Goal: Task Accomplishment & Management: Complete application form

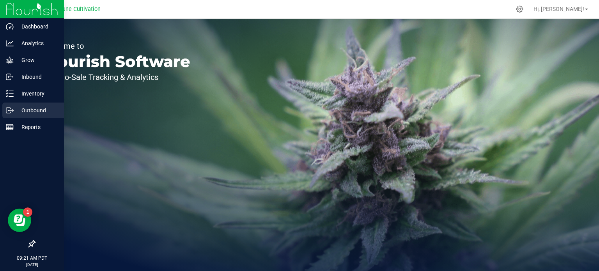
click at [22, 109] on p "Outbound" at bounding box center [37, 110] width 47 height 9
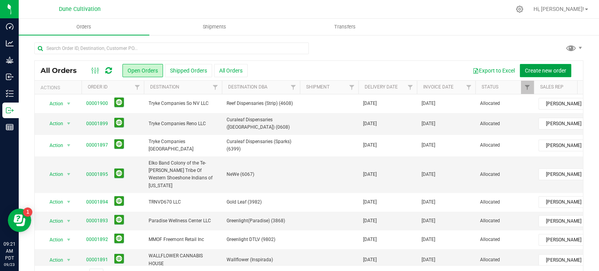
click at [551, 67] on button "Create new order" at bounding box center [546, 70] width 52 height 13
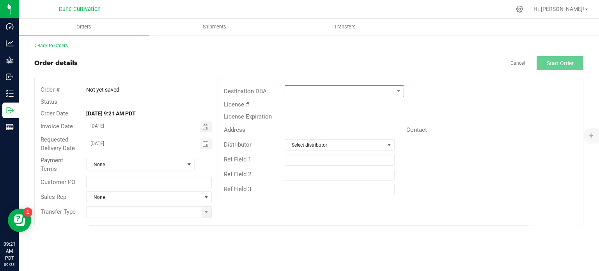
click at [296, 90] on span at bounding box center [339, 91] width 109 height 11
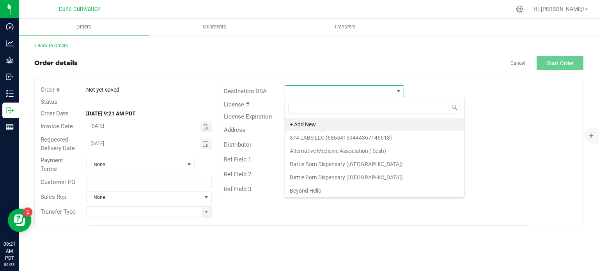
scroll to position [11, 119]
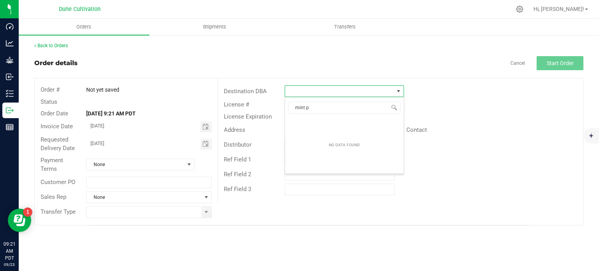
type input "mint"
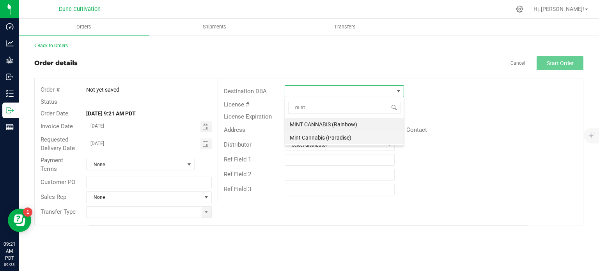
click at [312, 137] on li "Mint Cannabis (Paradise)" at bounding box center [344, 137] width 119 height 13
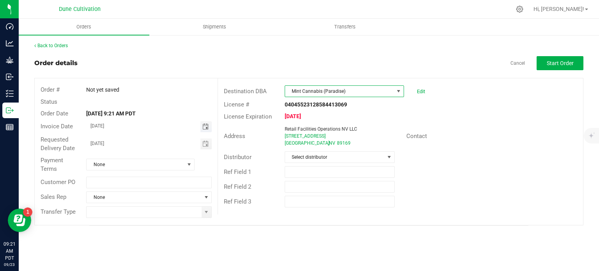
click at [208, 124] on span "Toggle calendar" at bounding box center [206, 127] width 6 height 6
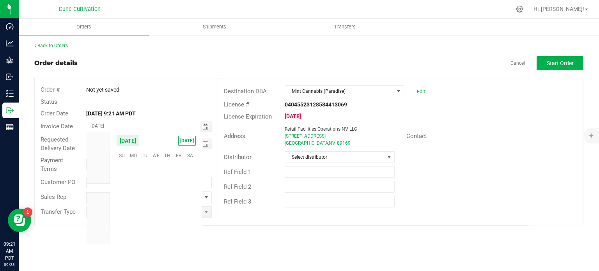
scroll to position [126569, 0]
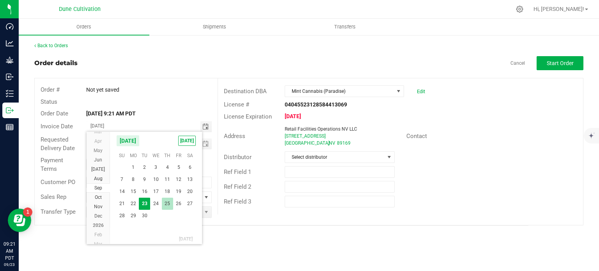
click at [166, 206] on span "25" at bounding box center [167, 204] width 11 height 12
type input "[DATE]"
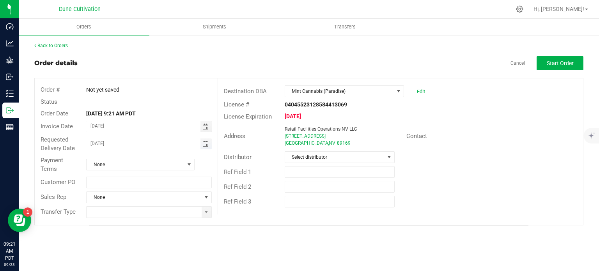
click at [205, 141] on span "Toggle calendar" at bounding box center [206, 144] width 6 height 6
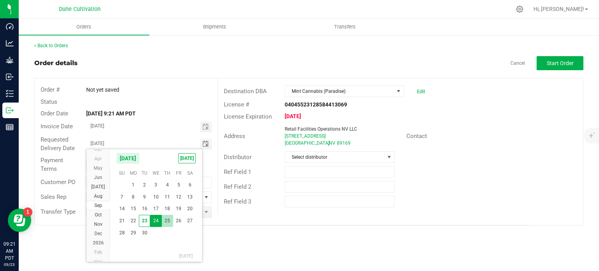
click at [167, 220] on span "25" at bounding box center [167, 221] width 11 height 12
type input "[DATE]"
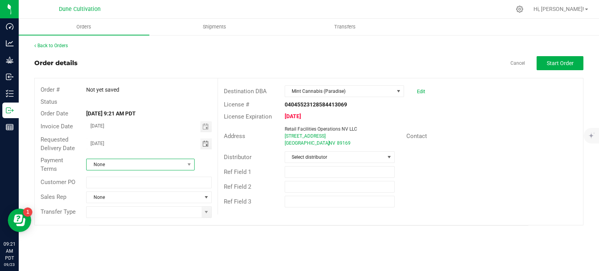
click at [164, 166] on span "None" at bounding box center [136, 164] width 98 height 11
click at [125, 198] on li "Net 30" at bounding box center [141, 198] width 108 height 13
click at [176, 197] on span "None" at bounding box center [144, 197] width 115 height 11
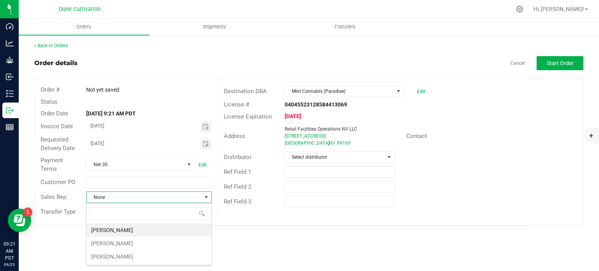
scroll to position [11, 125]
click at [137, 231] on li "[PERSON_NAME]" at bounding box center [149, 230] width 125 height 13
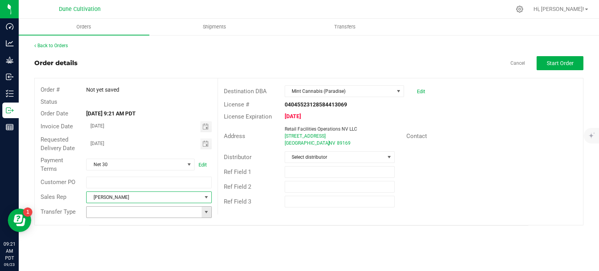
click at [206, 213] on span at bounding box center [206, 212] width 6 height 6
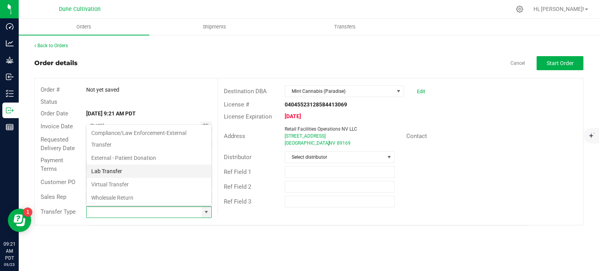
scroll to position [127, 0]
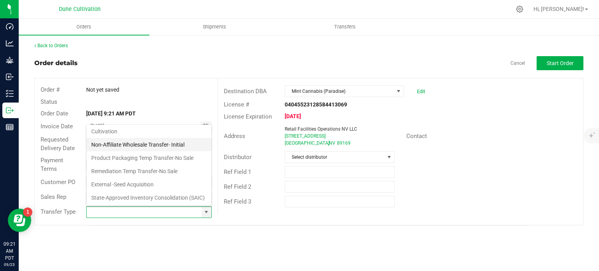
click at [146, 138] on li "Non-Affiliate Wholesale Transfer- Initial" at bounding box center [149, 144] width 125 height 13
type input "Non-Affiliate Wholesale Transfer- Initial"
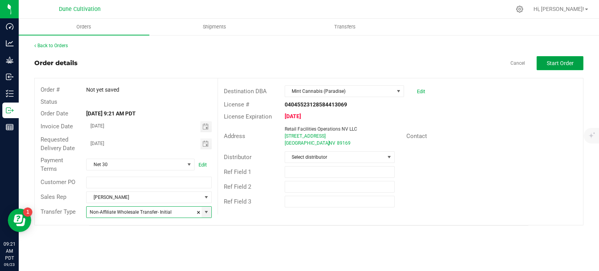
click at [559, 60] on span "Start Order" at bounding box center [560, 63] width 27 height 6
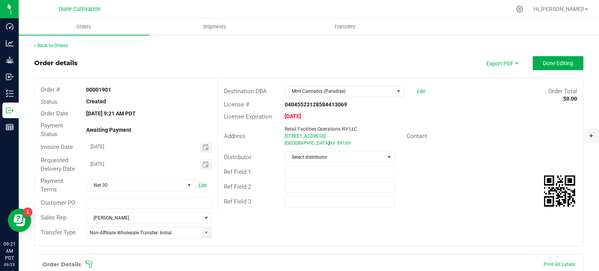
click at [256, 227] on div "Order # 00001901 Status Created Order Date [DATE] 9:21 AM PDT Payment Status Aw…" at bounding box center [309, 161] width 549 height 167
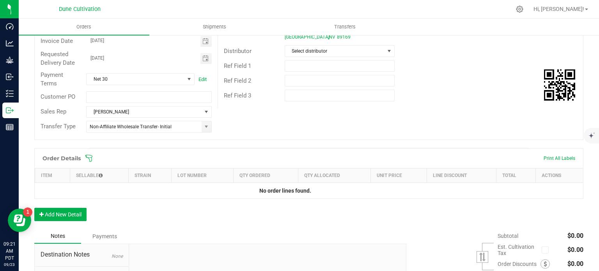
scroll to position [190, 0]
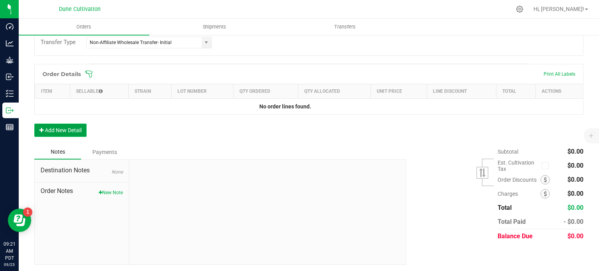
click at [61, 134] on button "Add New Detail" at bounding box center [60, 130] width 52 height 13
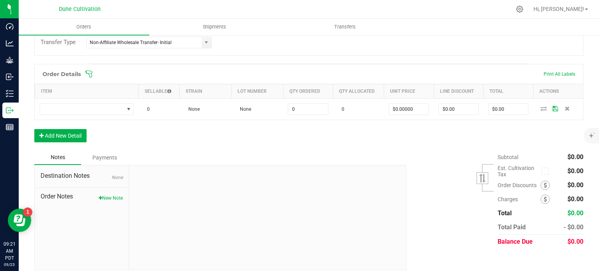
click at [62, 143] on div "Order Details Print All Labels Item Sellable Strain Lot Number Qty Ordered Qty …" at bounding box center [308, 107] width 549 height 86
click at [64, 136] on button "Add New Detail" at bounding box center [60, 135] width 52 height 13
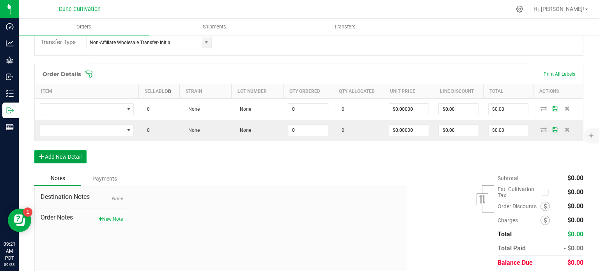
click at [62, 157] on button "Add New Detail" at bounding box center [60, 156] width 52 height 13
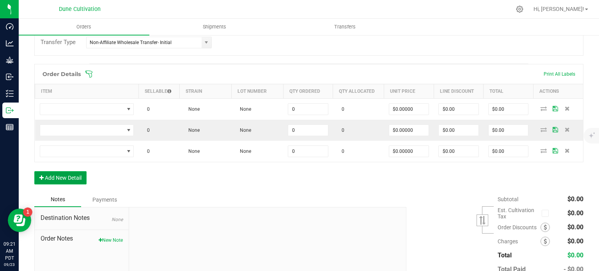
click at [61, 173] on button "Add New Detail" at bounding box center [60, 177] width 52 height 13
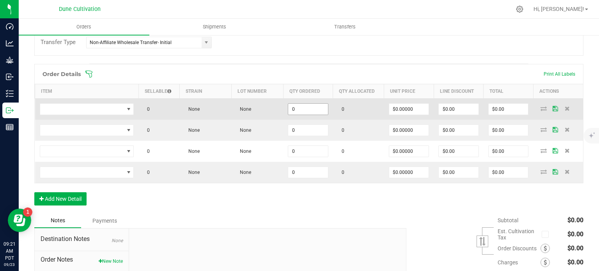
click at [310, 104] on input "0" at bounding box center [308, 109] width 40 height 11
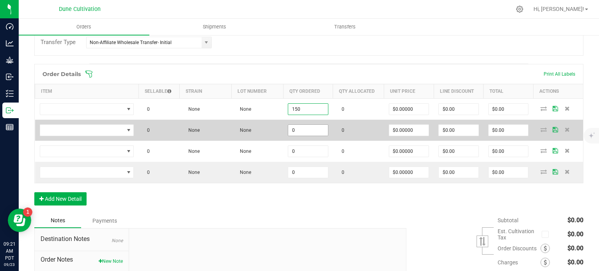
type input "150"
click at [307, 127] on input "0" at bounding box center [308, 130] width 40 height 11
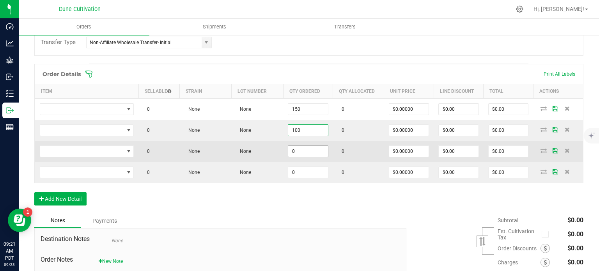
type input "100"
click at [313, 146] on input "0" at bounding box center [308, 151] width 40 height 11
paste input "10"
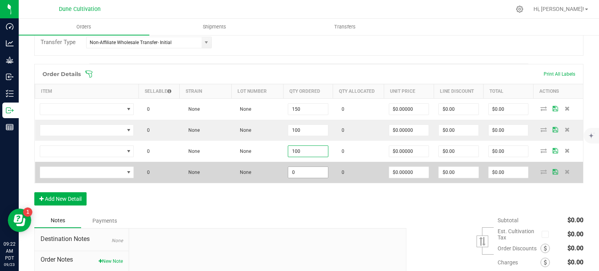
type input "100"
click at [311, 171] on input "0" at bounding box center [308, 172] width 40 height 11
paste input "10"
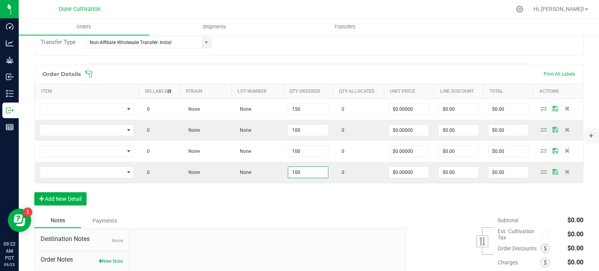
type input "100"
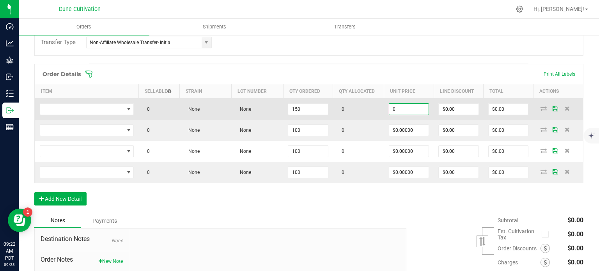
click at [403, 107] on input "0" at bounding box center [409, 109] width 40 height 11
paste input "16"
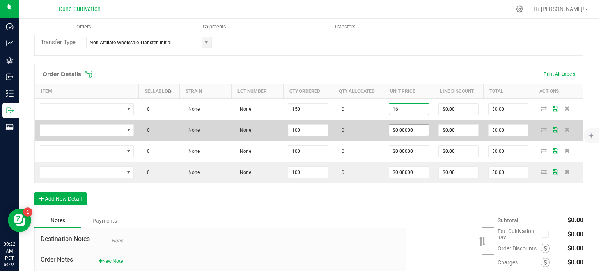
type input "$16.00000"
type input "$2,400.00"
click at [400, 132] on input "0" at bounding box center [409, 130] width 40 height 11
paste input "16"
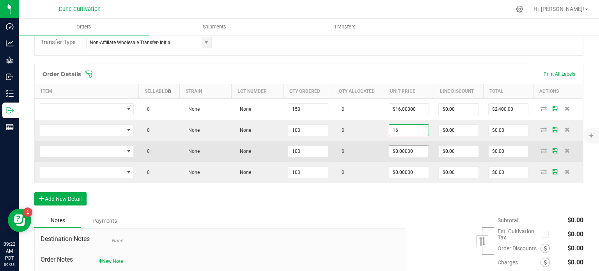
type input "$16.00000"
type input "$1,600.00"
click at [402, 156] on span "$0.00000" at bounding box center [409, 152] width 41 height 12
click at [403, 153] on input "0" at bounding box center [409, 151] width 40 height 11
paste input "16"
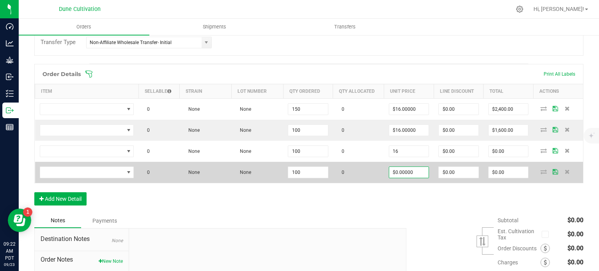
type input "$16.00000"
type input "$1,600.00"
click at [399, 174] on input "0" at bounding box center [409, 172] width 40 height 11
paste input "16"
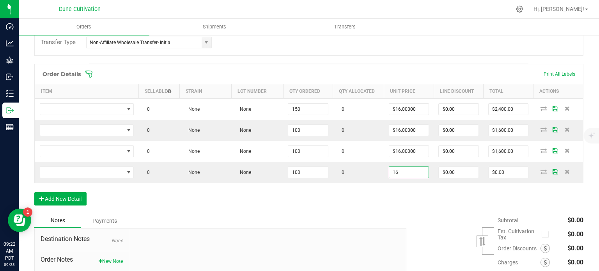
type input "$16.00000"
type input "$1,600.00"
click at [374, 203] on div "Order Details Print All Labels Item Sellable Strain Lot Number Qty Ordered Qty …" at bounding box center [308, 138] width 549 height 149
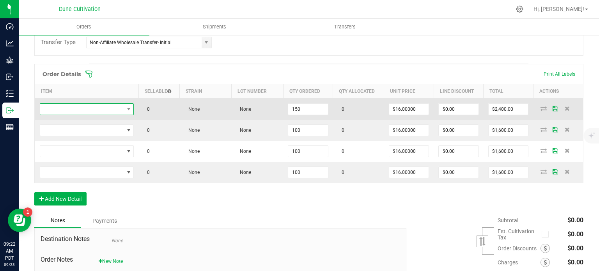
click at [113, 112] on span "NO DATA FOUND" at bounding box center [82, 109] width 84 height 11
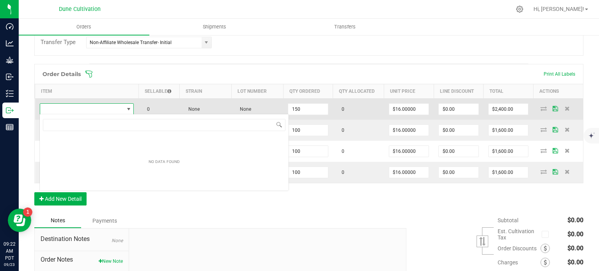
scroll to position [11, 93]
type input "VLAS_Flower_Grape Crush_3.5g"
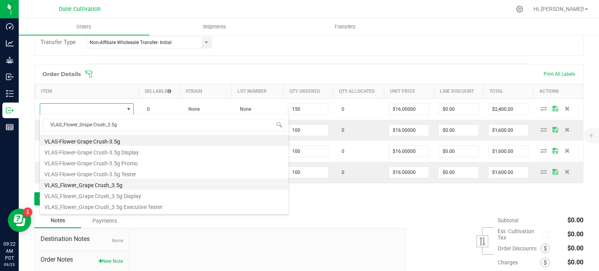
click at [109, 187] on li "VLAS_Flower_Grape Crush_3.5g" at bounding box center [164, 184] width 249 height 11
type input "150 ea"
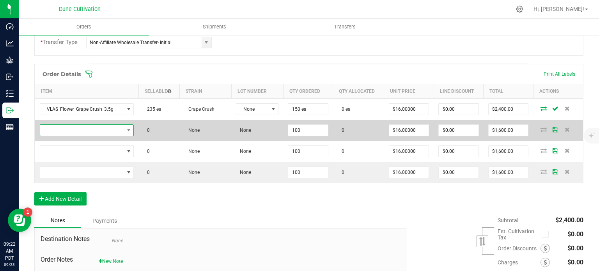
click at [115, 126] on span "NO DATA FOUND" at bounding box center [82, 130] width 84 height 11
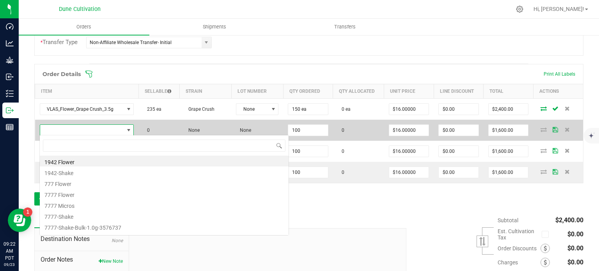
scroll to position [11, 92]
type input "VLAS_Flower_Screwdriver_3.5g"
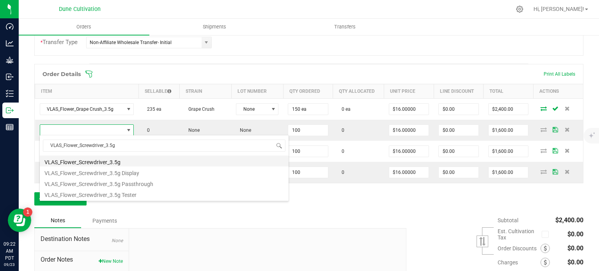
click at [108, 161] on li "VLAS_Flower_Screwdriver_3.5g" at bounding box center [164, 161] width 249 height 11
type input "100 ea"
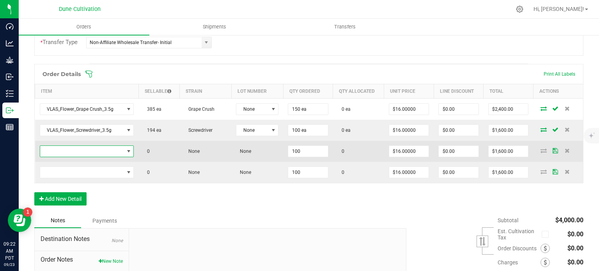
click at [126, 151] on span "NO DATA FOUND" at bounding box center [129, 151] width 6 height 6
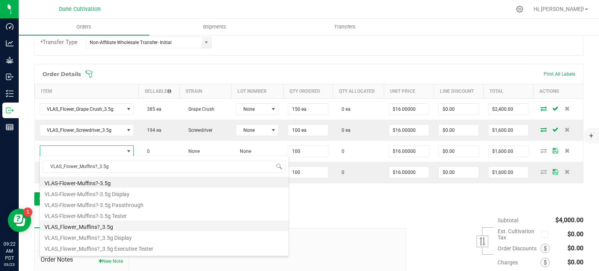
click at [109, 227] on li "VLAS_Flower_Muffins?_3.5g" at bounding box center [164, 225] width 249 height 11
type input "100 ea"
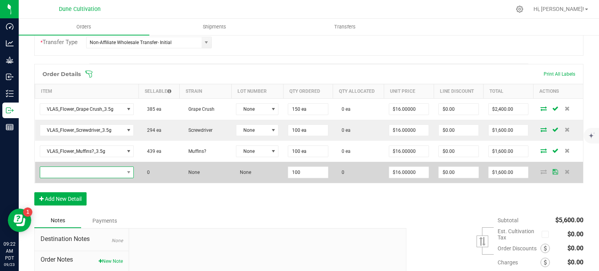
click at [98, 172] on span "NO DATA FOUND" at bounding box center [82, 172] width 84 height 11
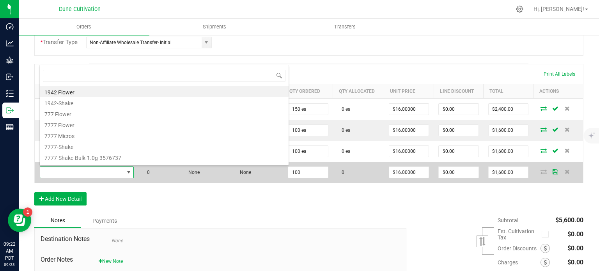
type input "VLAS_Flower_Pickleback_3.5g"
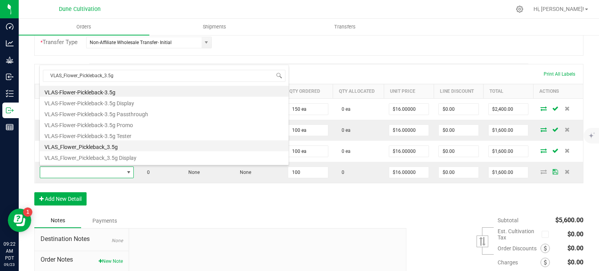
click at [108, 142] on li "VLAS_Flower_Pickleback_3.5g" at bounding box center [164, 145] width 249 height 11
type input "100 ea"
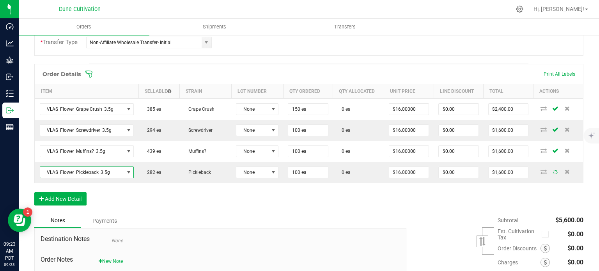
click at [157, 207] on div "Order Details Print All Labels Item Sellable Strain Lot Number Qty Ordered Qty …" at bounding box center [308, 138] width 549 height 149
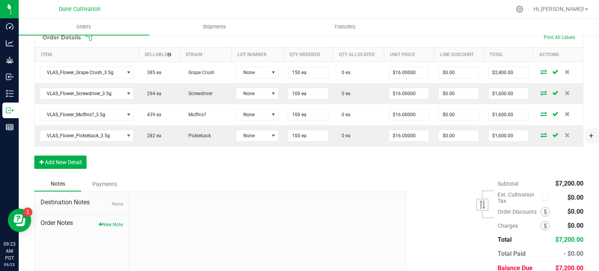
scroll to position [258, 0]
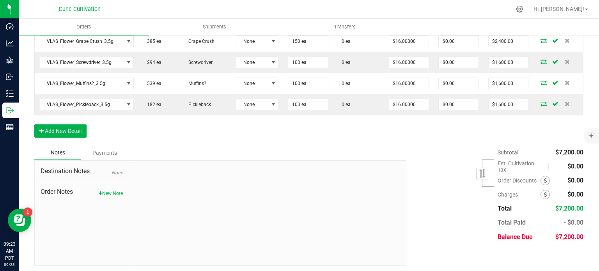
click at [151, 139] on div "Order Details Print All Labels Item Sellable Strain Lot Number Qty Ordered Qty …" at bounding box center [308, 70] width 549 height 149
click at [76, 126] on button "Add New Detail" at bounding box center [60, 130] width 52 height 13
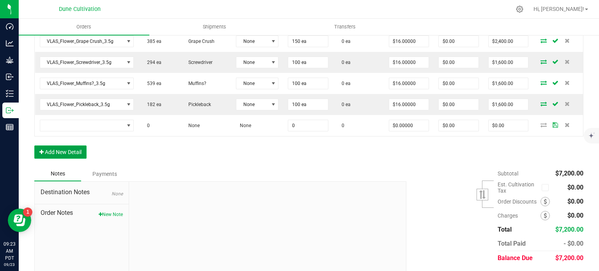
click at [71, 146] on button "Add New Detail" at bounding box center [60, 152] width 52 height 13
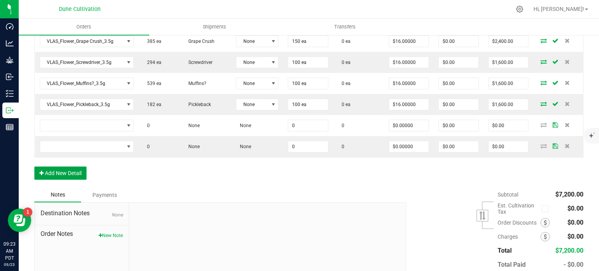
click at [67, 167] on button "Add New Detail" at bounding box center [60, 173] width 52 height 13
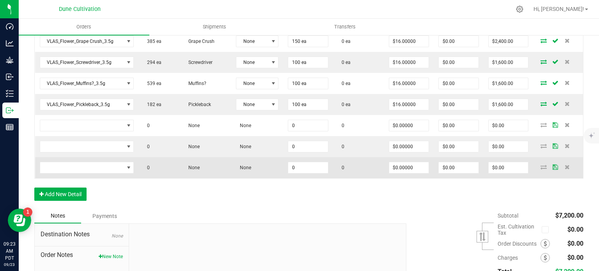
click at [128, 176] on td at bounding box center [87, 167] width 104 height 21
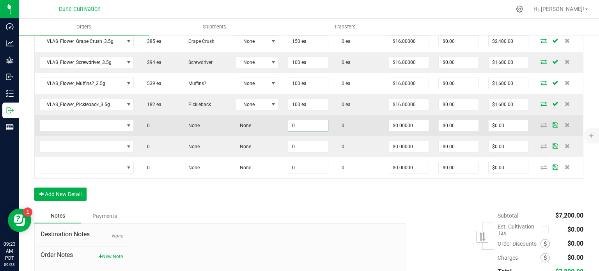
click at [300, 121] on input "0" at bounding box center [308, 125] width 40 height 11
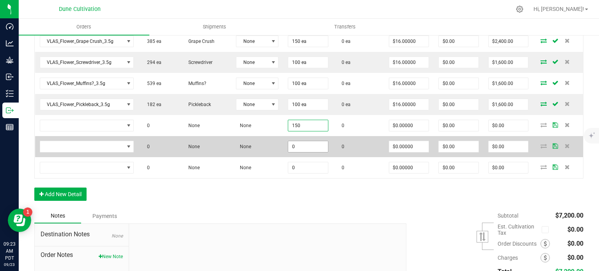
type input "150"
click at [294, 143] on input "0" at bounding box center [308, 146] width 40 height 11
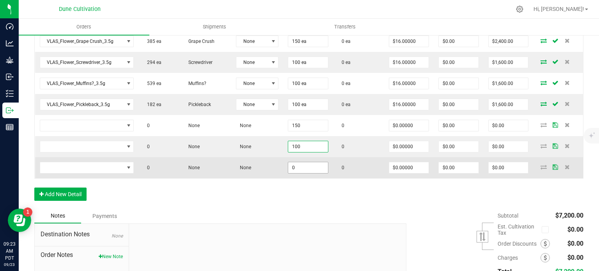
type input "100"
click at [301, 162] on input "0" at bounding box center [308, 167] width 40 height 11
paste input "10"
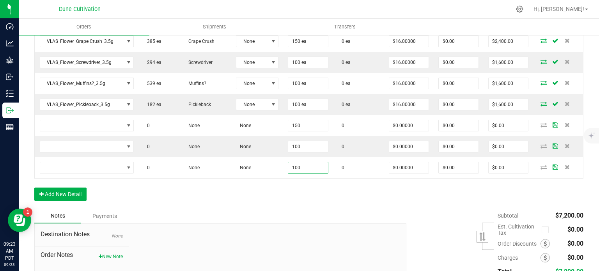
type input "100"
click at [276, 210] on div "Notes Payments" at bounding box center [217, 216] width 366 height 15
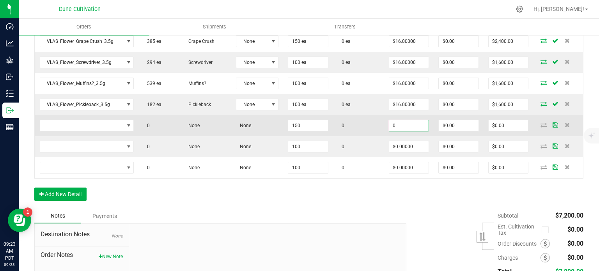
click at [414, 122] on input "0" at bounding box center [409, 125] width 40 height 11
paste input "3.5"
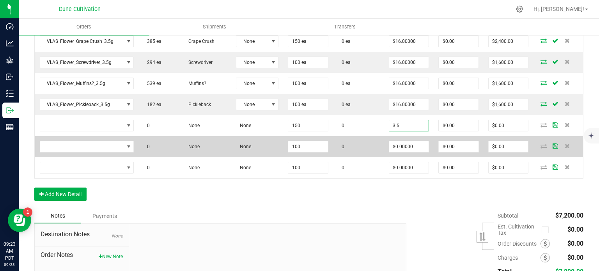
type input "$3.50000"
type input "$525.00"
click at [410, 136] on td "$0.00000" at bounding box center [409, 146] width 50 height 21
click at [407, 143] on input "0" at bounding box center [409, 146] width 40 height 11
paste input "3.5"
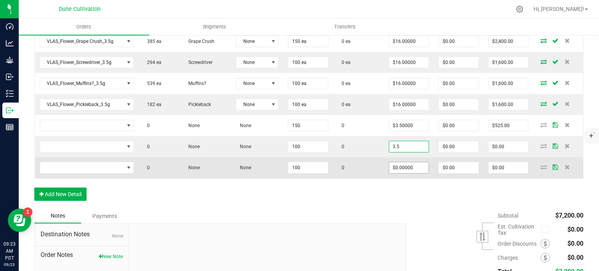
type input "$3.50000"
type input "$350.00"
click at [405, 165] on input "0" at bounding box center [409, 167] width 40 height 11
paste input "3.5"
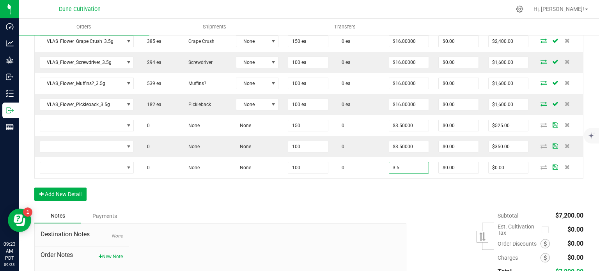
type input "$3.50000"
type input "$350.00"
click at [332, 186] on div "Order Details Print All Labels Item Sellable Strain Lot Number Qty Ordered Qty …" at bounding box center [308, 102] width 549 height 213
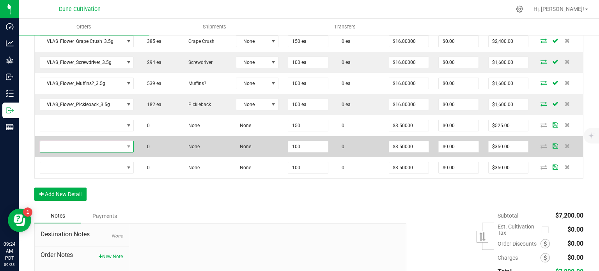
click at [99, 146] on span "NO DATA FOUND" at bounding box center [82, 146] width 84 height 11
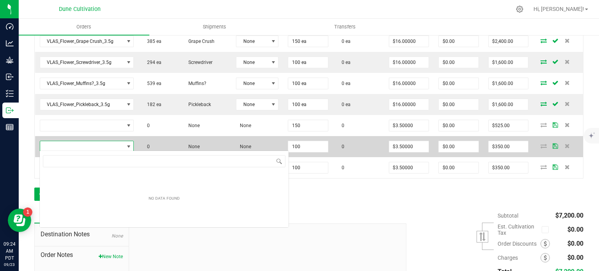
scroll to position [39008, 38926]
type input "VLAS_Preroll_Stankface_1.0g"
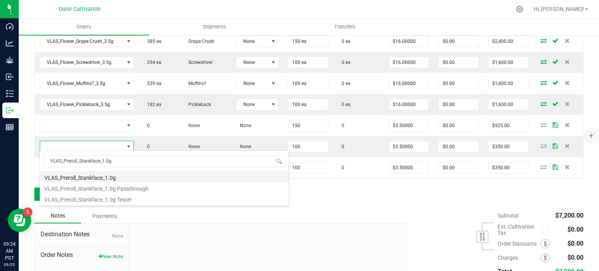
click at [120, 178] on li "VLAS_Preroll_Stankface_1.0g" at bounding box center [164, 176] width 249 height 11
type input "100 ea"
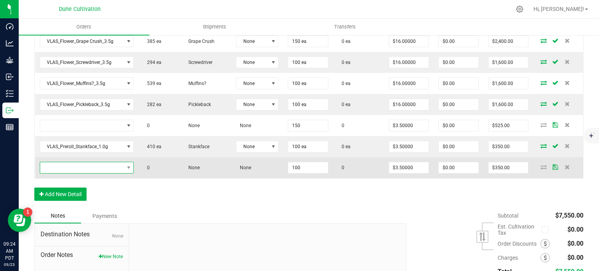
click at [101, 167] on span "NO DATA FOUND" at bounding box center [82, 167] width 84 height 11
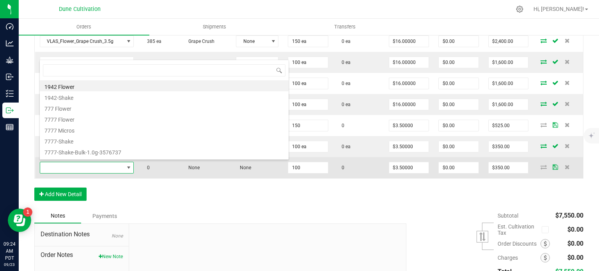
type input "VLAS_Preroll_Screwdriver_1.0g"
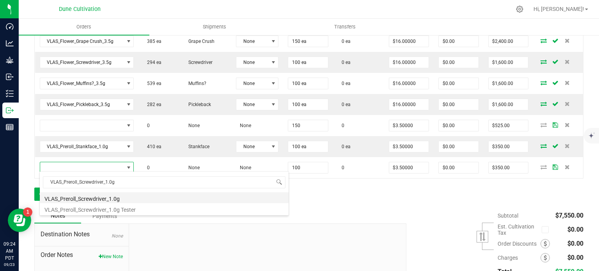
click at [111, 199] on li "VLAS_Preroll_Screwdriver_1.0g" at bounding box center [164, 197] width 249 height 11
type input "100 ea"
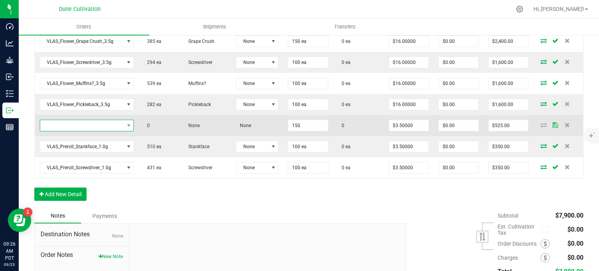
click at [88, 120] on span "NO DATA FOUND" at bounding box center [82, 125] width 84 height 11
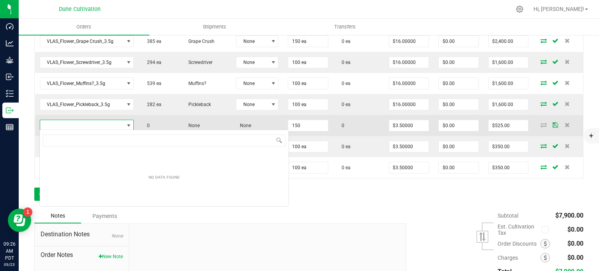
scroll to position [39008, 38926]
type input "VLAS_Preroll_Muffins?_1.0g"
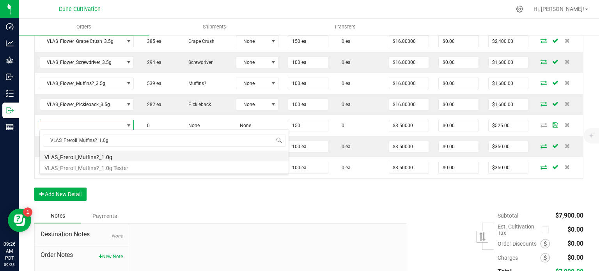
click at [97, 156] on li "VLAS_Preroll_Muffins?_1.0g" at bounding box center [164, 156] width 249 height 11
type input "150 ea"
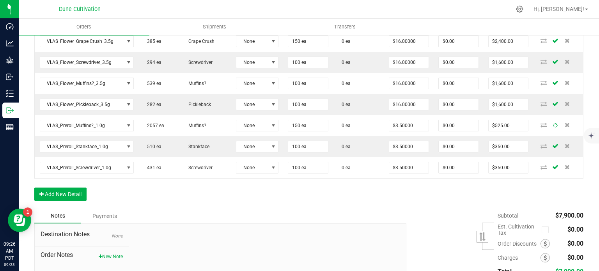
click at [127, 187] on div "Order Details Print All Labels Item Sellable Strain Lot Number Qty Ordered Qty …" at bounding box center [308, 102] width 549 height 213
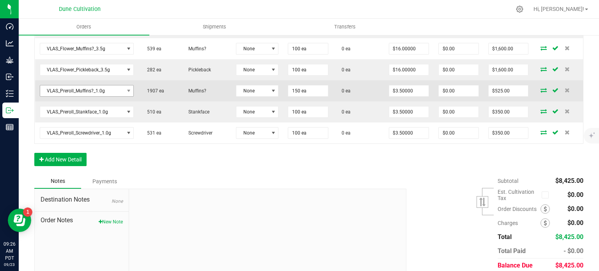
scroll to position [321, 0]
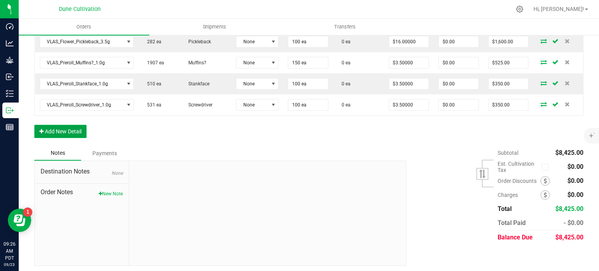
click at [64, 128] on button "Add New Detail" at bounding box center [60, 131] width 52 height 13
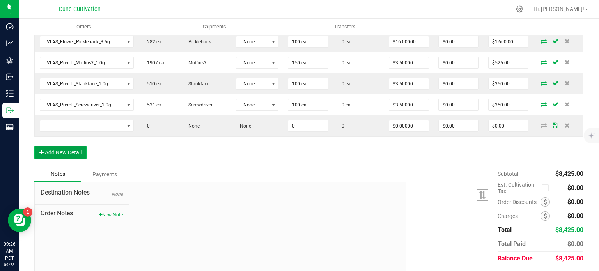
click at [69, 146] on button "Add New Detail" at bounding box center [60, 152] width 52 height 13
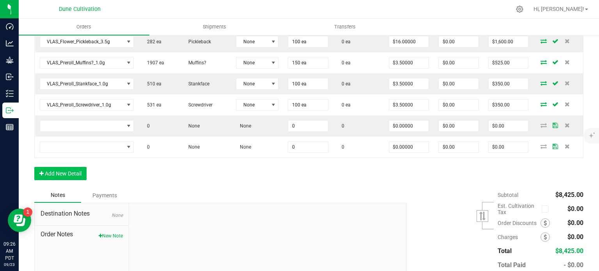
drag, startPoint x: 69, startPoint y: 158, endPoint x: 69, endPoint y: 171, distance: 12.9
click at [69, 162] on div "Order Details Print All Labels Item Sellable Strain Lot Number Qty Ordered Qty …" at bounding box center [308, 60] width 549 height 255
click at [73, 174] on button "Add New Detail" at bounding box center [60, 173] width 52 height 13
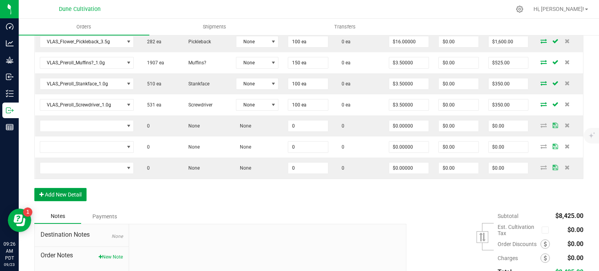
click at [70, 198] on button "Add New Detail" at bounding box center [60, 194] width 52 height 13
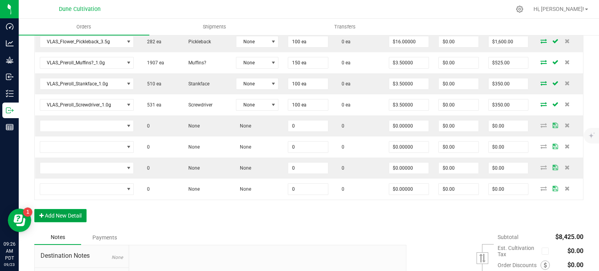
click at [69, 216] on button "Add New Detail" at bounding box center [60, 215] width 52 height 13
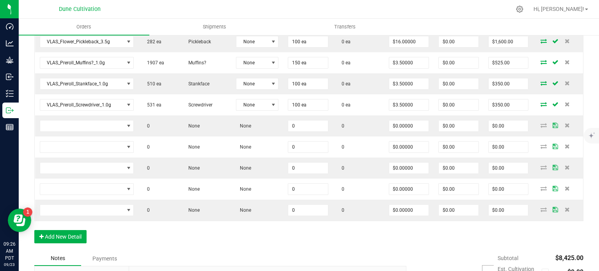
click at [72, 243] on div "Order Details Print All Labels Item Sellable Strain Lot Number Qty Ordered Qty …" at bounding box center [308, 92] width 549 height 318
click at [73, 240] on button "Add New Detail" at bounding box center [60, 236] width 52 height 13
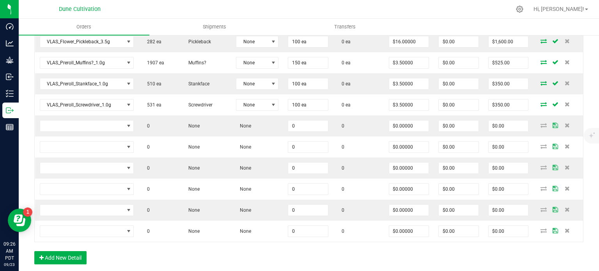
click at [120, 258] on div "Order Details Print All Labels Item Sellable Strain Lot Number Qty Ordered Qty …" at bounding box center [308, 102] width 549 height 339
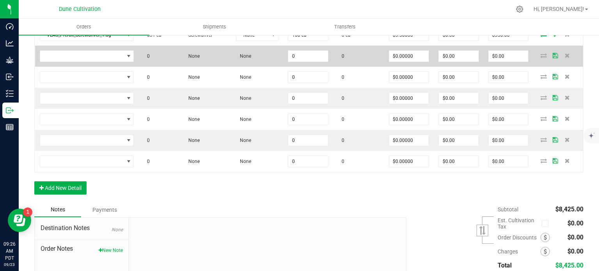
scroll to position [399, 0]
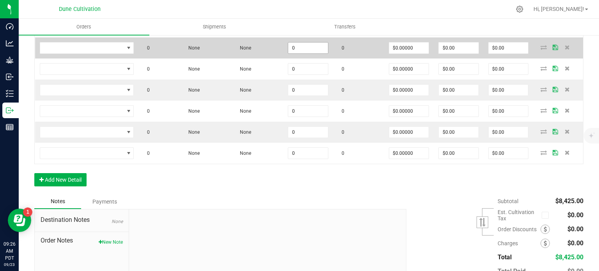
click at [302, 50] on input "0" at bounding box center [308, 48] width 40 height 11
paste input "10"
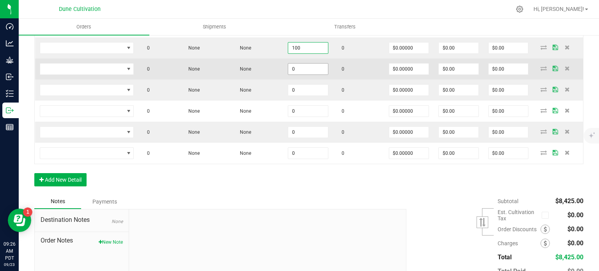
type input "100"
click at [298, 68] on input "0" at bounding box center [308, 69] width 40 height 11
paste input "10"
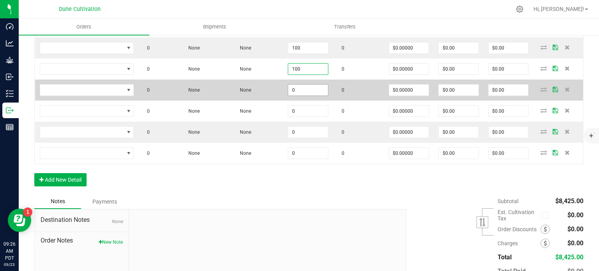
type input "100"
click at [298, 85] on input "0" at bounding box center [308, 90] width 40 height 11
paste input "10"
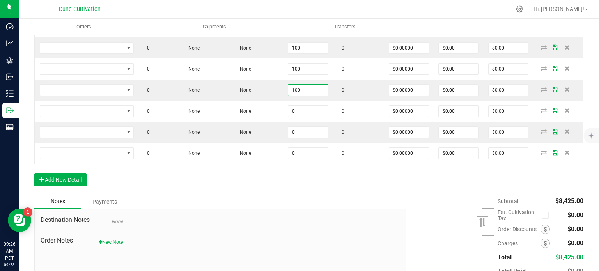
type input "100"
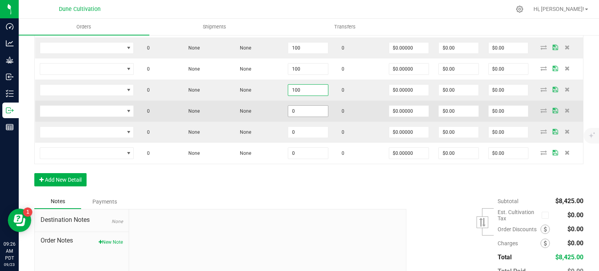
click at [304, 110] on input "0" at bounding box center [308, 111] width 40 height 11
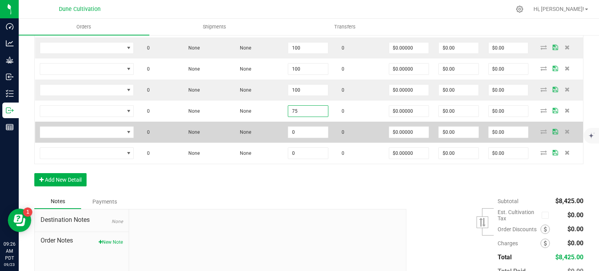
type input "75"
click at [307, 137] on td "0" at bounding box center [308, 132] width 50 height 21
click at [307, 133] on input "0" at bounding box center [308, 132] width 40 height 11
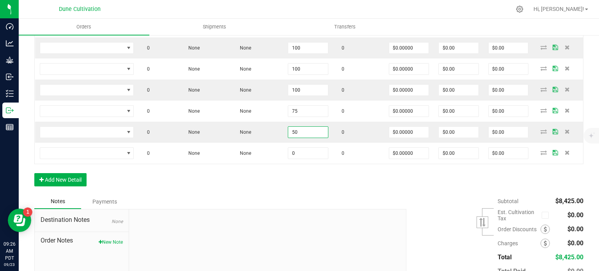
type input "50"
click at [270, 176] on div "Order Details Print All Labels Item Sellable Strain Lot Number Qty Ordered Qty …" at bounding box center [308, 24] width 549 height 339
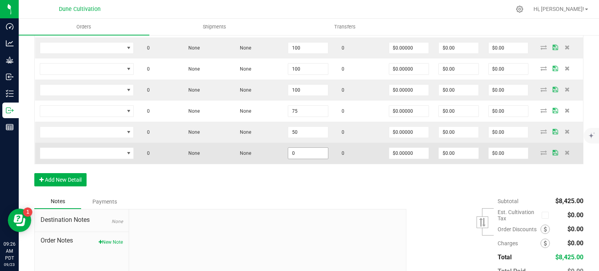
click at [315, 149] on input "0" at bounding box center [308, 153] width 40 height 11
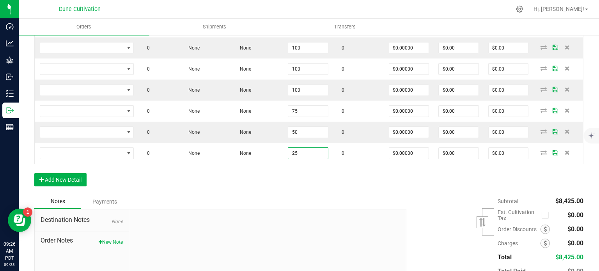
type input "25"
click at [311, 183] on div "Order Details Print All Labels Item Sellable Strain Lot Number Qty Ordered Qty …" at bounding box center [308, 24] width 549 height 339
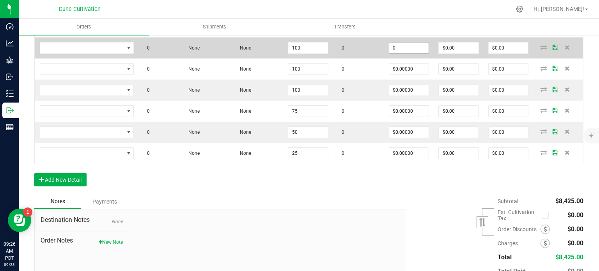
click at [394, 46] on input "0" at bounding box center [409, 48] width 40 height 11
paste input "1"
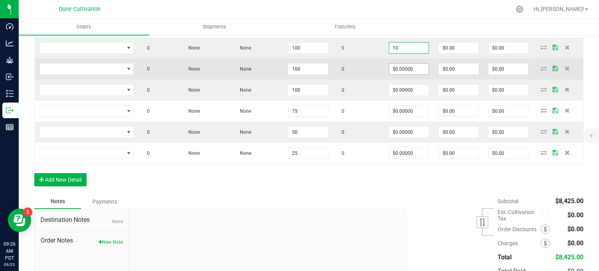
type input "$10.00000"
type input "$1,000.00"
click at [402, 66] on input "0" at bounding box center [409, 69] width 40 height 11
paste input "1"
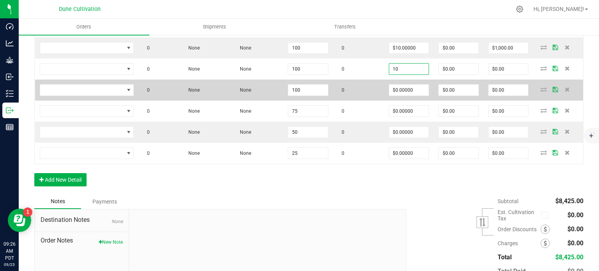
type input "$10.00000"
type input "$1,000.00"
click at [400, 81] on td "$0.00000" at bounding box center [409, 90] width 50 height 21
click at [398, 85] on input "0" at bounding box center [409, 90] width 40 height 11
paste input "1"
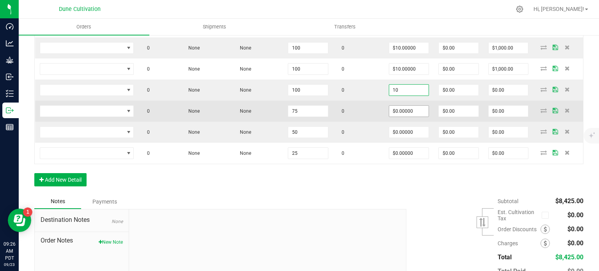
type input "$10.00000"
type input "$1,000.00"
click at [398, 107] on input "0" at bounding box center [409, 111] width 40 height 11
paste input "1"
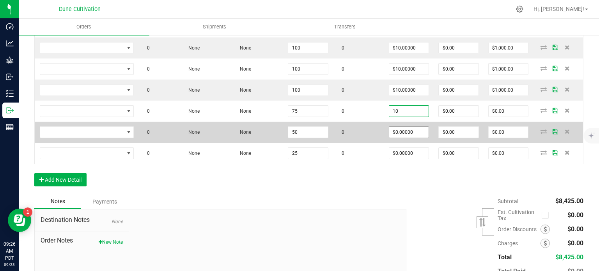
type input "$10.00000"
type input "$750.00"
click at [401, 127] on input "0" at bounding box center [409, 132] width 40 height 11
paste input "1"
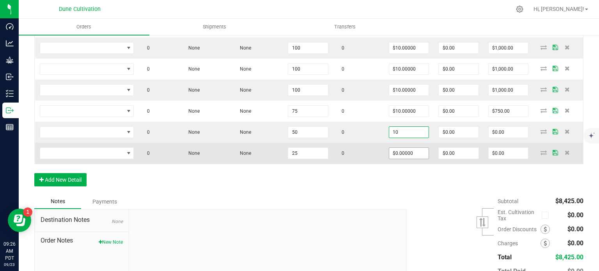
type input "$10.00000"
type input "$500.00"
click at [401, 149] on input "0" at bounding box center [409, 153] width 40 height 11
paste input "1"
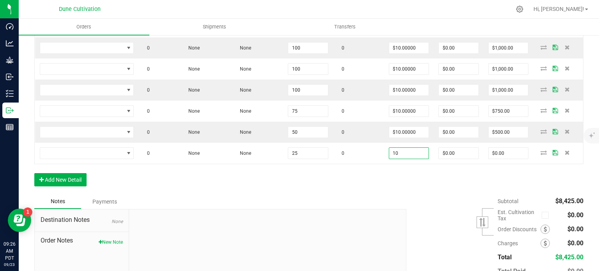
type input "$10.00000"
type input "$250.00"
click at [386, 163] on div "Order Details Print All Labels Item Sellable Strain Lot Number Qty Ordered Qty …" at bounding box center [308, 24] width 549 height 339
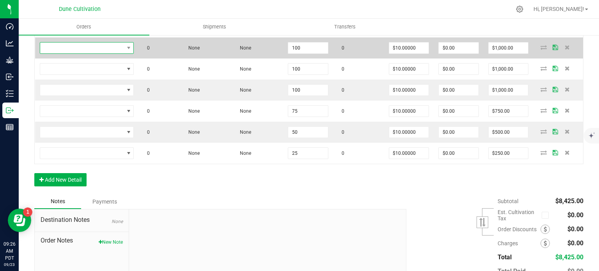
click at [107, 50] on span "NO DATA FOUND" at bounding box center [82, 48] width 84 height 11
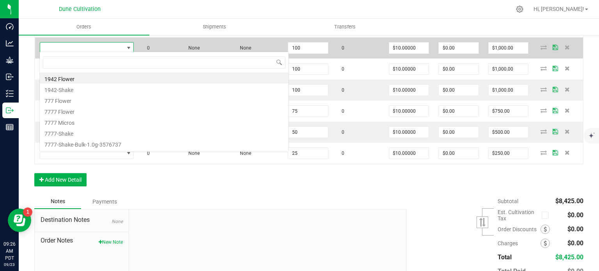
scroll to position [11, 93]
type input "HUST_Flower_Trainwreck_3.5g"
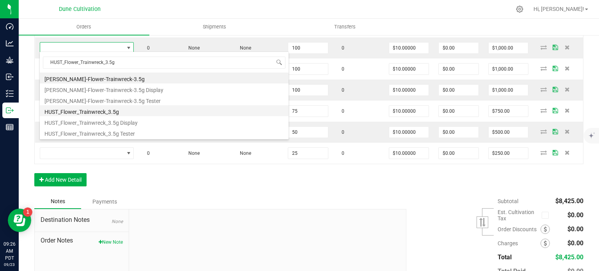
click at [100, 107] on li "HUST_Flower_Trainwreck_3.5g" at bounding box center [164, 110] width 249 height 11
type input "100 ea"
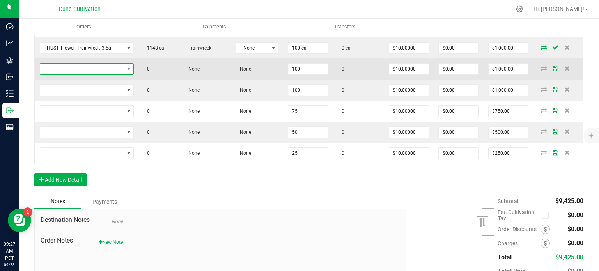
click at [115, 68] on span "NO DATA FOUND" at bounding box center [82, 69] width 84 height 11
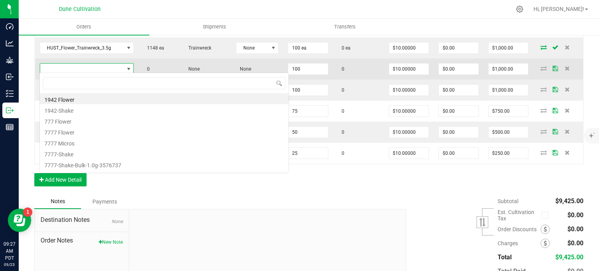
type input "HUST_Flower_Sticky Fingers_3.5g"
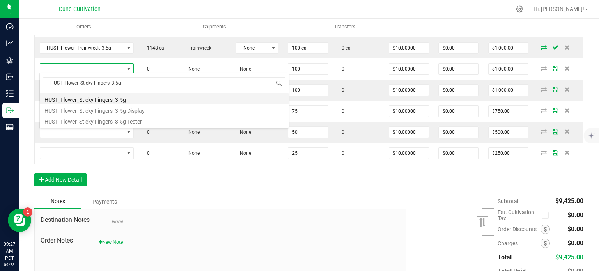
click at [112, 96] on li "HUST_Flower_Sticky Fingers_3.5g" at bounding box center [164, 98] width 249 height 11
type input "100 ea"
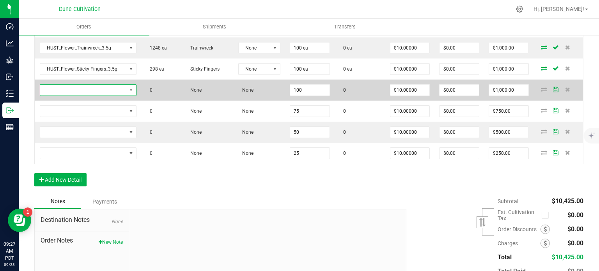
click at [103, 89] on span "NO DATA FOUND" at bounding box center [83, 90] width 86 height 11
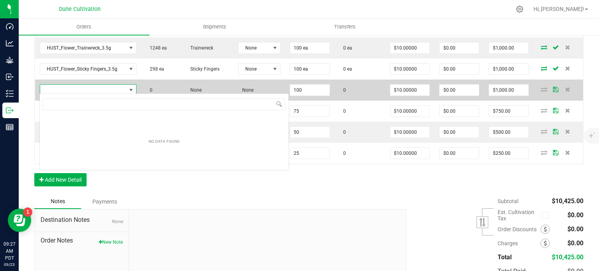
scroll to position [11, 95]
type input "HUST_Flower_Dulce de Uva_3.5g"
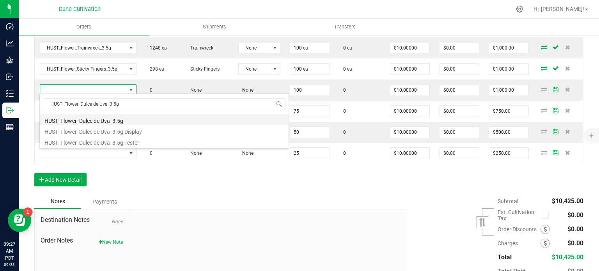
click at [99, 118] on li "HUST_Flower_Dulce de Uva_3.5g" at bounding box center [164, 119] width 249 height 11
type input "100 ea"
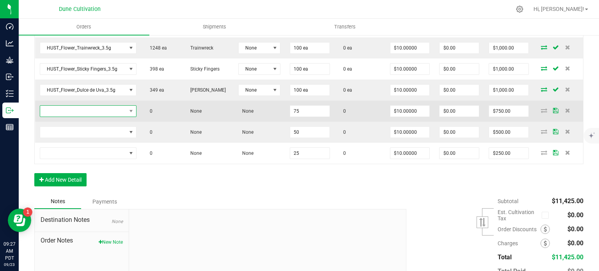
click at [98, 113] on span "NO DATA FOUND" at bounding box center [83, 111] width 86 height 11
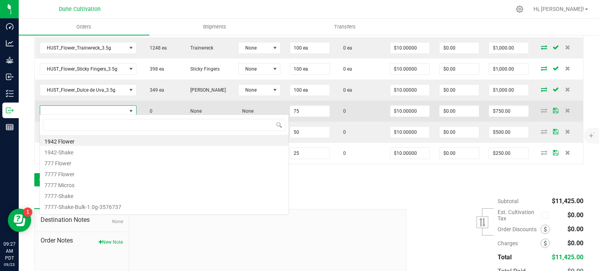
type input "HUST_Flower_Honey Stick_3.5g"
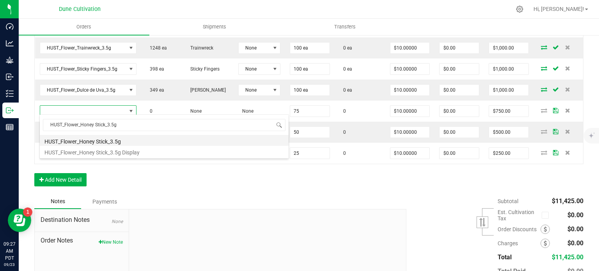
click at [108, 140] on li "HUST_Flower_Honey Stick_3.5g" at bounding box center [164, 140] width 249 height 11
type input "75 ea"
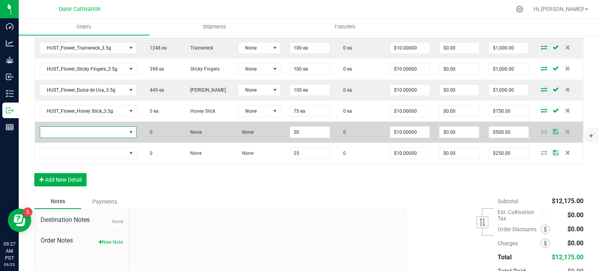
click at [94, 127] on span "NO DATA FOUND" at bounding box center [83, 132] width 86 height 11
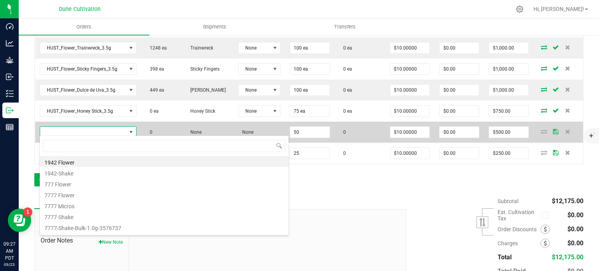
scroll to position [11, 94]
type input "HUST_Flower_Black Cherry Gelato_3.5g"
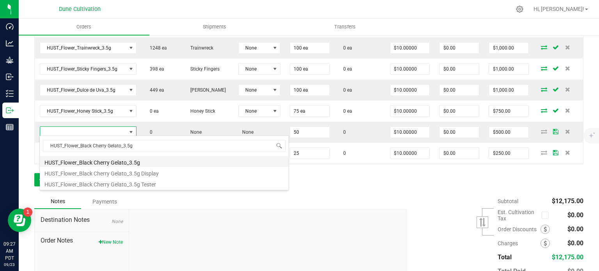
click at [101, 162] on li "HUST_Flower_Black Cherry Gelato_3.5g" at bounding box center [164, 161] width 249 height 11
type input "50 ea"
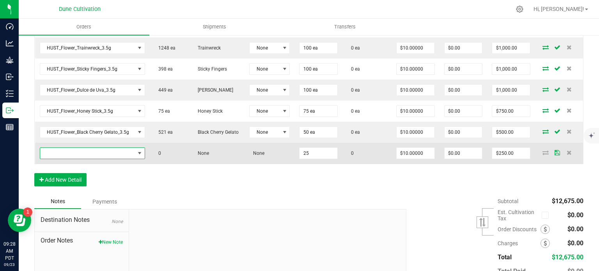
click at [92, 151] on span "NO DATA FOUND" at bounding box center [87, 153] width 95 height 11
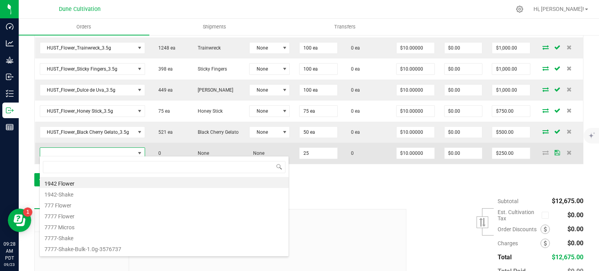
scroll to position [11, 103]
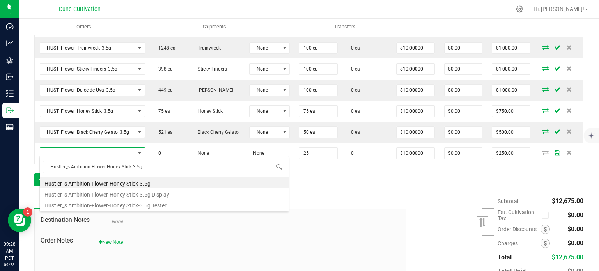
type input "Hustler_s Ambition-Flower-Honey Stick-3.5g"
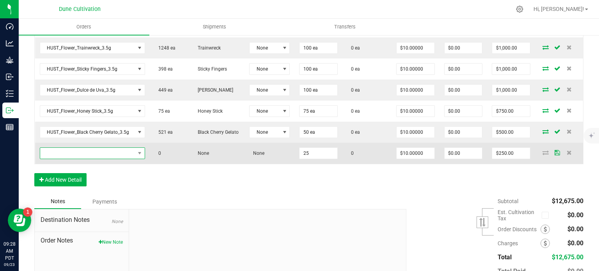
click at [92, 153] on span "NO DATA FOUND" at bounding box center [87, 153] width 95 height 11
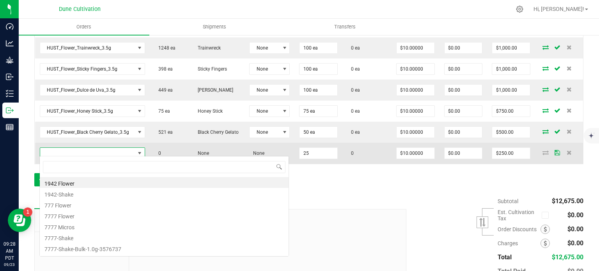
type input "HUST_Flower_Honey Stick_3.5g"
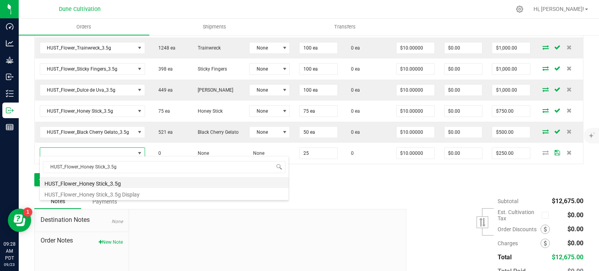
click at [101, 181] on li "HUST_Flower_Honey Stick_3.5g" at bounding box center [164, 182] width 249 height 11
type input "25 ea"
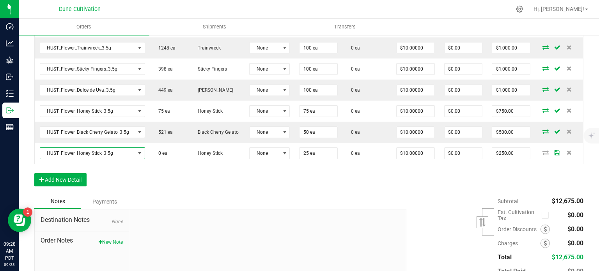
click at [128, 176] on div "Order Details Print All Labels Item Sellable Strain Lot Number Qty Ordered Qty …" at bounding box center [308, 24] width 549 height 339
click at [142, 174] on div "Order Details Print All Labels Item Sellable Strain Lot Number Qty Ordered Qty …" at bounding box center [308, 24] width 549 height 339
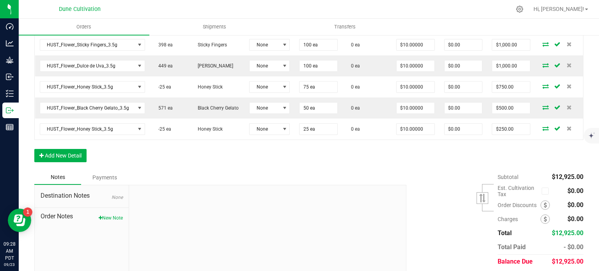
scroll to position [446, 0]
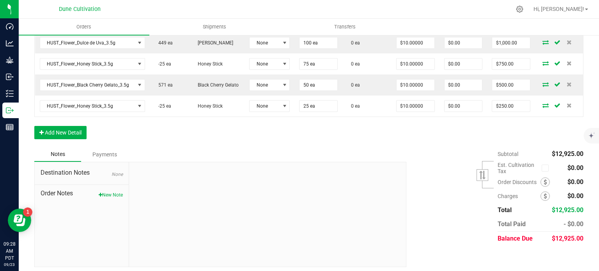
click at [69, 129] on button "Add New Detail" at bounding box center [60, 132] width 52 height 13
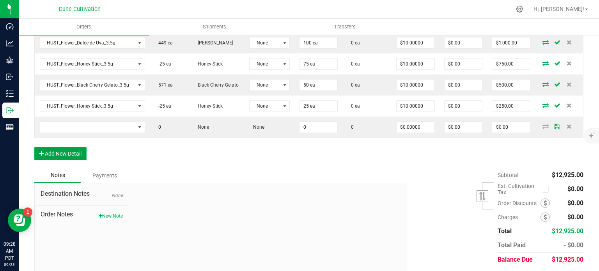
click at [67, 156] on button "Add New Detail" at bounding box center [60, 153] width 52 height 13
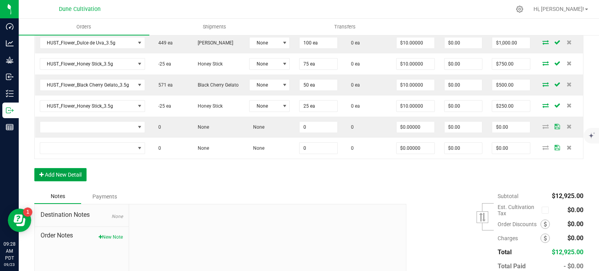
click at [69, 168] on button "Add New Detail" at bounding box center [60, 174] width 52 height 13
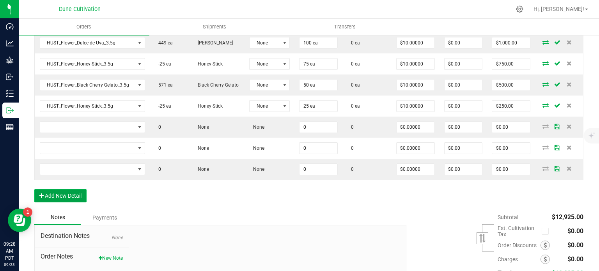
click at [69, 189] on button "Add New Detail" at bounding box center [60, 195] width 52 height 13
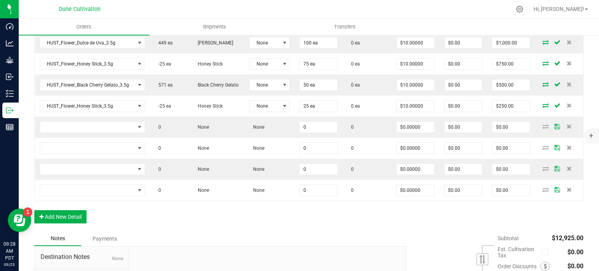
click at [72, 203] on div "Order Details Print All Labels Item Sellable Strain Lot Number Qty Ordered Qty …" at bounding box center [308, 19] width 549 height 423
click at [73, 210] on button "Add New Detail" at bounding box center [60, 216] width 52 height 13
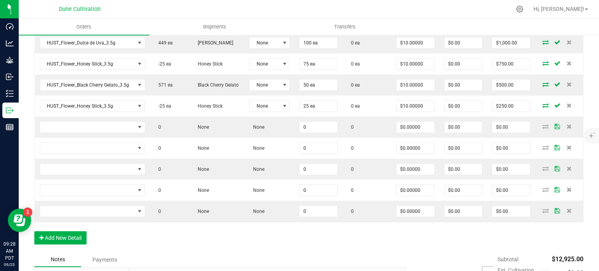
click at [120, 232] on div "Order Details Print All Labels Item Sellable Strain Lot Number Qty Ordered Qty …" at bounding box center [308, 30] width 549 height 444
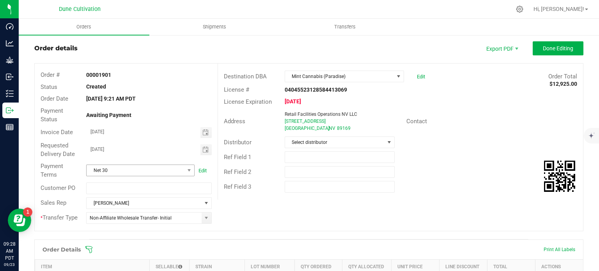
scroll to position [0, 0]
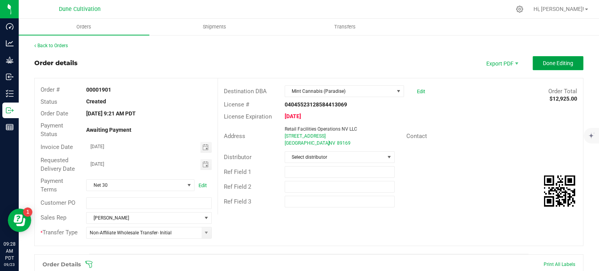
click at [545, 60] on span "Done Editing" at bounding box center [558, 63] width 30 height 6
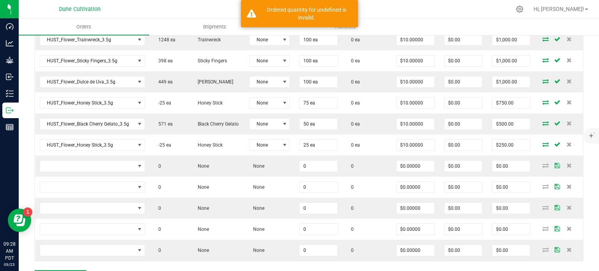
scroll to position [356, 0]
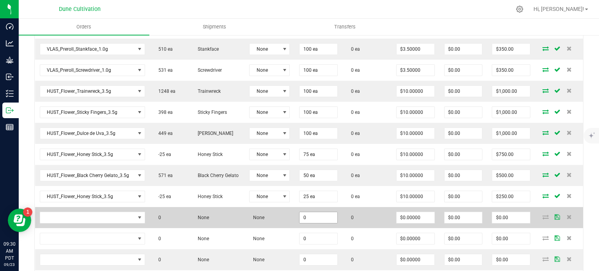
click at [321, 220] on input "0" at bounding box center [319, 217] width 38 height 11
paste input "10"
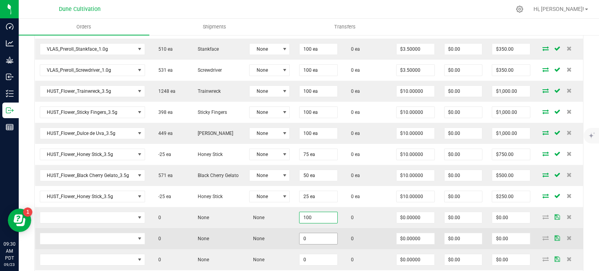
type input "100"
click at [318, 237] on input "0" at bounding box center [319, 238] width 38 height 11
paste input "10"
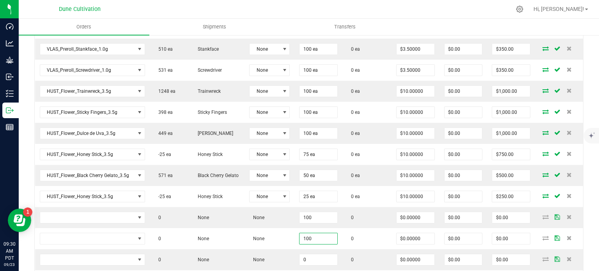
type input "100"
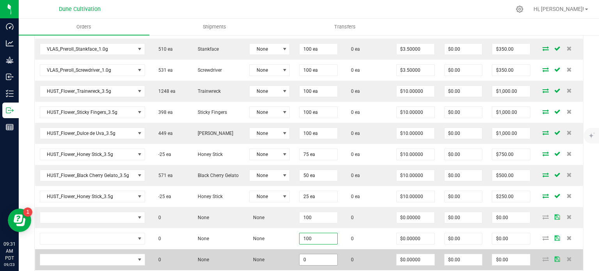
click at [319, 254] on input "0" at bounding box center [319, 259] width 38 height 11
type input "9"
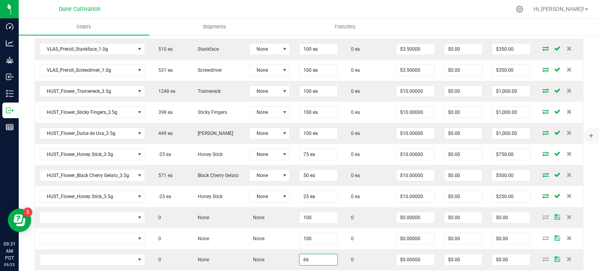
type input "66"
click at [422, 12] on div at bounding box center [325, 9] width 371 height 15
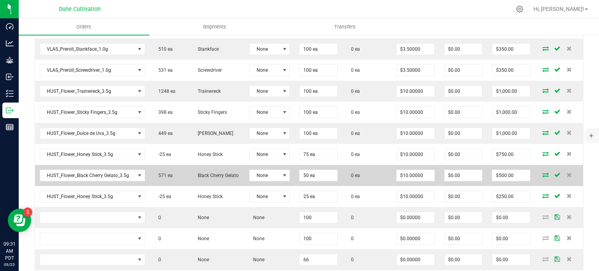
scroll to position [434, 0]
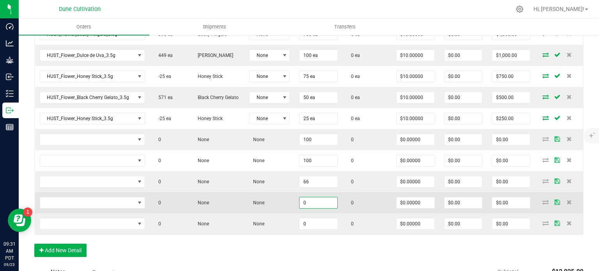
click at [309, 200] on input "0" at bounding box center [319, 202] width 38 height 11
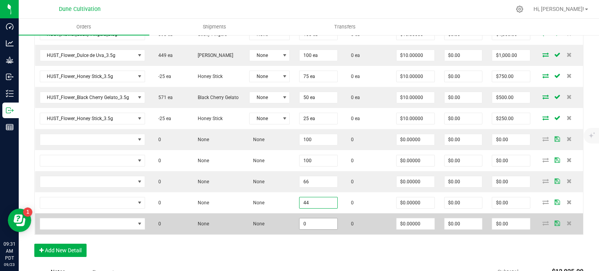
type input "44"
click at [309, 224] on input "0" at bounding box center [319, 224] width 38 height 11
click at [309, 224] on input "3" at bounding box center [319, 224] width 38 height 11
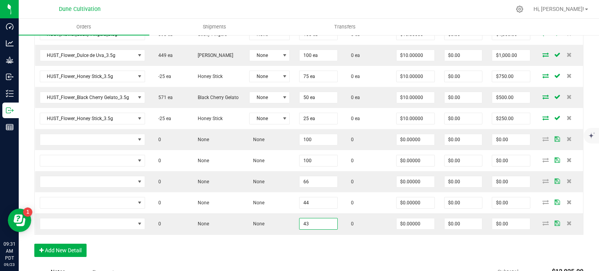
type input "43"
click at [291, 255] on div "Order Details Print All Labels Item Sellable Strain Lot Number Qty Ordered Qty …" at bounding box center [308, 43] width 549 height 444
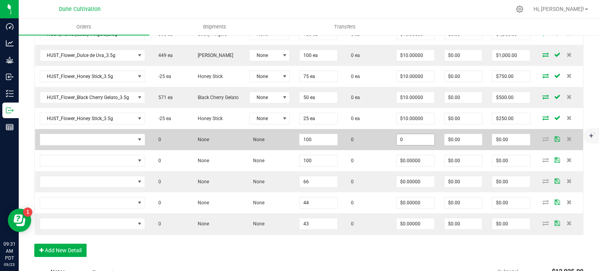
click at [414, 142] on input "0" at bounding box center [416, 139] width 38 height 11
paste input "2.5"
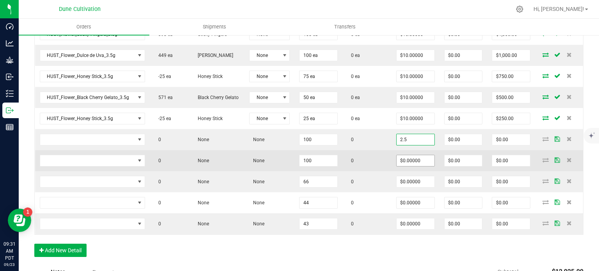
type input "$2.50000"
type input "$250.00"
click at [411, 156] on input "0" at bounding box center [416, 160] width 38 height 11
paste input "2.5"
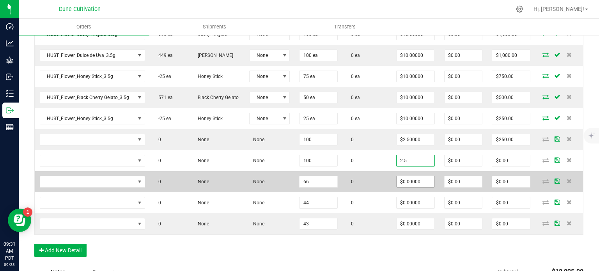
type input "$2.50000"
type input "$250.00"
click at [407, 176] on input "0" at bounding box center [416, 181] width 38 height 11
paste input "2.5"
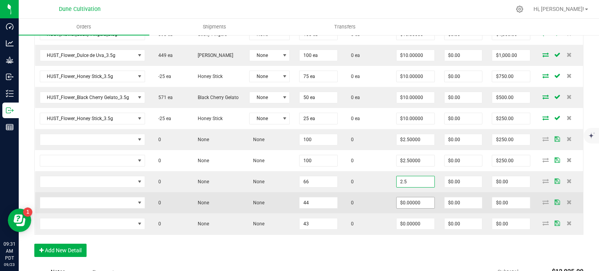
type input "$2.50000"
type input "$165.00"
click at [409, 197] on input "0" at bounding box center [416, 202] width 38 height 11
paste input "2.5"
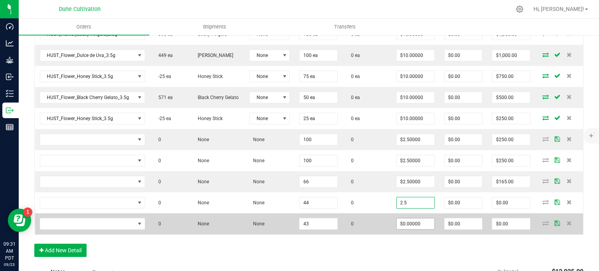
type input "$2.50000"
type input "$110.00"
click at [410, 224] on input "0" at bounding box center [416, 224] width 38 height 11
paste input "2.5"
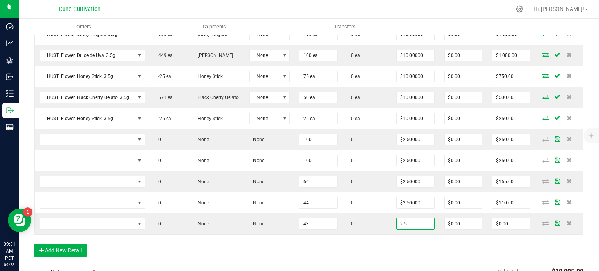
type input "$2.50000"
type input "$107.50"
click at [408, 233] on div "Order Details Print All Labels Item Sellable Strain Lot Number Qty Ordered Qty …" at bounding box center [308, 43] width 549 height 444
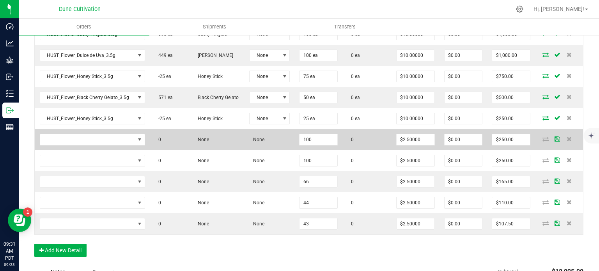
click at [98, 144] on td at bounding box center [92, 139] width 115 height 21
click at [97, 140] on span "NO DATA FOUND" at bounding box center [87, 139] width 95 height 11
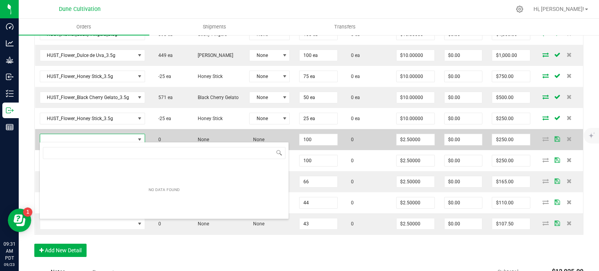
type input "HUST_Preroll_Nightmare Cookies_1.0g"
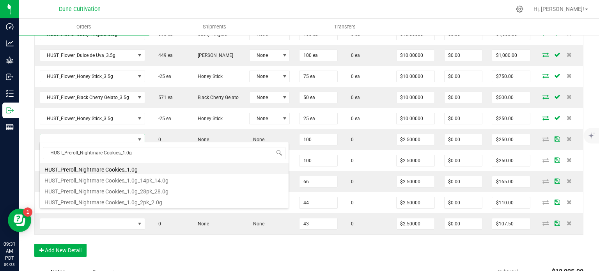
click at [108, 169] on li "HUST_Preroll_Nightmare Cookies_1.0g" at bounding box center [164, 168] width 249 height 11
type input "100 ea"
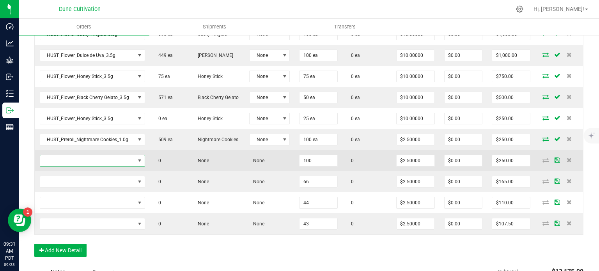
click at [119, 157] on span "NO DATA FOUND" at bounding box center [87, 160] width 95 height 11
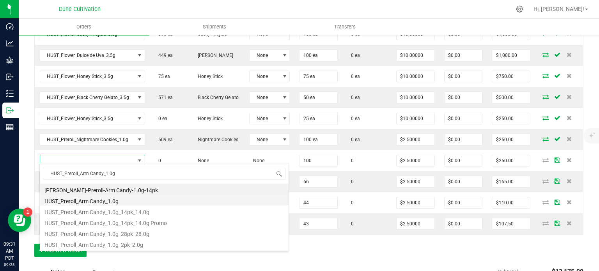
click at [117, 202] on li "HUST_Preroll_Arm Candy_1.0g" at bounding box center [164, 200] width 249 height 11
type input "100 ea"
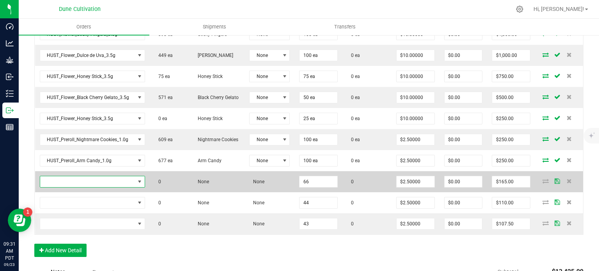
click at [107, 176] on span "NO DATA FOUND" at bounding box center [87, 181] width 95 height 11
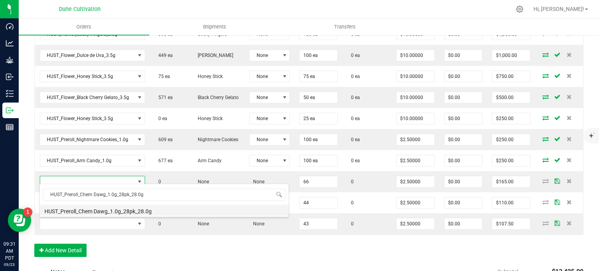
click at [109, 212] on li "HUST_Preroll_Chem Dawg_1.0g_28pk_28.0g" at bounding box center [164, 210] width 249 height 11
type input "66 ea"
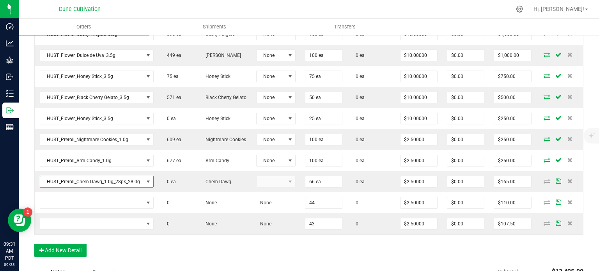
scroll to position [440, 0]
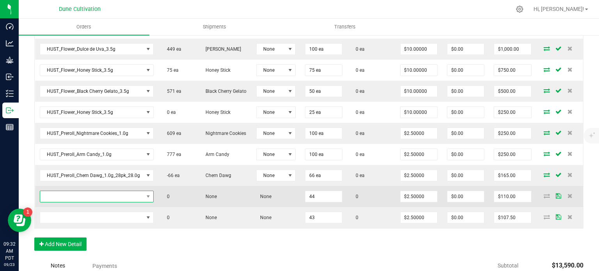
click at [111, 202] on span "NO DATA FOUND" at bounding box center [91, 196] width 103 height 11
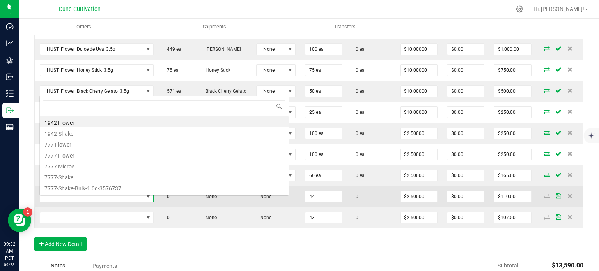
type input "HUST_Preroll_Chem Dawg_1.0g"
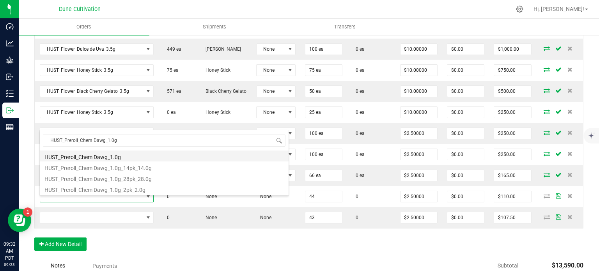
click at [124, 157] on li "HUST_Preroll_Chem Dawg_1.0g" at bounding box center [164, 156] width 249 height 11
type input "44 ea"
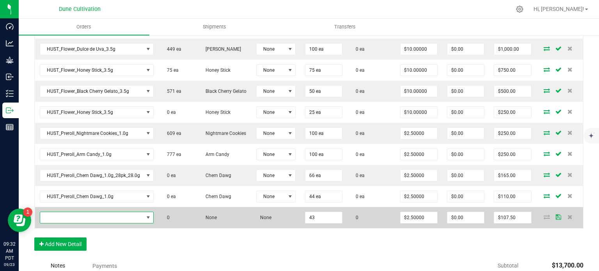
click at [106, 223] on span "NO DATA FOUND" at bounding box center [91, 217] width 103 height 11
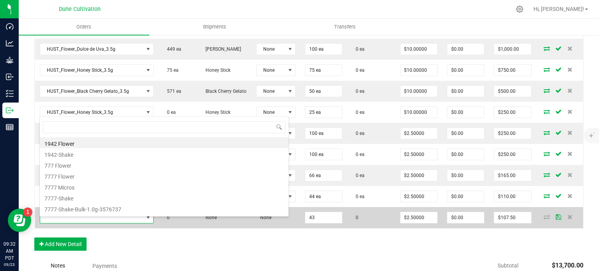
type input "HUST_Preroll_Diamond Kush_1.0g"
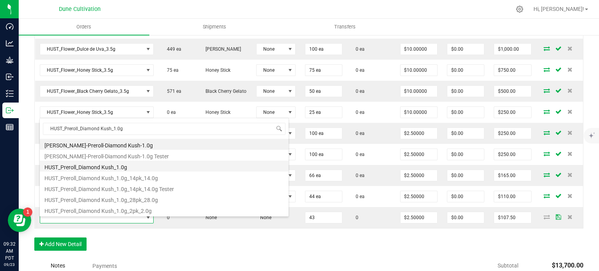
click at [124, 168] on li "HUST_Preroll_Diamond Kush_1.0g" at bounding box center [164, 166] width 249 height 11
type input "43 ea"
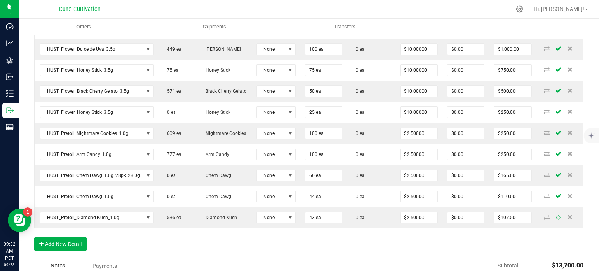
click at [146, 238] on div "Order Details Print All Labels Item Sellable Strain Lot Number Qty Ordered Qty …" at bounding box center [308, 36] width 549 height 444
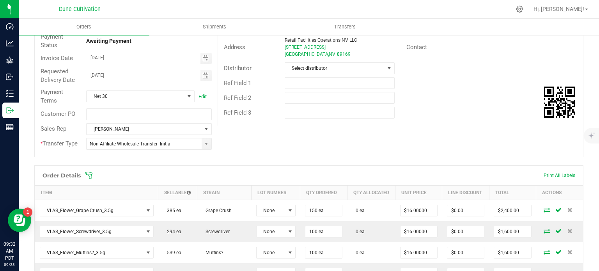
scroll to position [0, 0]
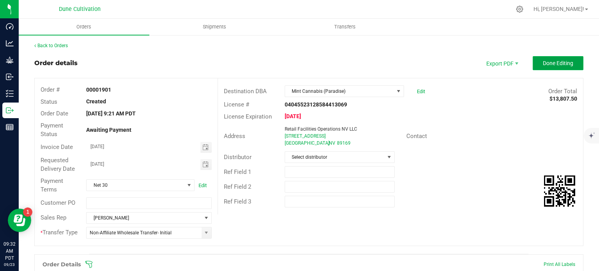
click at [549, 60] on span "Done Editing" at bounding box center [558, 63] width 30 height 6
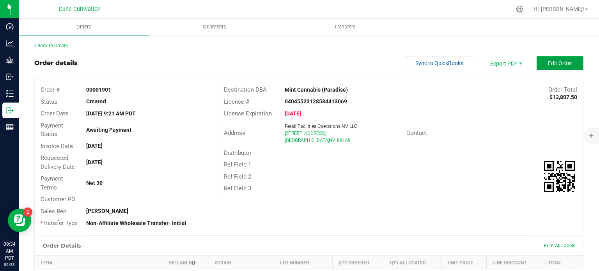
click at [551, 68] on button "Edit Order" at bounding box center [560, 63] width 47 height 14
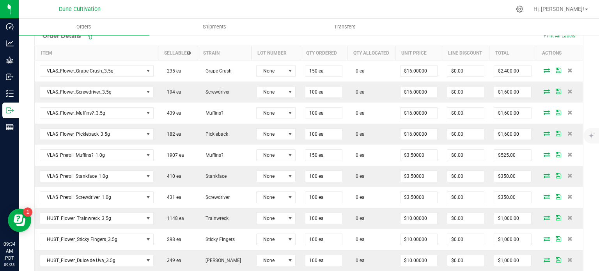
scroll to position [234, 0]
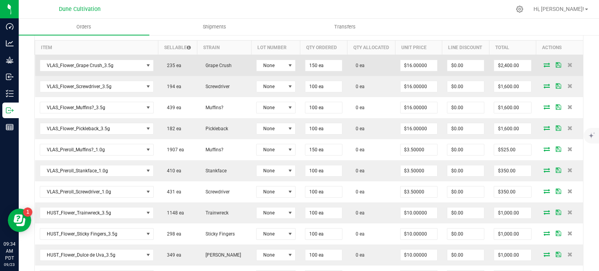
click at [544, 67] on icon at bounding box center [547, 64] width 6 height 5
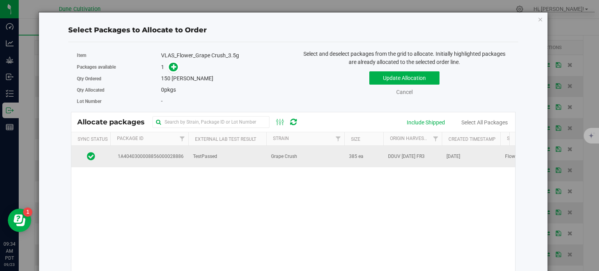
click at [178, 155] on span "1A4040300008856000028886" at bounding box center [149, 156] width 69 height 7
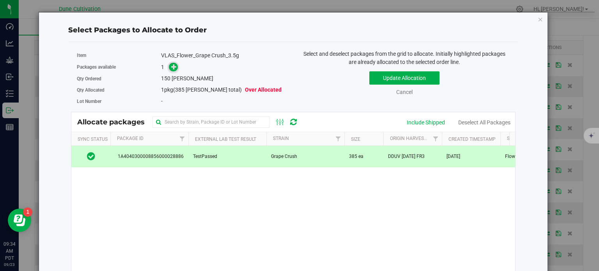
click at [169, 64] on span at bounding box center [173, 67] width 9 height 9
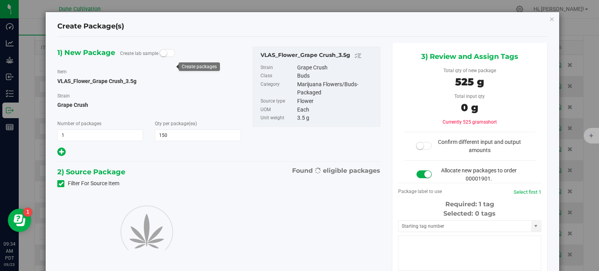
type input "150"
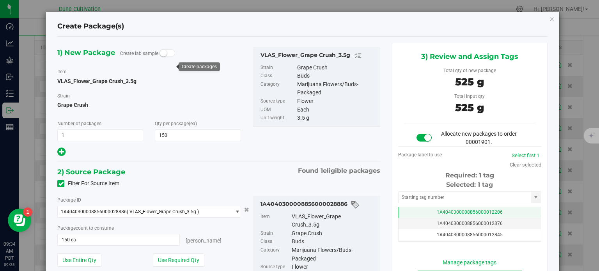
click at [411, 210] on td "1A4040300008856000012206" at bounding box center [470, 212] width 142 height 11
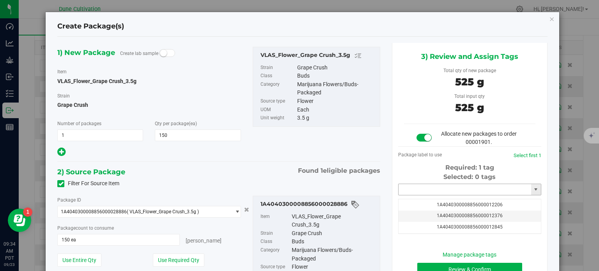
click at [404, 189] on input "text" at bounding box center [465, 189] width 133 height 11
paste input "3994"
click at [421, 199] on li "1A4040300008856000039945" at bounding box center [465, 203] width 141 height 12
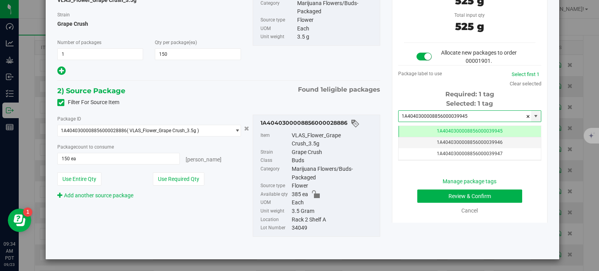
type input "1A4040300008856000039945"
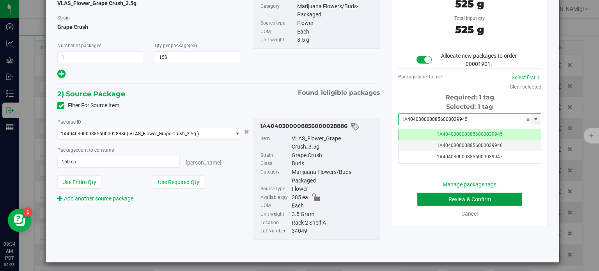
click at [426, 203] on button "Review & Confirm" at bounding box center [470, 199] width 105 height 13
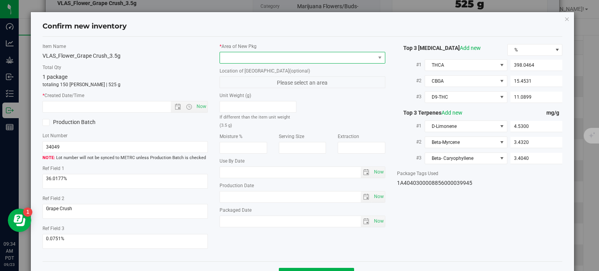
click at [285, 57] on span at bounding box center [297, 57] width 155 height 11
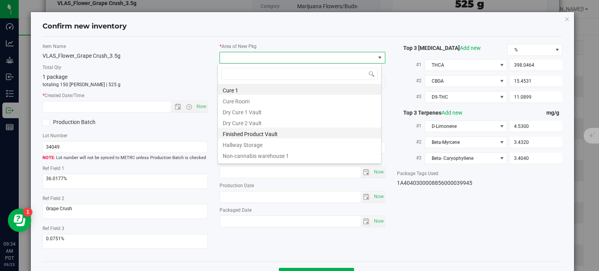
click at [285, 137] on li "Finished Product Vault" at bounding box center [299, 133] width 163 height 11
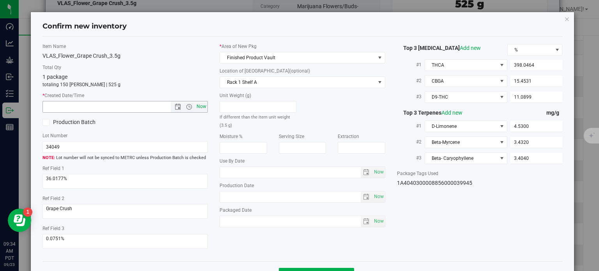
click at [204, 106] on span "Now" at bounding box center [201, 106] width 13 height 11
type input "[DATE] 9:34 AM"
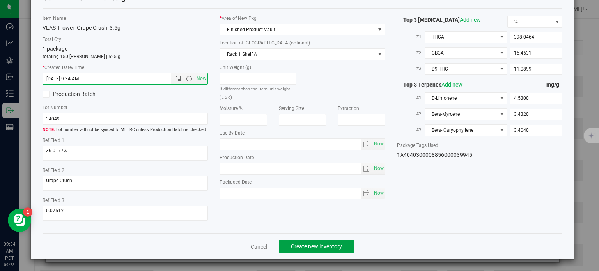
click at [306, 246] on span "Create new inventory" at bounding box center [316, 246] width 51 height 6
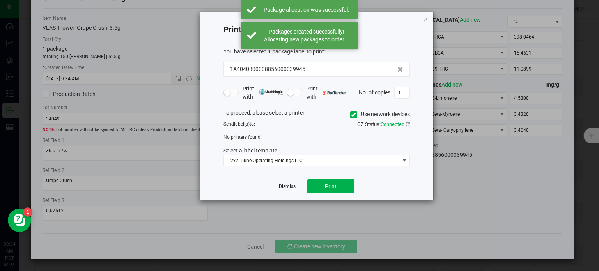
click at [288, 184] on link "Dismiss" at bounding box center [287, 186] width 17 height 7
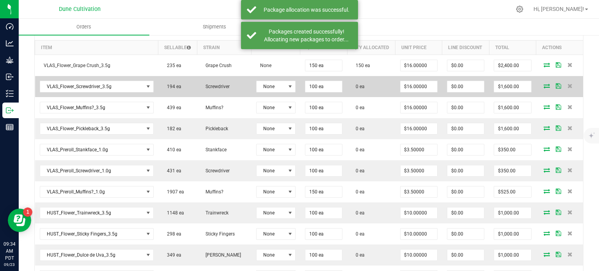
click at [537, 88] on td at bounding box center [560, 86] width 47 height 21
click at [544, 88] on icon at bounding box center [547, 86] width 6 height 5
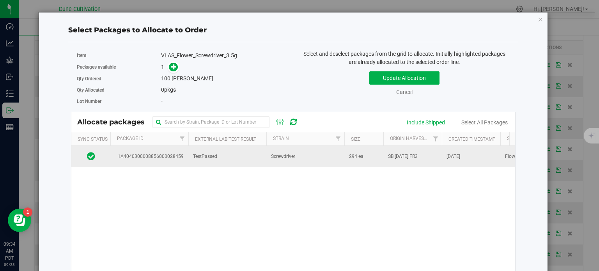
click at [175, 160] on td "1A4040300008856000028459" at bounding box center [149, 156] width 78 height 21
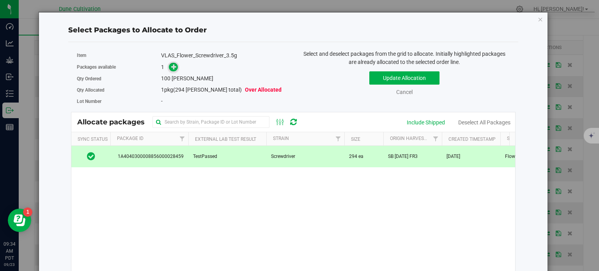
click at [171, 69] on icon at bounding box center [173, 66] width 5 height 5
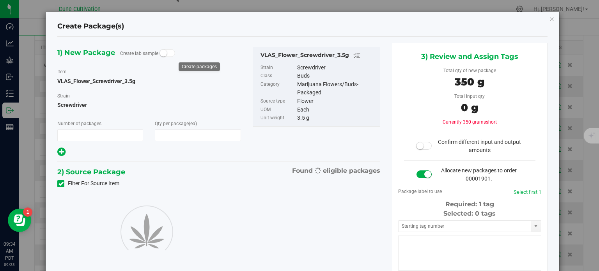
type input "1"
type input "100"
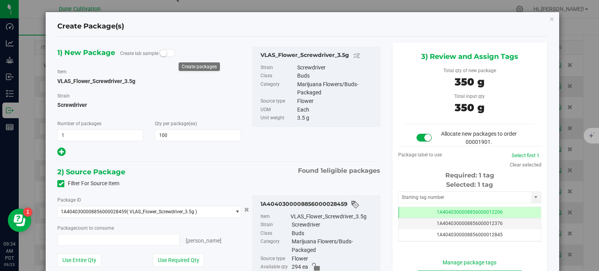
type input "100 ea"
click at [412, 212] on td "1A4040300008856000012206" at bounding box center [470, 212] width 142 height 11
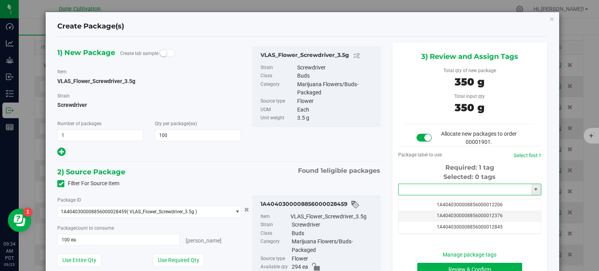
click at [416, 188] on input "text" at bounding box center [465, 189] width 133 height 11
paste input "3994"
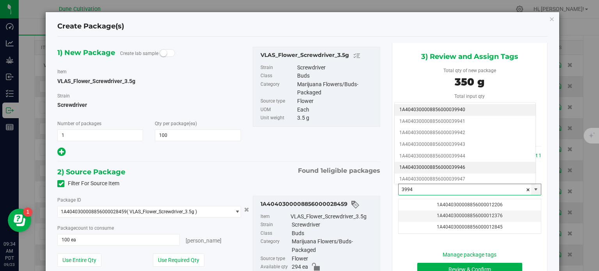
click at [439, 164] on li "1A4040300008856000039946" at bounding box center [465, 168] width 141 height 12
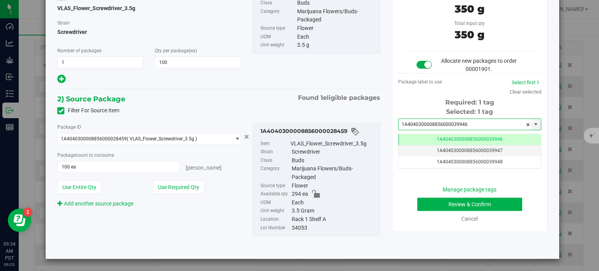
type input "1A4040300008856000039946"
click at [418, 198] on button "Review & Confirm" at bounding box center [470, 204] width 105 height 13
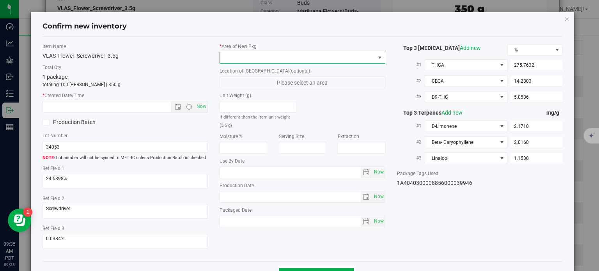
click at [290, 53] on span at bounding box center [297, 57] width 155 height 11
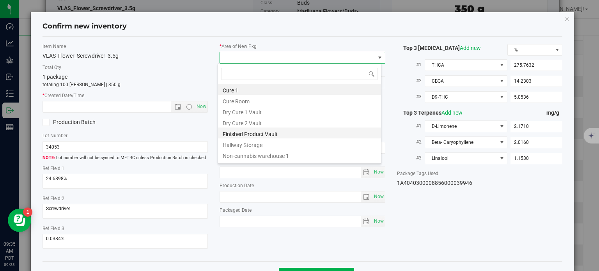
click at [252, 135] on li "Finished Product Vault" at bounding box center [299, 133] width 163 height 11
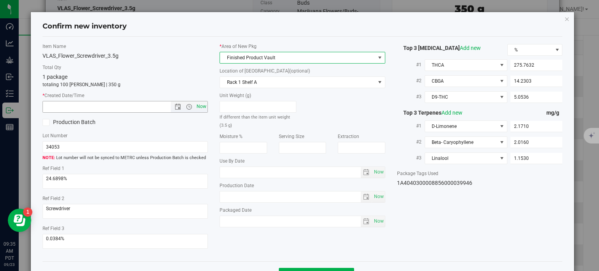
click at [196, 106] on span "Now" at bounding box center [201, 106] width 13 height 11
type input "[DATE] 9:35 AM"
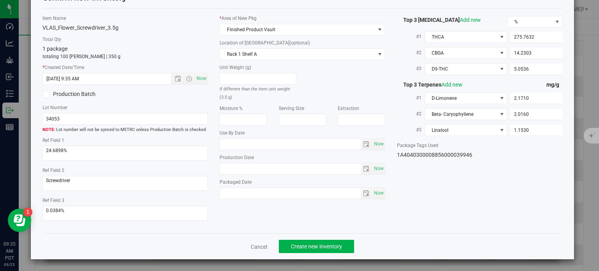
click at [316, 234] on div "Cancel Create new inventory" at bounding box center [303, 246] width 521 height 26
click at [315, 242] on button "Create new inventory" at bounding box center [316, 246] width 75 height 13
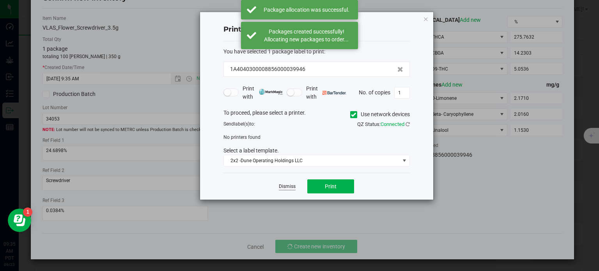
click at [288, 188] on link "Dismiss" at bounding box center [287, 186] width 17 height 7
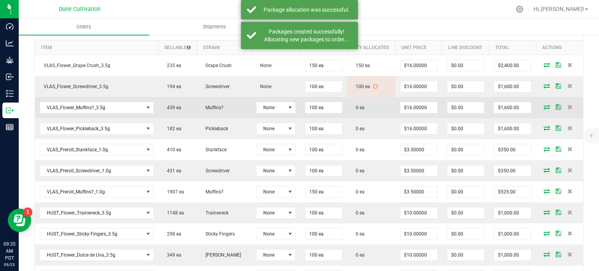
click at [544, 109] on icon at bounding box center [547, 107] width 6 height 5
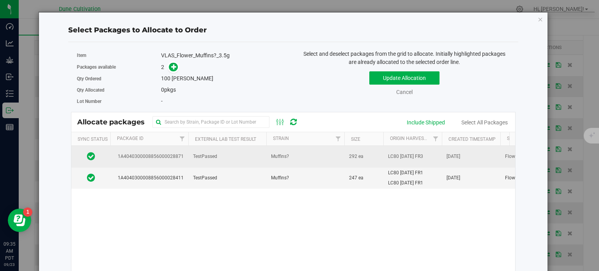
click at [176, 157] on span "1A4040300008856000028871" at bounding box center [149, 156] width 69 height 7
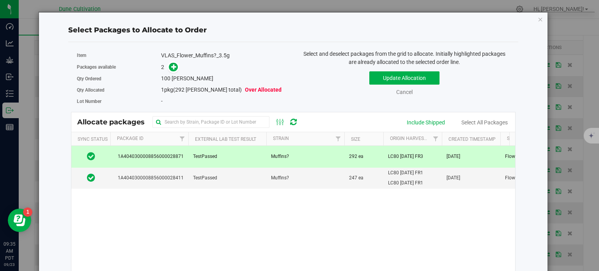
click at [166, 69] on span at bounding box center [171, 67] width 12 height 9
click at [171, 68] on icon at bounding box center [173, 66] width 5 height 5
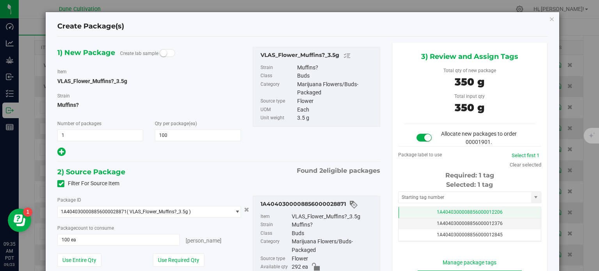
click at [430, 215] on td "1A4040300008856000012206" at bounding box center [470, 212] width 142 height 11
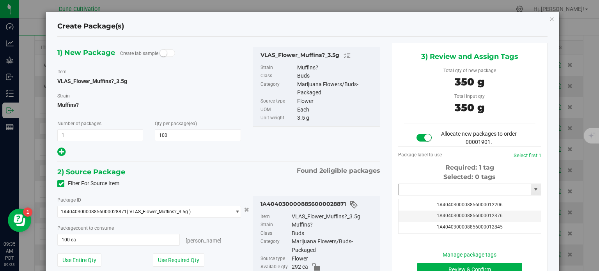
click at [430, 190] on input "text" at bounding box center [465, 189] width 133 height 11
paste input "3994"
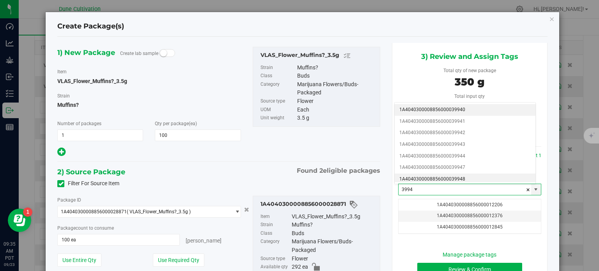
click at [421, 174] on li "1A4040300008856000039948" at bounding box center [465, 180] width 141 height 12
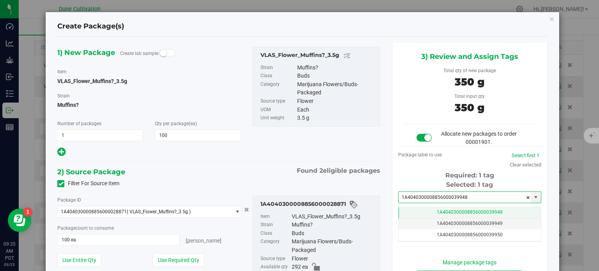
click at [451, 210] on span "1A4040300008856000039948" at bounding box center [470, 212] width 66 height 5
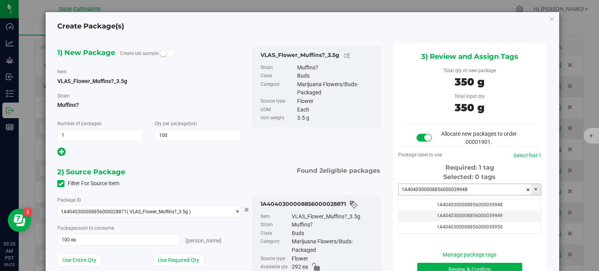
click at [472, 189] on input "1A4040300008856000039948" at bounding box center [465, 189] width 133 height 11
click at [471, 201] on li "1A4040300008856000039947" at bounding box center [465, 203] width 141 height 12
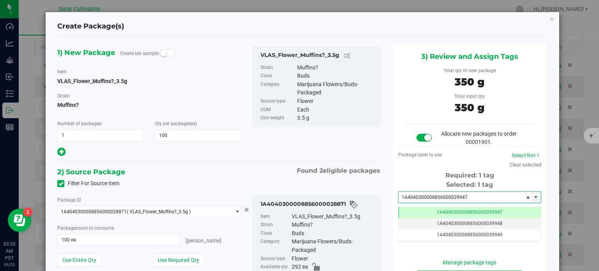
type input "1A4040300008856000039947"
click at [359, 176] on div "2) Source Package Found 2 eligible packages" at bounding box center [218, 172] width 323 height 12
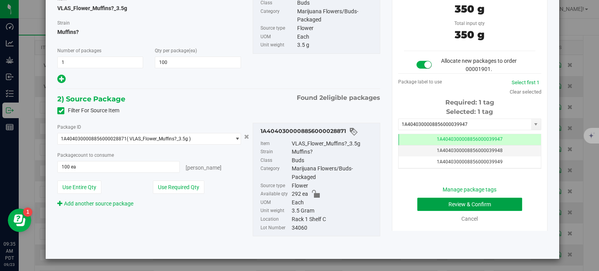
click at [424, 203] on button "Review & Confirm" at bounding box center [470, 204] width 105 height 13
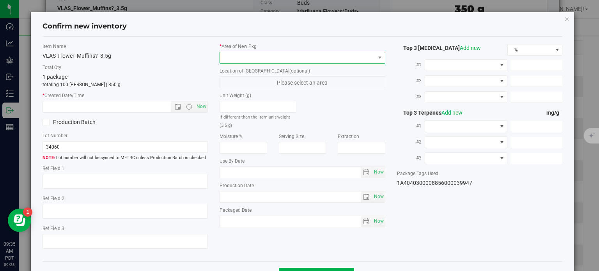
click at [280, 62] on span at bounding box center [297, 57] width 155 height 11
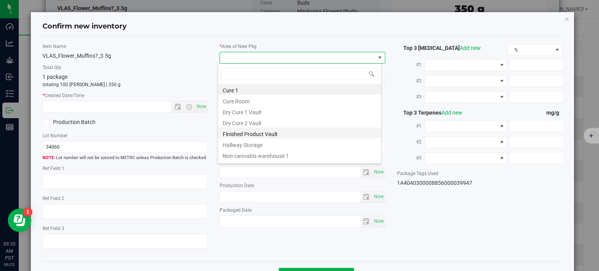
click at [252, 133] on li "Finished Product Vault" at bounding box center [299, 133] width 163 height 11
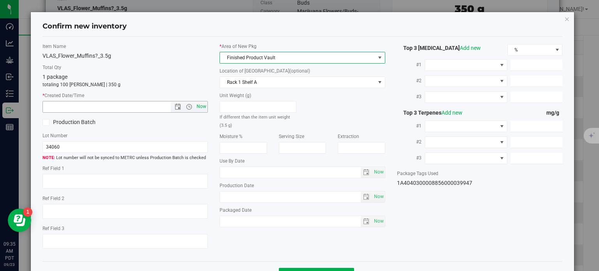
click at [199, 110] on span "Now" at bounding box center [201, 106] width 13 height 11
type input "[DATE] 9:35 AM"
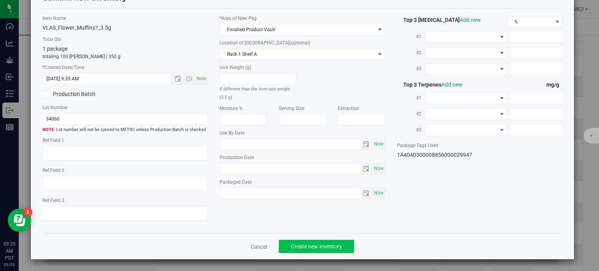
click at [297, 242] on div "Cancel Create new inventory" at bounding box center [303, 246] width 521 height 26
click at [297, 242] on button "Create new inventory" at bounding box center [316, 246] width 75 height 13
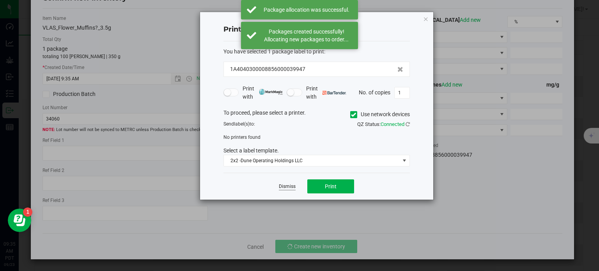
click at [289, 188] on link "Dismiss" at bounding box center [287, 186] width 17 height 7
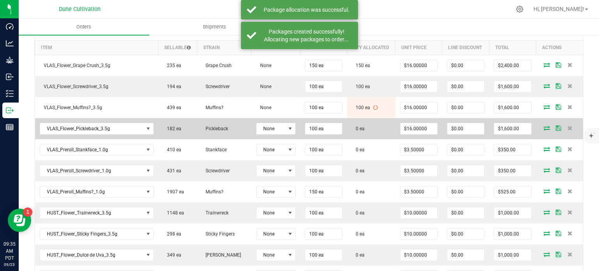
click at [544, 130] on icon at bounding box center [547, 128] width 6 height 5
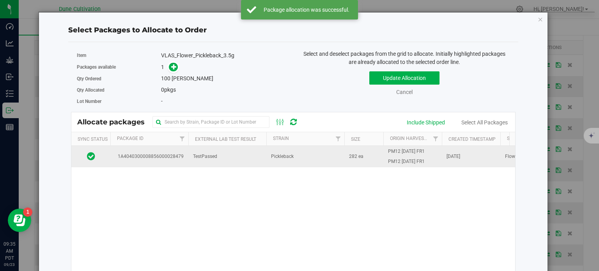
click at [150, 158] on span "1A4040300008856000028479" at bounding box center [149, 156] width 69 height 7
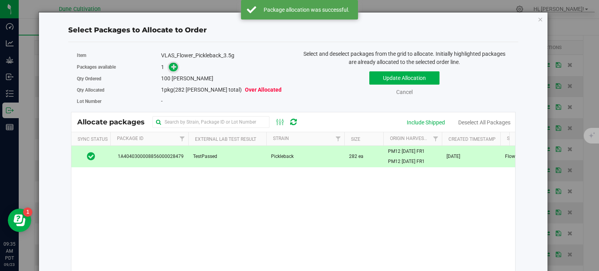
click at [171, 68] on icon at bounding box center [173, 66] width 5 height 5
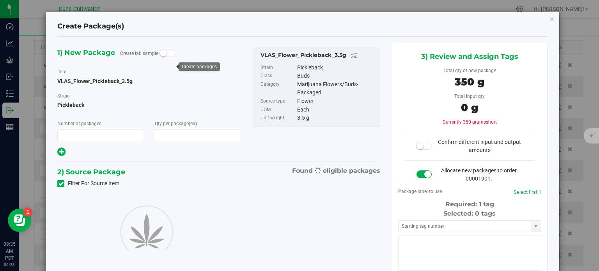
type input "1"
type input "100"
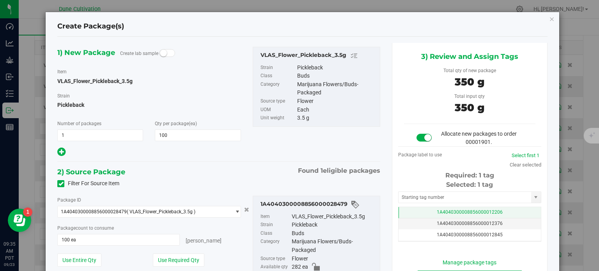
click at [437, 211] on span "1A4040300008856000012206" at bounding box center [470, 212] width 66 height 5
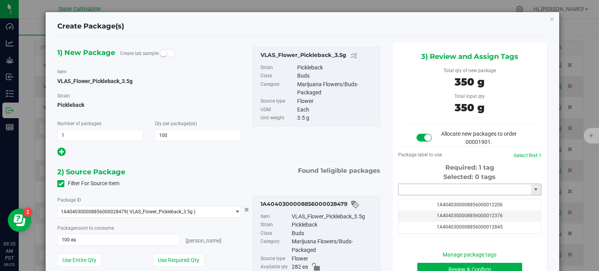
click at [432, 190] on input "text" at bounding box center [465, 189] width 133 height 11
paste input "3994"
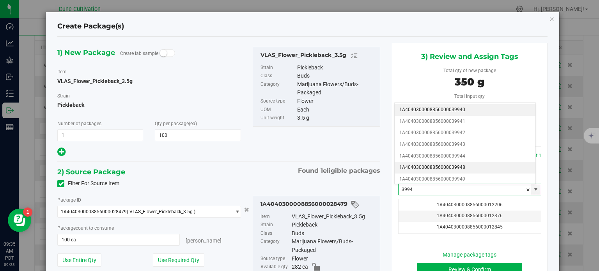
click at [440, 167] on li "1A4040300008856000039948" at bounding box center [465, 168] width 141 height 12
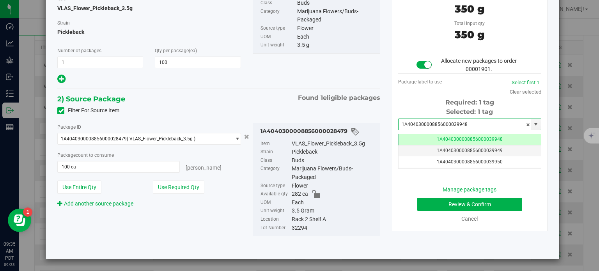
type input "1A4040300008856000039948"
click at [428, 203] on button "Review & Confirm" at bounding box center [470, 204] width 105 height 13
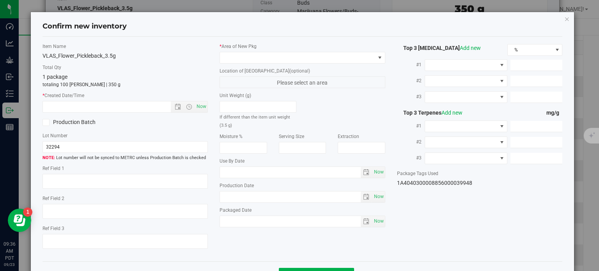
type textarea "33.2361%"
type textarea "Soundcheck-Jacked Up"
type textarea "0.0617713%"
type input "356.2450"
type input "19.9339"
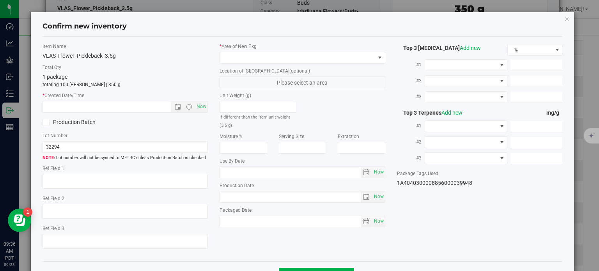
type input "14.9165"
type input "9.0580"
type input "7.9000"
type input "3.3610"
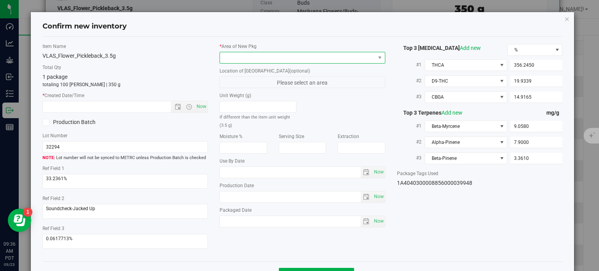
click at [348, 59] on span at bounding box center [297, 57] width 155 height 11
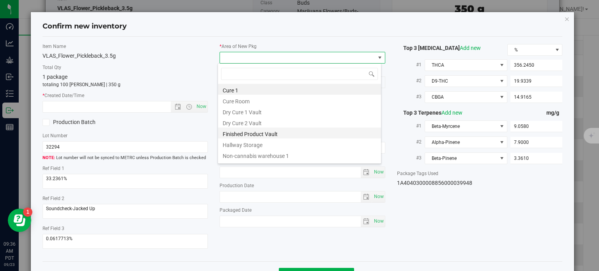
click at [286, 135] on li "Finished Product Vault" at bounding box center [299, 133] width 163 height 11
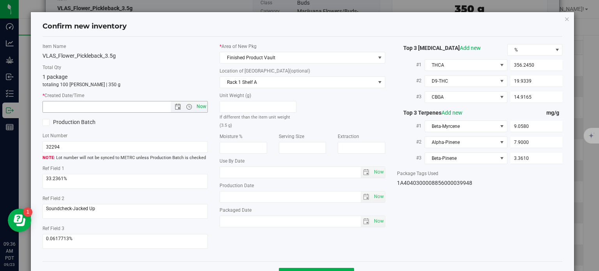
click at [200, 106] on span "Now" at bounding box center [201, 106] width 13 height 11
type input "[DATE] 9:36 AM"
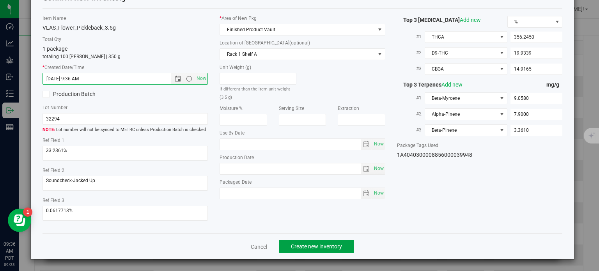
click at [304, 244] on span "Create new inventory" at bounding box center [316, 246] width 51 height 6
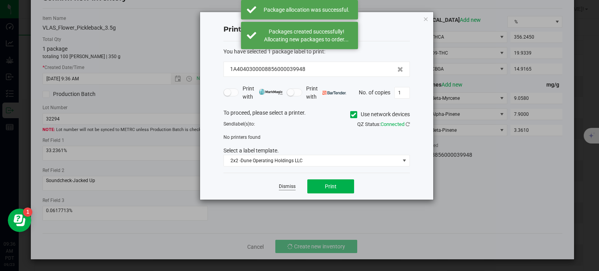
click at [293, 187] on link "Dismiss" at bounding box center [287, 186] width 17 height 7
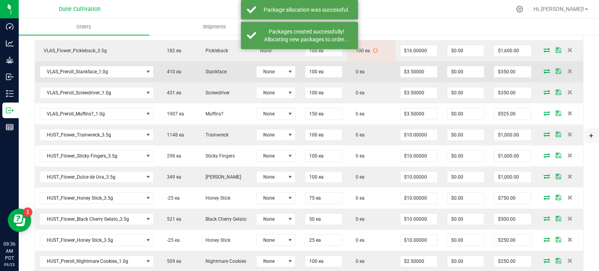
click at [544, 73] on icon at bounding box center [547, 71] width 6 height 5
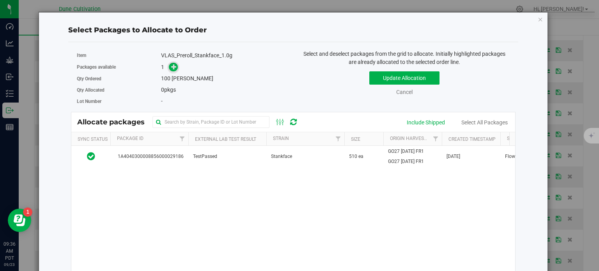
click at [172, 71] on span at bounding box center [173, 67] width 9 height 9
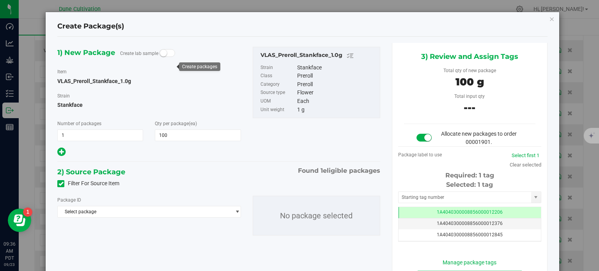
click at [61, 184] on icon at bounding box center [61, 184] width 5 height 0
click at [0, 0] on input "Filter For Source Item" at bounding box center [0, 0] width 0 height 0
click at [92, 214] on span "Select package" at bounding box center [144, 211] width 173 height 11
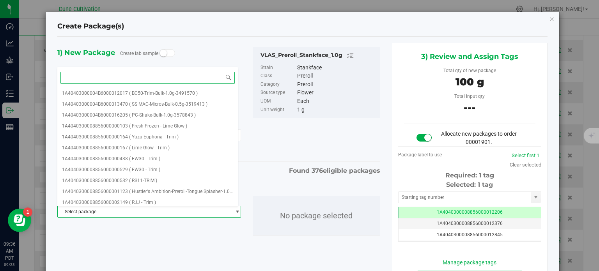
paste input "29236"
type input "29236"
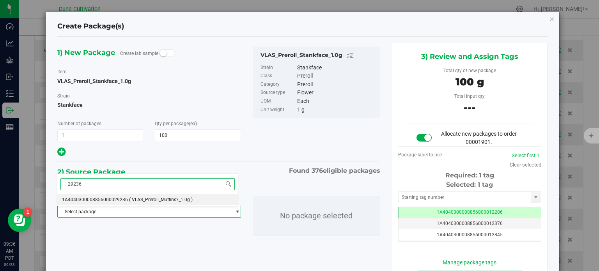
click at [109, 201] on span "1A4040300008856000029236" at bounding box center [95, 199] width 66 height 5
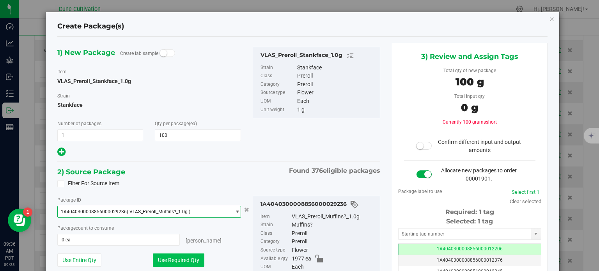
click at [175, 256] on button "Use Required Qty" at bounding box center [179, 260] width 52 height 13
type input "100 ea"
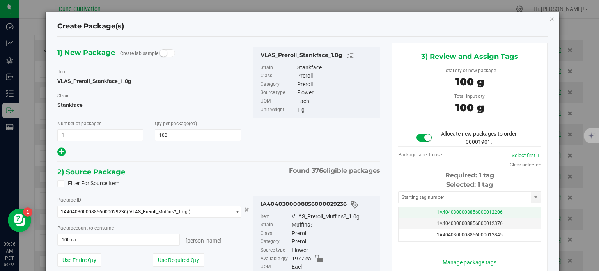
click at [407, 211] on td "1A4040300008856000012206" at bounding box center [470, 212] width 142 height 11
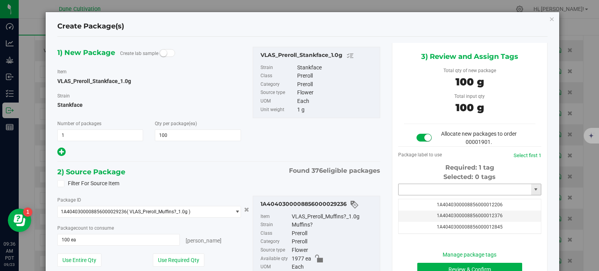
click at [408, 193] on input "text" at bounding box center [465, 189] width 133 height 11
paste input "3994"
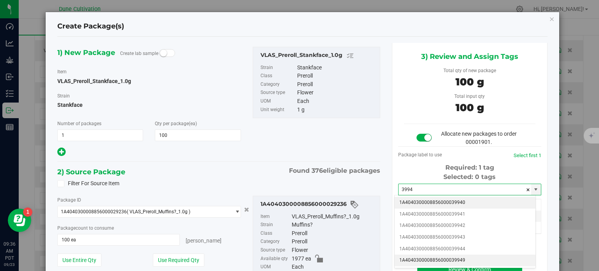
click at [452, 255] on li "1A4040300008856000039949" at bounding box center [465, 261] width 141 height 12
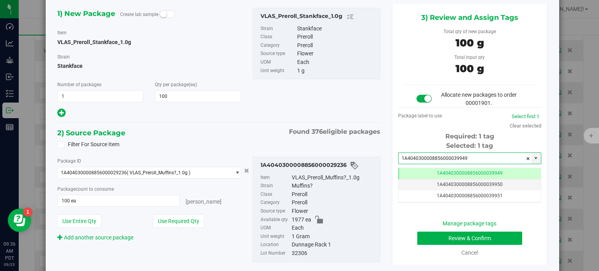
type input "1A4040300008856000039949"
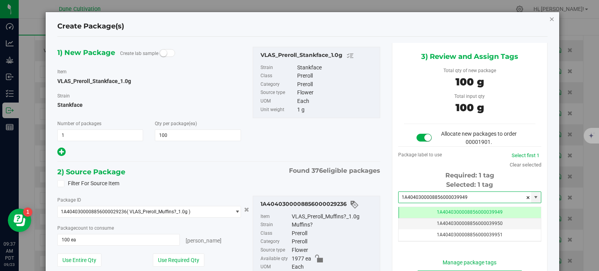
click at [549, 20] on icon "button" at bounding box center [551, 18] width 5 height 9
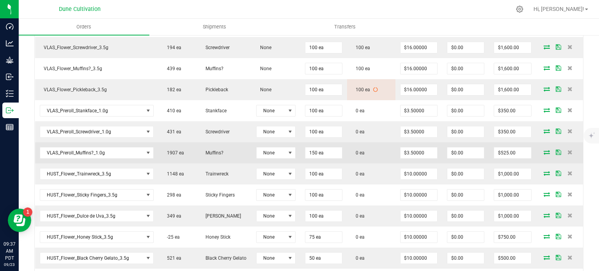
click at [545, 155] on span at bounding box center [547, 152] width 12 height 5
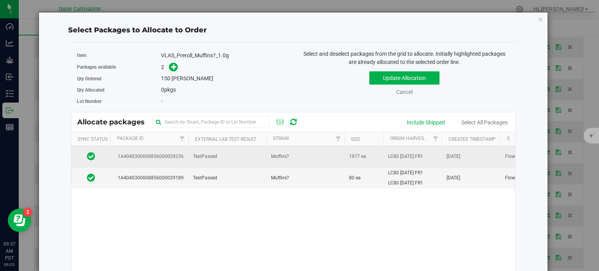
click at [187, 157] on td "1A4040300008856000029236" at bounding box center [149, 156] width 78 height 21
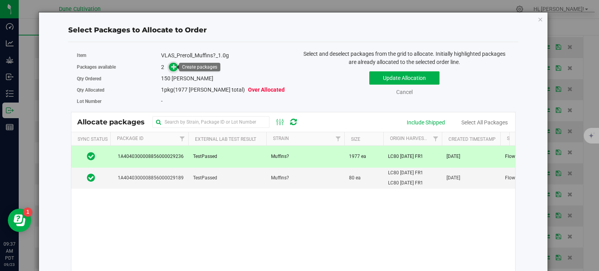
click at [171, 69] on icon at bounding box center [173, 66] width 5 height 5
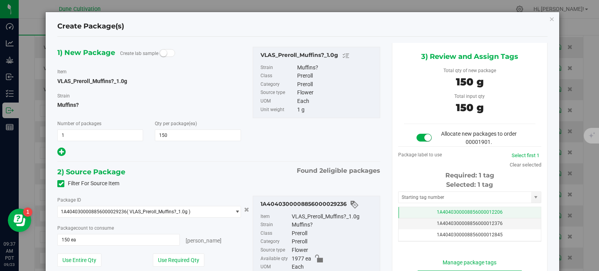
click at [421, 213] on td "1A4040300008856000012206" at bounding box center [470, 212] width 142 height 11
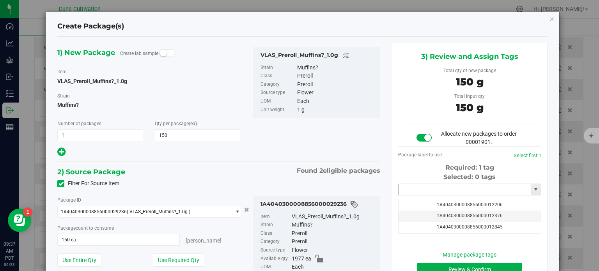
click at [411, 190] on input "text" at bounding box center [465, 189] width 133 height 11
paste input "3994"
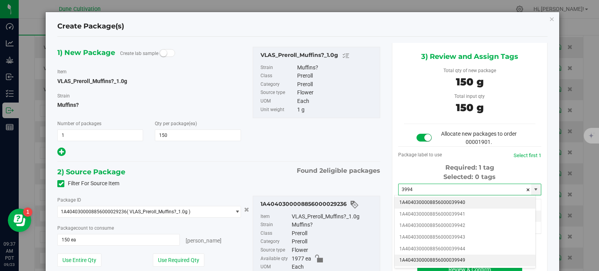
click at [453, 258] on li "1A4040300008856000039949" at bounding box center [465, 261] width 141 height 12
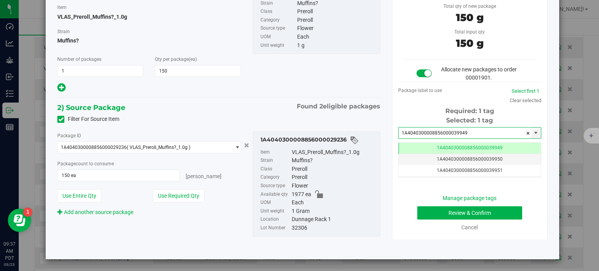
type input "1A4040300008856000039949"
click at [434, 214] on button "Review & Confirm" at bounding box center [470, 212] width 105 height 13
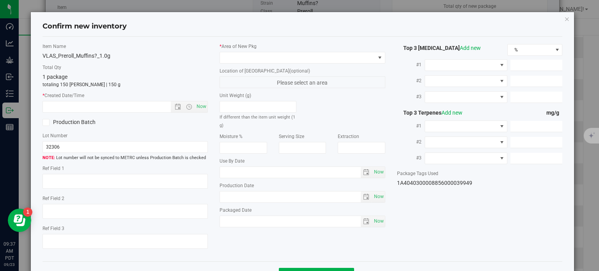
type textarea "29.0241%"
type textarea "Sticky Fingers"
type textarea "0.0370110%"
type input "317.5340"
type input "11.7633"
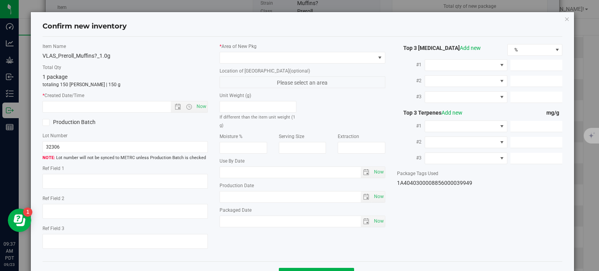
type input "7.0954"
type input "5.0850"
type input "4.4530"
type input "4.2520"
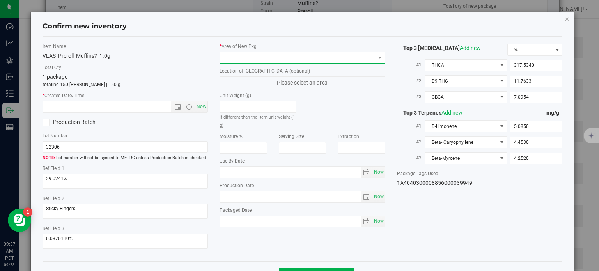
click at [302, 60] on span at bounding box center [297, 57] width 155 height 11
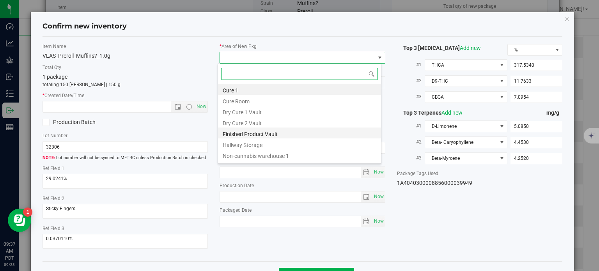
click at [261, 132] on li "Finished Product Vault" at bounding box center [299, 133] width 163 height 11
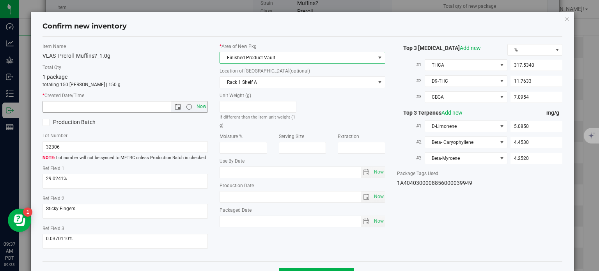
click at [199, 103] on span "Now" at bounding box center [201, 106] width 13 height 11
type input "[DATE] 9:37 AM"
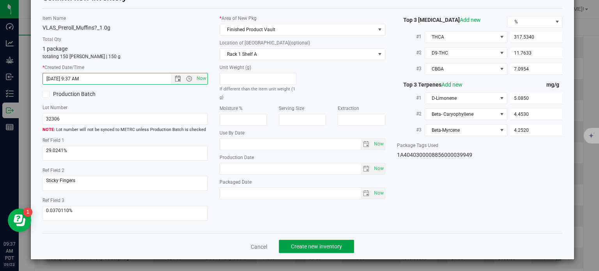
click at [318, 245] on span "Create new inventory" at bounding box center [316, 246] width 51 height 6
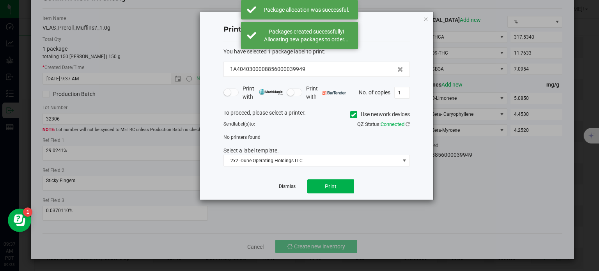
click at [289, 188] on link "Dismiss" at bounding box center [287, 186] width 17 height 7
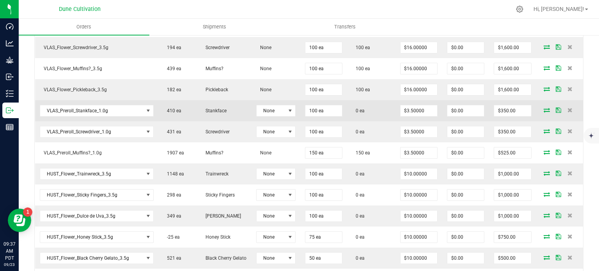
click at [544, 112] on icon at bounding box center [547, 110] width 6 height 5
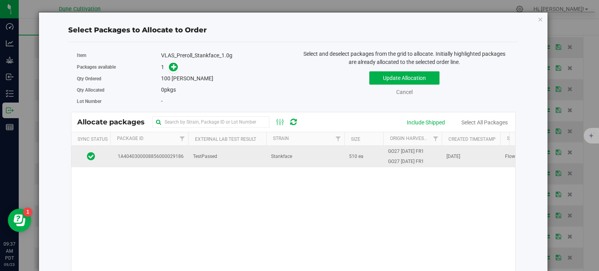
click at [156, 153] on span "1A4040300008856000029186" at bounding box center [149, 156] width 69 height 7
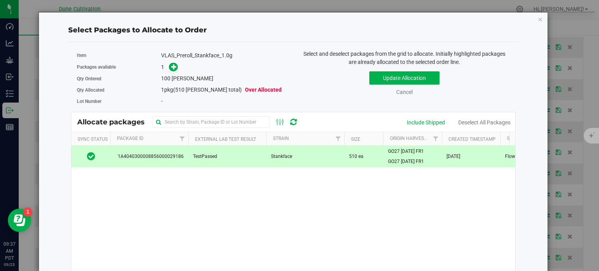
click at [169, 70] on link at bounding box center [173, 67] width 9 height 6
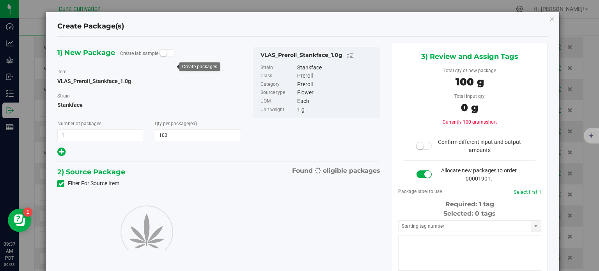
type input "100"
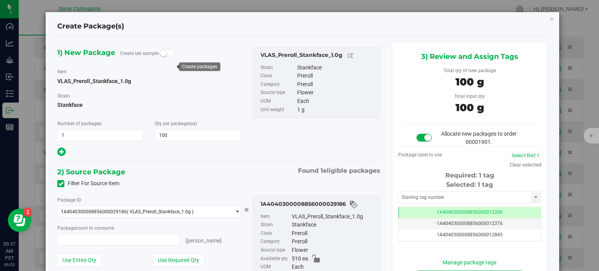
type input "100 ea"
click at [437, 215] on span "1A4040300008856000012206" at bounding box center [470, 212] width 66 height 5
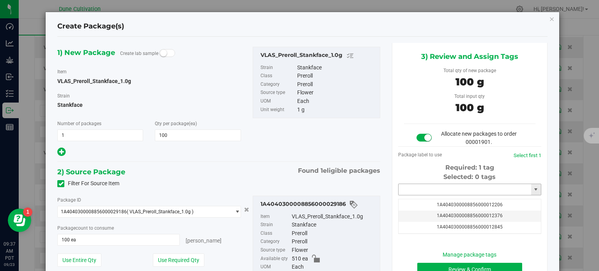
click at [440, 188] on input "text" at bounding box center [465, 189] width 133 height 11
paste input "3994"
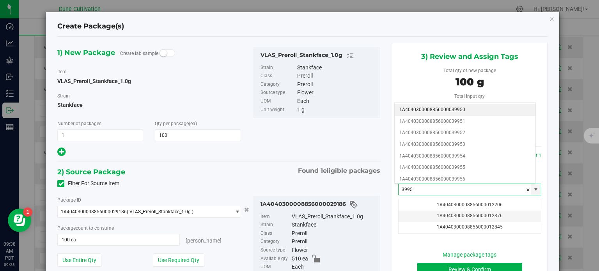
click at [461, 112] on li "1A4040300008856000039950" at bounding box center [465, 110] width 141 height 12
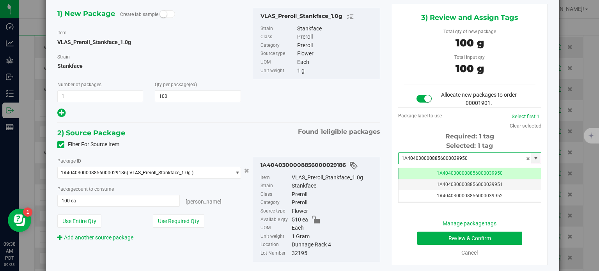
type input "1A4040300008856000039950"
click at [426, 239] on button "Review & Confirm" at bounding box center [470, 238] width 105 height 13
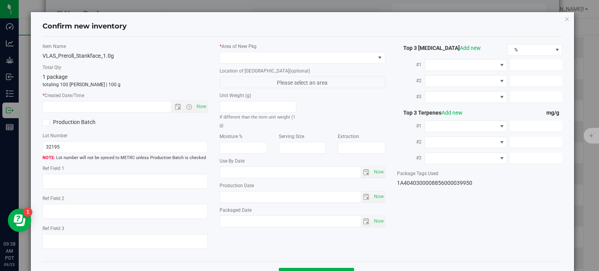
type textarea "24.2421%"
type textarea "Stankface"
type textarea "<LOQ"
type input "262.6360"
type input "17.0463"
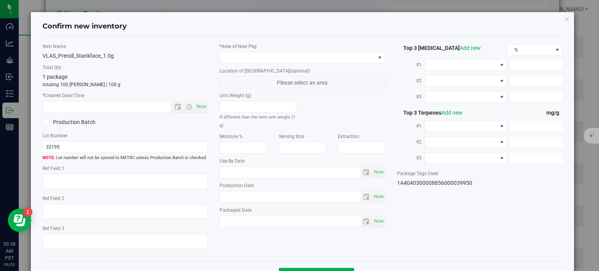
type input "12.0886"
type input "4.0100"
type input "3.7750"
type input "1.8900"
click at [318, 64] on div "* Area of [GEOGRAPHIC_DATA] Location of [GEOGRAPHIC_DATA] (optional) Please sel…" at bounding box center [303, 137] width 178 height 188
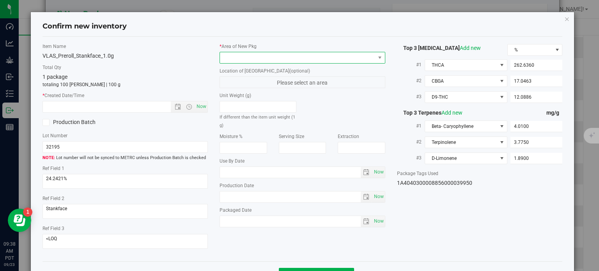
click at [318, 62] on span at bounding box center [297, 57] width 155 height 11
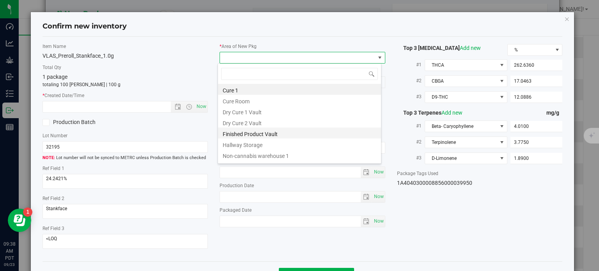
click at [266, 138] on li "Finished Product Vault" at bounding box center [299, 133] width 163 height 11
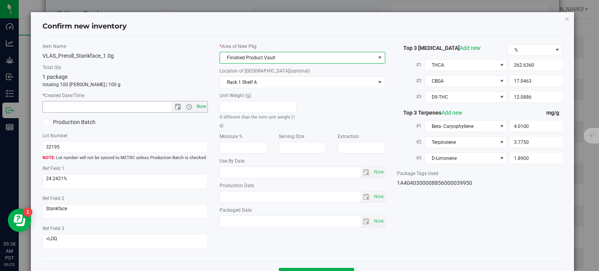
click at [199, 107] on span "Now" at bounding box center [201, 106] width 13 height 11
type input "[DATE] 9:38 AM"
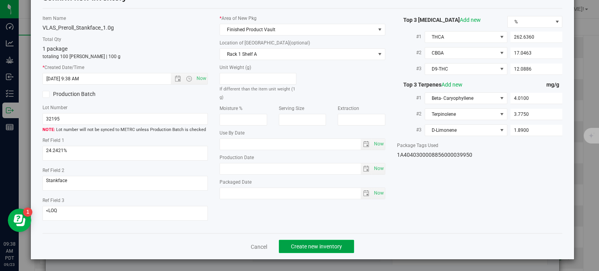
click at [307, 242] on button "Create new inventory" at bounding box center [316, 246] width 75 height 13
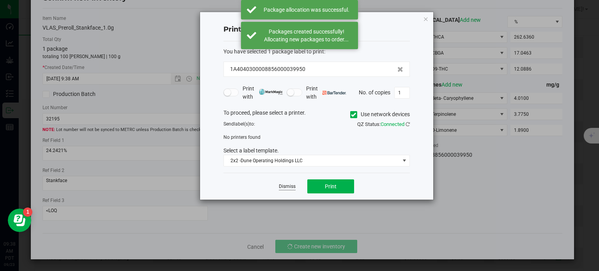
click at [290, 187] on link "Dismiss" at bounding box center [287, 186] width 17 height 7
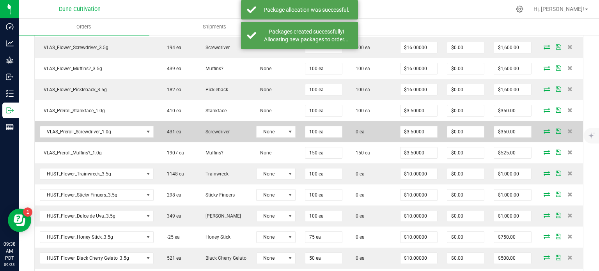
click at [544, 133] on icon at bounding box center [547, 131] width 6 height 5
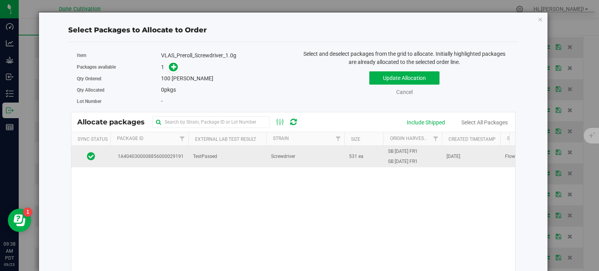
click at [153, 158] on span "1A4040300008856000029191" at bounding box center [149, 156] width 69 height 7
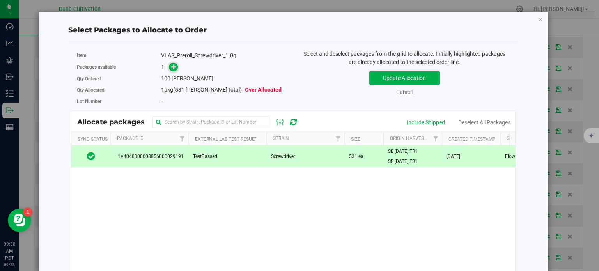
click at [171, 67] on icon at bounding box center [173, 66] width 5 height 5
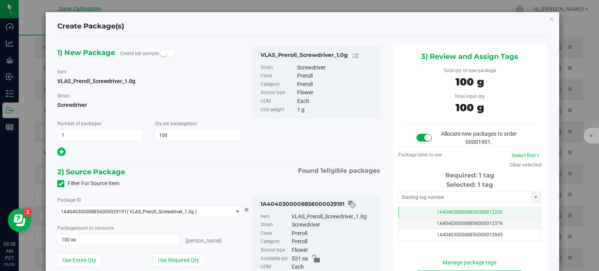
click at [414, 208] on td "1A4040300008856000012206" at bounding box center [470, 212] width 142 height 11
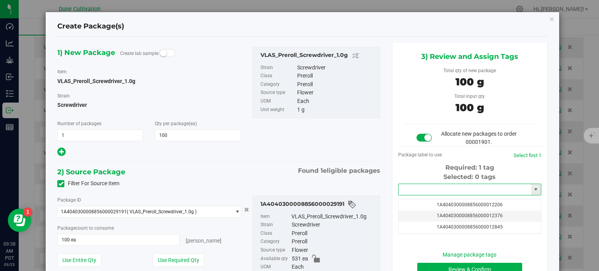
click at [428, 190] on input "text" at bounding box center [465, 189] width 133 height 11
paste input "3995"
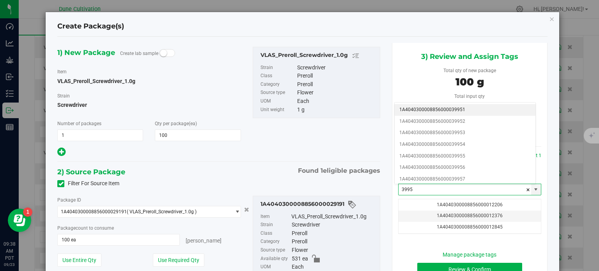
click at [446, 110] on li "1A4040300008856000039951" at bounding box center [465, 110] width 141 height 12
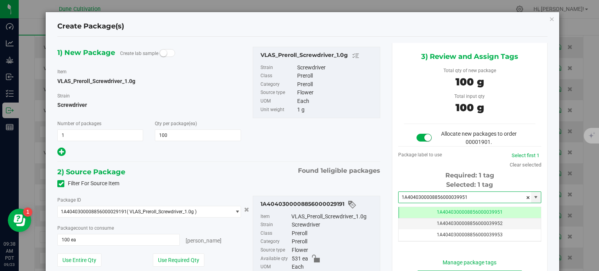
type input "1A4040300008856000039951"
click at [322, 166] on span "Found 1 eligible packages" at bounding box center [339, 170] width 82 height 9
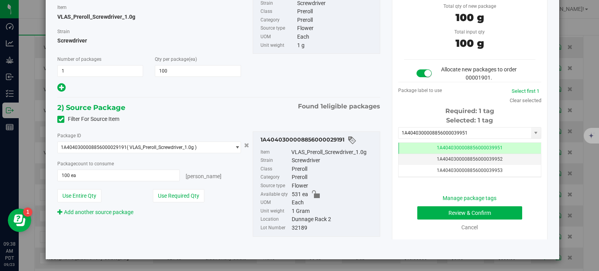
click at [379, 160] on div "1A4040300008856000029191 Item VLAS_Preroll_Screwdriver_1.0g Strain Screwdriver …" at bounding box center [316, 183] width 139 height 105
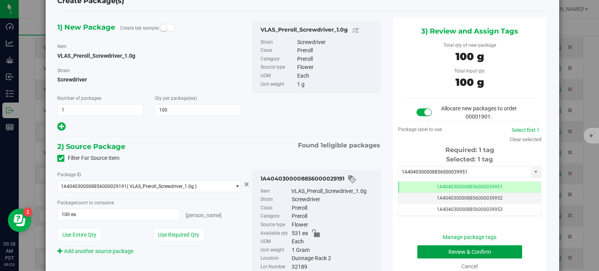
click at [435, 246] on button "Review & Confirm" at bounding box center [470, 251] width 105 height 13
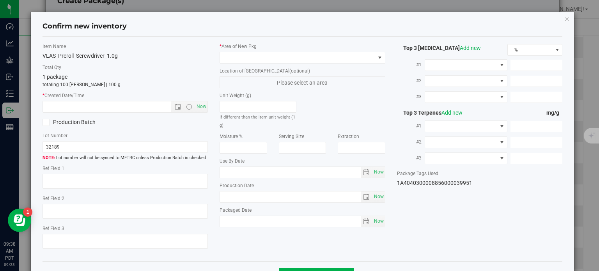
type textarea "24.9597%"
type textarea "Screwdriver"
type textarea "<LOQ"
type input "279.8590"
type input "15.7061"
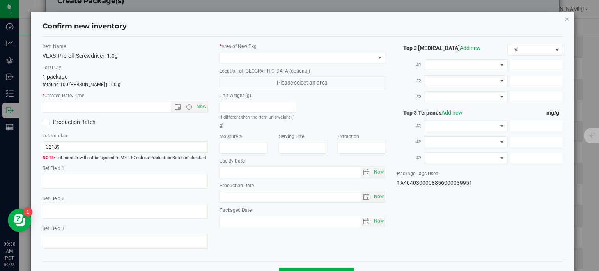
type input "4.1615"
type input "3.1010"
type input "2.7010"
type input "1.9110"
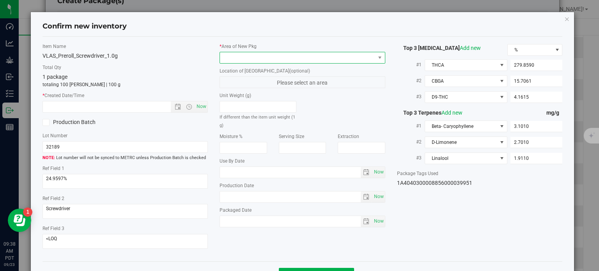
click at [339, 54] on span at bounding box center [297, 57] width 155 height 11
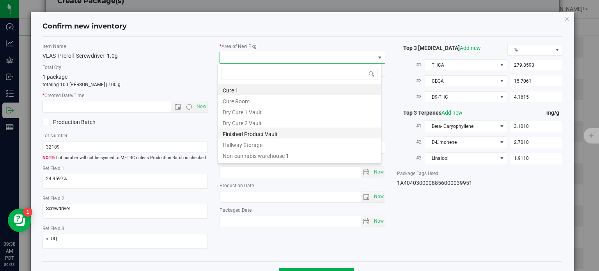
click at [283, 133] on li "Finished Product Vault" at bounding box center [299, 133] width 163 height 11
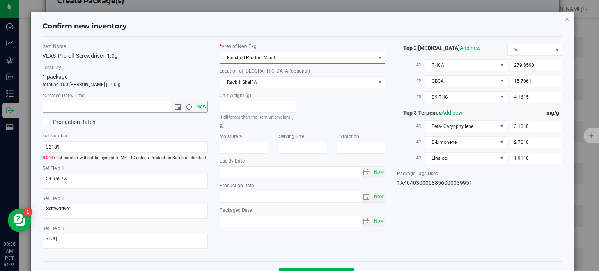
click at [198, 110] on span "Now" at bounding box center [201, 106] width 13 height 11
type input "[DATE] 9:38 AM"
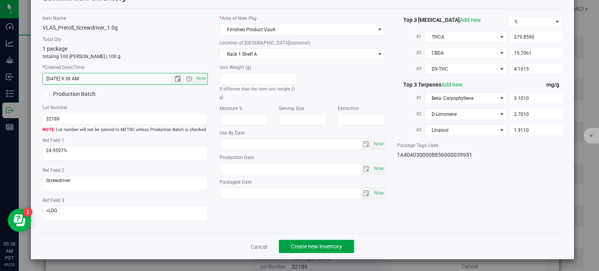
click at [297, 242] on button "Create new inventory" at bounding box center [316, 246] width 75 height 13
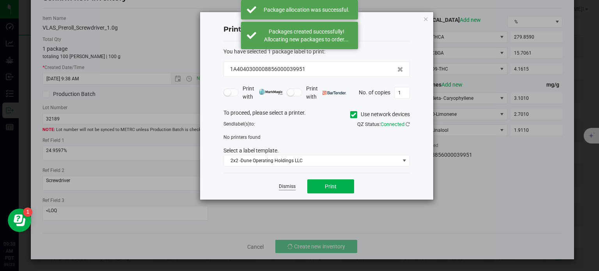
click at [289, 187] on link "Dismiss" at bounding box center [287, 186] width 17 height 7
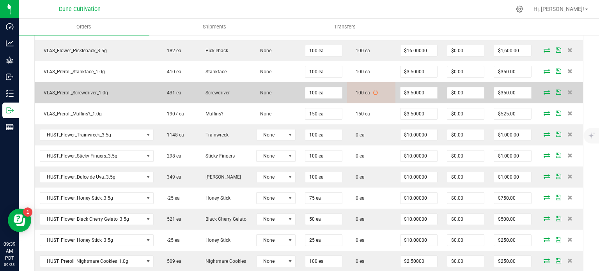
click at [544, 94] on icon at bounding box center [547, 92] width 6 height 5
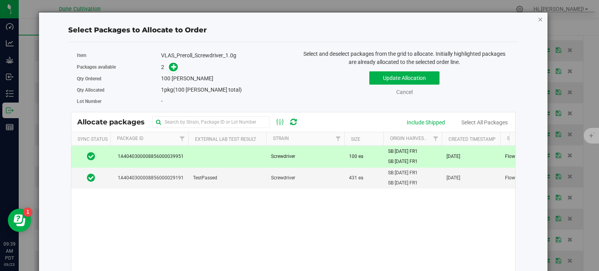
click at [538, 20] on icon "button" at bounding box center [540, 18] width 5 height 9
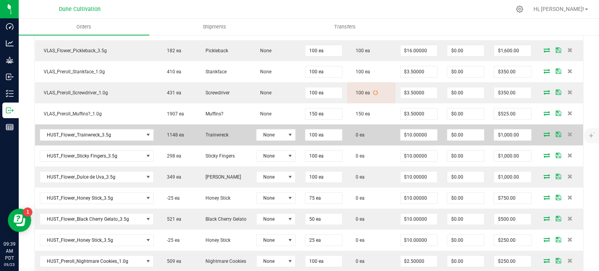
click at [544, 137] on icon at bounding box center [547, 134] width 6 height 5
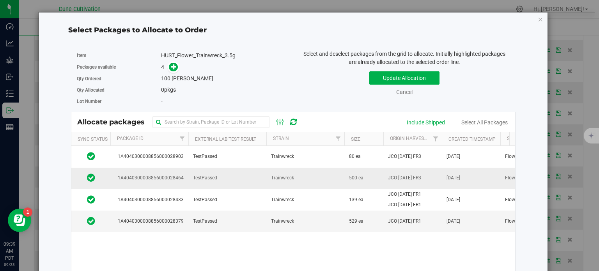
click at [166, 183] on td "1A4040300008856000028464" at bounding box center [149, 178] width 78 height 21
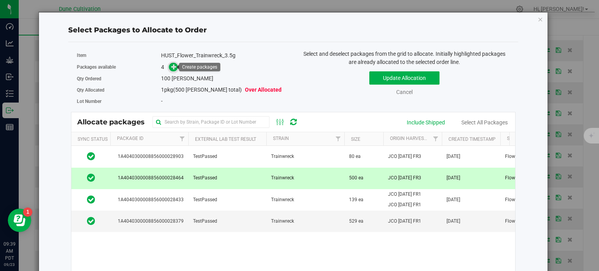
click at [172, 68] on icon at bounding box center [173, 66] width 5 height 5
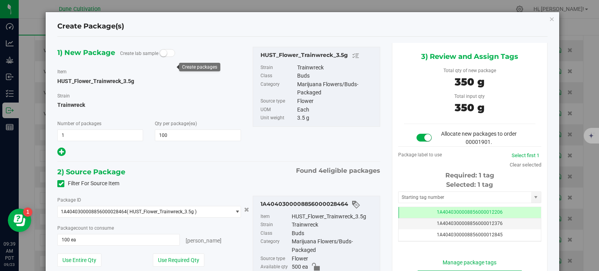
click at [410, 204] on div "Selected: 1 tag Tag 1A4040300008856000012206 1A4040300008856000012376 1A4040300…" at bounding box center [469, 211] width 143 height 62
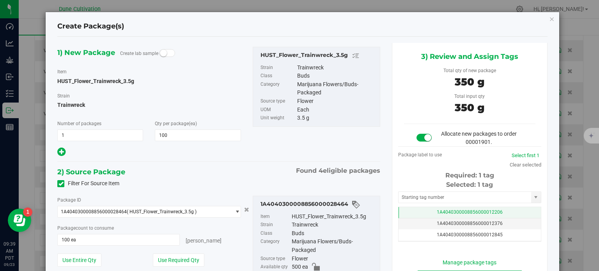
click at [409, 211] on td "1A4040300008856000012206" at bounding box center [470, 212] width 142 height 11
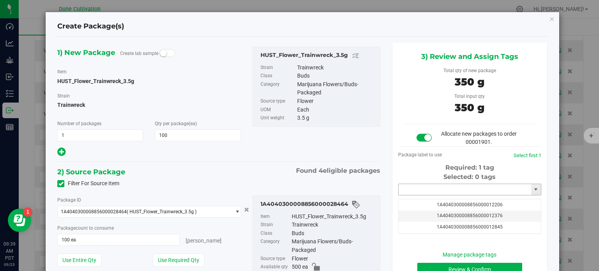
click at [409, 188] on input "text" at bounding box center [465, 189] width 133 height 11
paste input "3995"
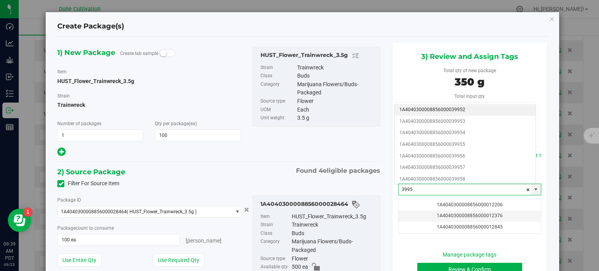
click at [462, 110] on li "1A4040300008856000039952" at bounding box center [465, 110] width 141 height 12
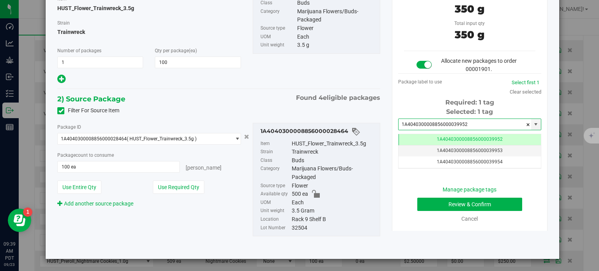
type input "1A4040300008856000039952"
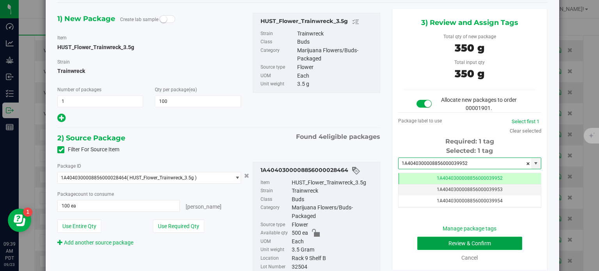
click at [434, 246] on button "Review & Confirm" at bounding box center [470, 243] width 105 height 13
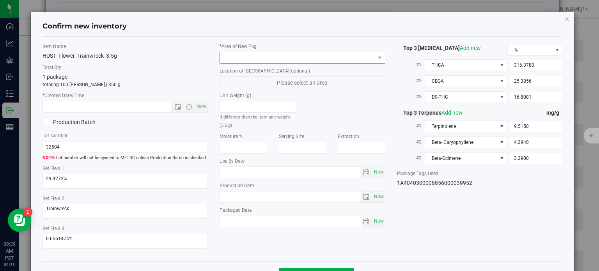
click at [295, 54] on span at bounding box center [297, 57] width 155 height 11
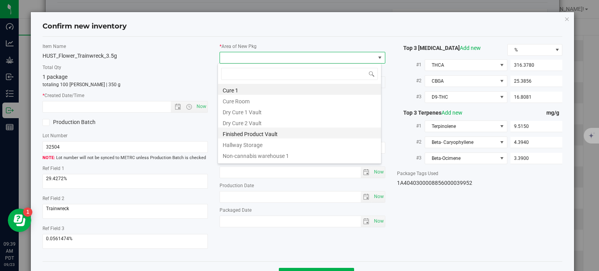
click at [240, 128] on li "Finished Product Vault" at bounding box center [299, 133] width 163 height 11
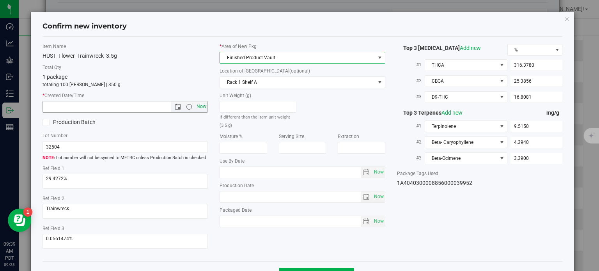
click at [201, 106] on span "Now" at bounding box center [201, 106] width 13 height 11
type input "[DATE] 9:39 AM"
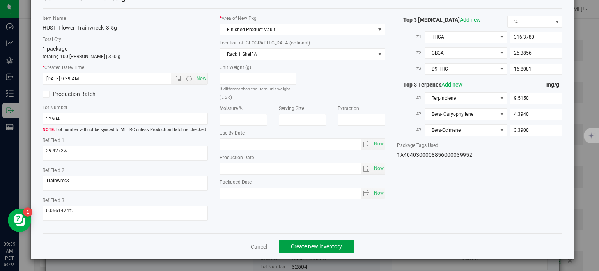
click at [309, 240] on button "Create new inventory" at bounding box center [316, 246] width 75 height 13
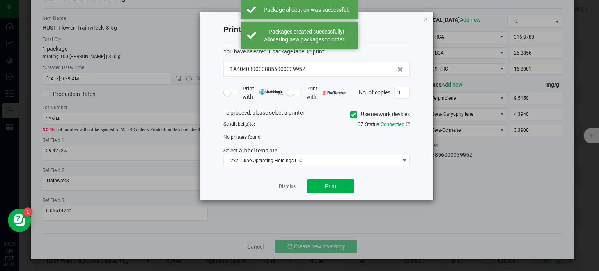
click at [286, 183] on app-cancel-button "Dismiss" at bounding box center [287, 187] width 17 height 8
click at [285, 185] on link "Dismiss" at bounding box center [287, 186] width 17 height 7
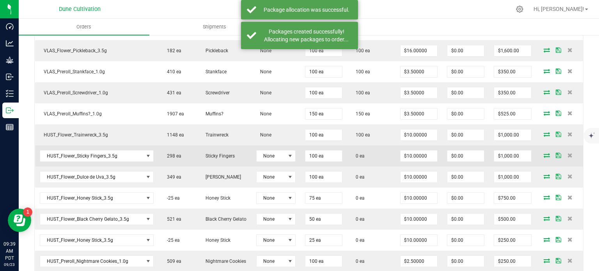
click at [544, 158] on icon at bounding box center [547, 155] width 6 height 5
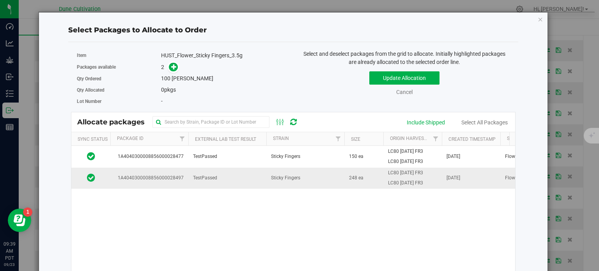
click at [167, 178] on span "1A4040300008856000028497" at bounding box center [149, 177] width 69 height 7
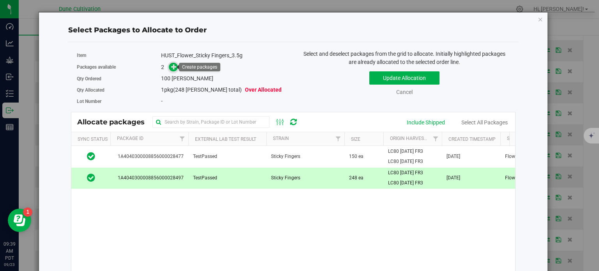
click at [172, 68] on icon at bounding box center [173, 66] width 5 height 5
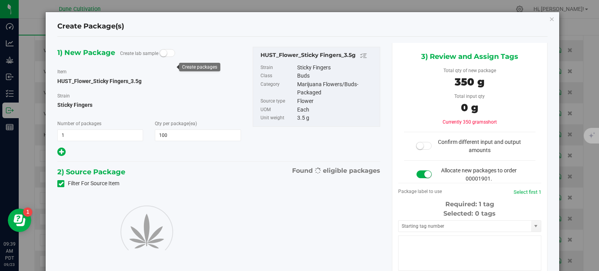
type input "100"
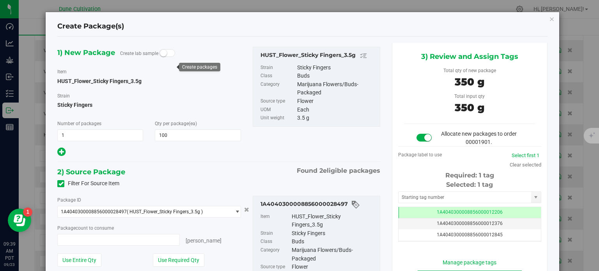
type input "100 ea"
click at [420, 212] on td "1A4040300008856000012206" at bounding box center [470, 212] width 142 height 11
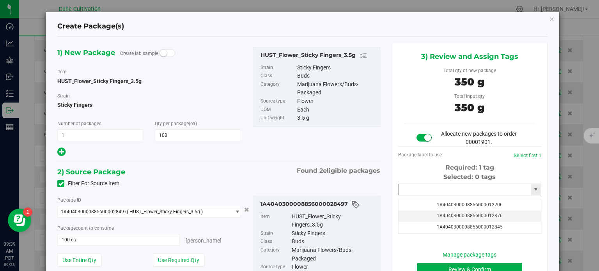
click at [416, 187] on input "text" at bounding box center [465, 189] width 133 height 11
paste input "3995"
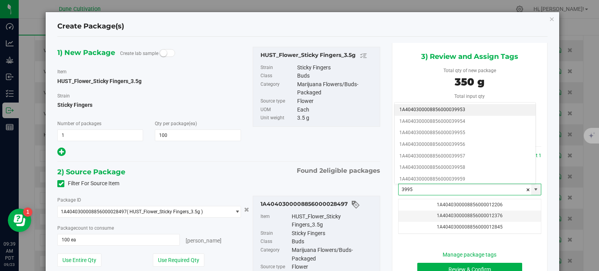
click at [465, 112] on li "1A4040300008856000039953" at bounding box center [465, 110] width 141 height 12
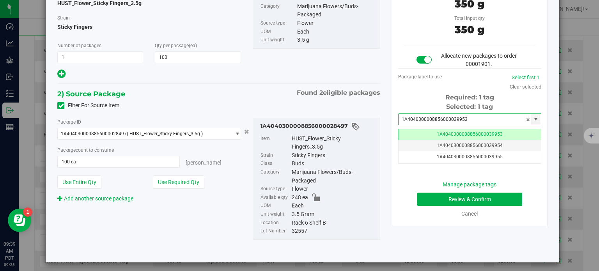
type input "1A4040300008856000039953"
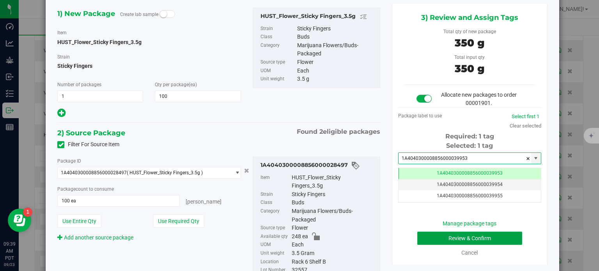
click at [445, 240] on button "Review & Confirm" at bounding box center [470, 238] width 105 height 13
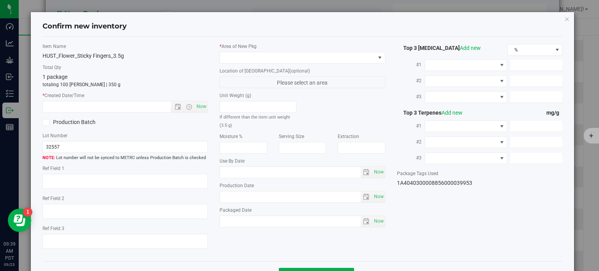
type textarea "34.2262%"
type textarea "Sticky Fingers"
type textarea "0.0788%"
type input "374.4276"
type input "13.8891"
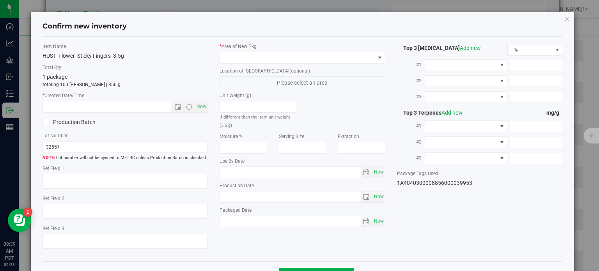
type input "8.1659"
type input "8.8950"
type input "8.3040"
type input "6.0180"
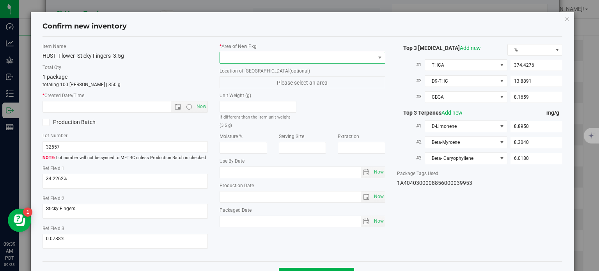
click at [329, 61] on span at bounding box center [297, 57] width 155 height 11
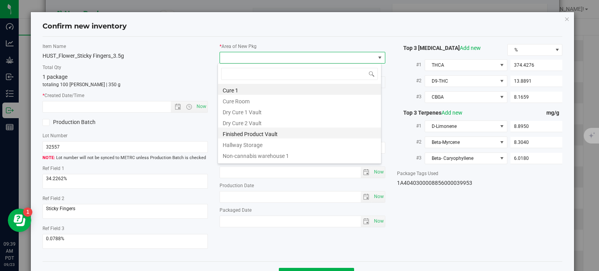
click at [270, 133] on li "Finished Product Vault" at bounding box center [299, 133] width 163 height 11
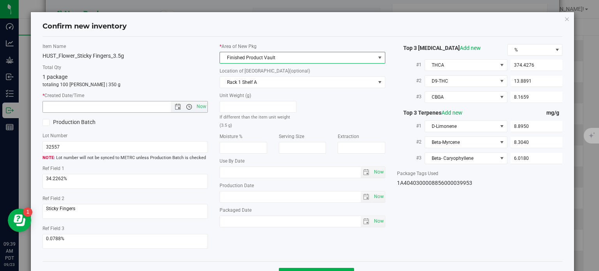
click at [191, 107] on span "Open the time view" at bounding box center [189, 107] width 13 height 6
click at [197, 108] on span "Now" at bounding box center [201, 106] width 13 height 11
type input "[DATE] 9:39 AM"
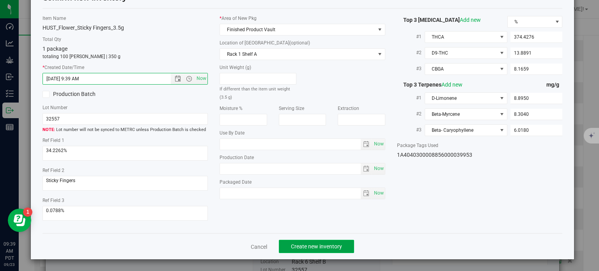
click at [299, 250] on button "Create new inventory" at bounding box center [316, 246] width 75 height 13
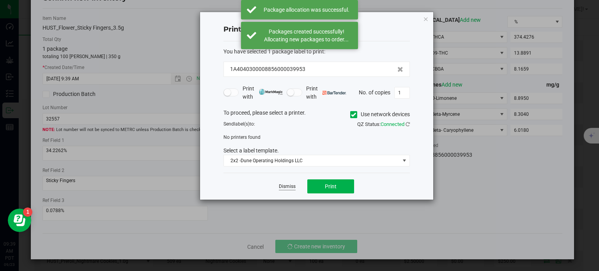
click at [289, 184] on link "Dismiss" at bounding box center [287, 186] width 17 height 7
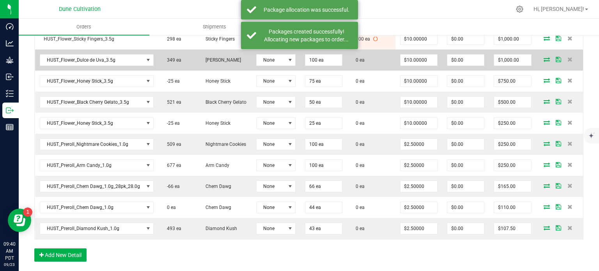
click at [544, 62] on icon at bounding box center [547, 59] width 6 height 5
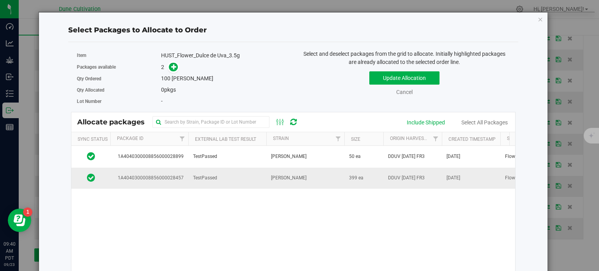
click at [171, 185] on td "1A4040300008856000028457" at bounding box center [149, 178] width 78 height 21
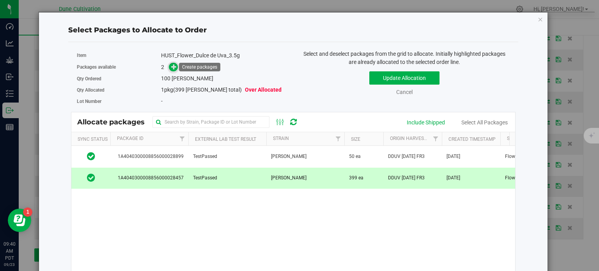
click at [171, 69] on icon at bounding box center [173, 66] width 5 height 5
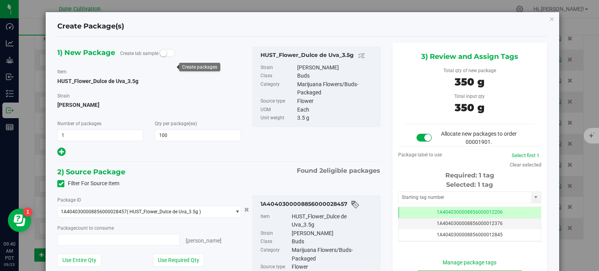
type input "100 ea"
click at [415, 211] on td "1A4040300008856000012206" at bounding box center [470, 212] width 142 height 11
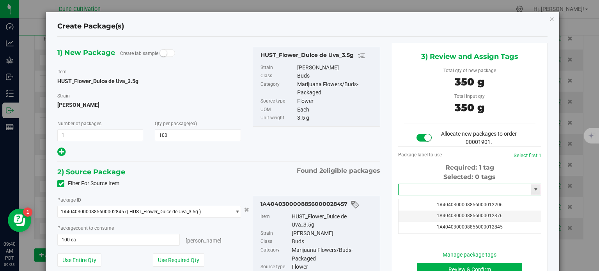
click at [413, 190] on input "text" at bounding box center [465, 189] width 133 height 11
paste input "3995"
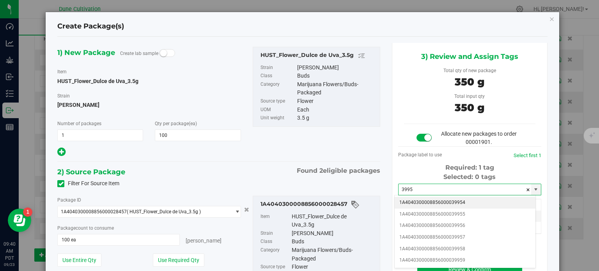
click at [444, 202] on li "1A4040300008856000039954" at bounding box center [465, 203] width 141 height 12
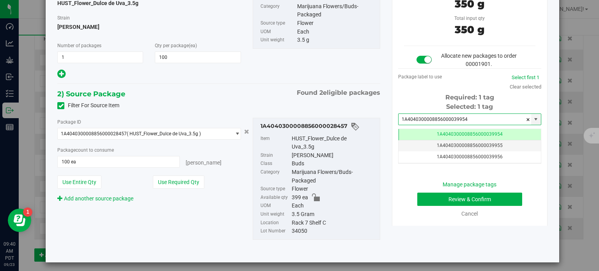
type input "1A4040300008856000039954"
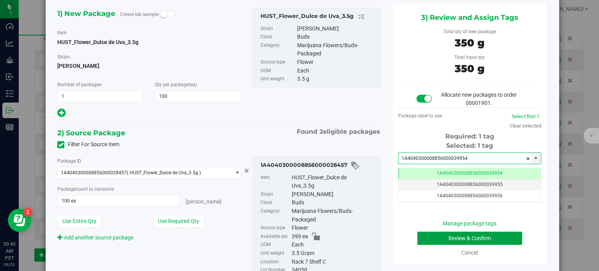
click at [430, 242] on button "Review & Confirm" at bounding box center [470, 238] width 105 height 13
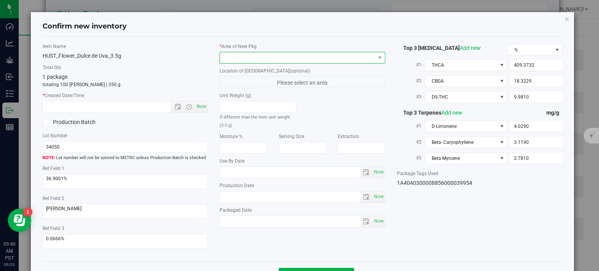
click at [309, 59] on span at bounding box center [297, 57] width 155 height 11
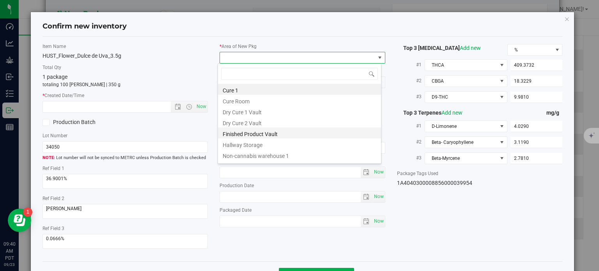
click at [250, 137] on li "Finished Product Vault" at bounding box center [299, 133] width 163 height 11
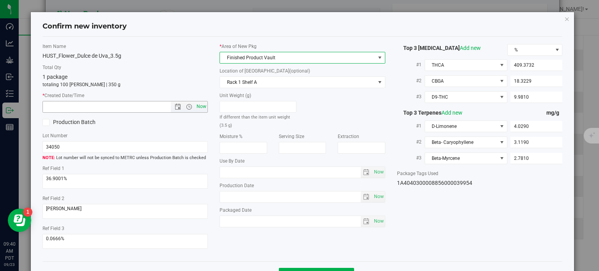
click at [197, 105] on span "Now" at bounding box center [201, 106] width 13 height 11
type input "[DATE] 9:40 AM"
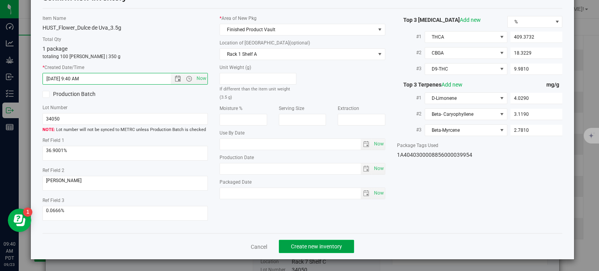
click at [309, 251] on button "Create new inventory" at bounding box center [316, 246] width 75 height 13
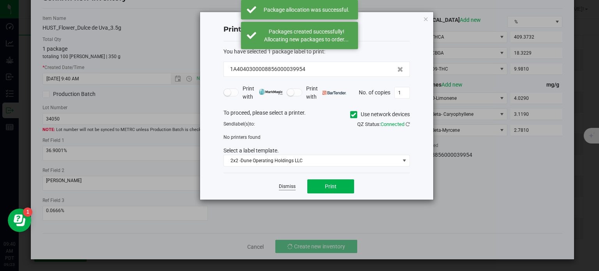
click at [286, 187] on link "Dismiss" at bounding box center [287, 186] width 17 height 7
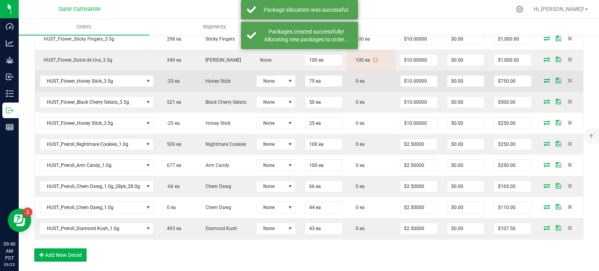
click at [544, 83] on span at bounding box center [547, 80] width 12 height 5
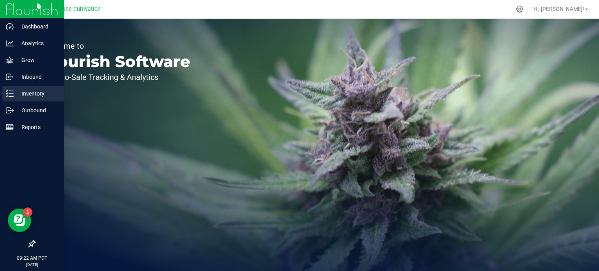
click at [26, 98] on p "Inventory" at bounding box center [37, 93] width 47 height 9
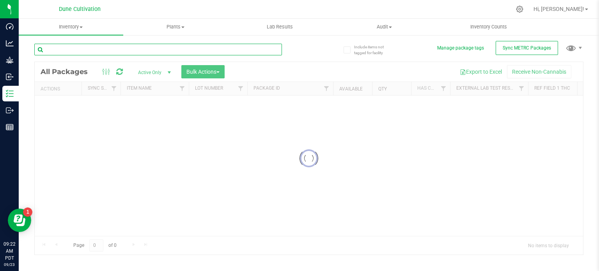
click at [118, 50] on input "text" at bounding box center [158, 50] width 248 height 12
paste input "28886"
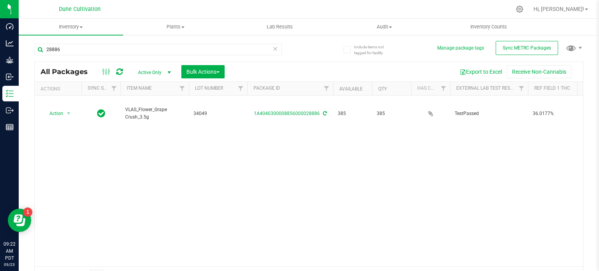
click at [147, 106] on span "VLAS_Flower_Grape Crush_3.5g" at bounding box center [154, 113] width 59 height 15
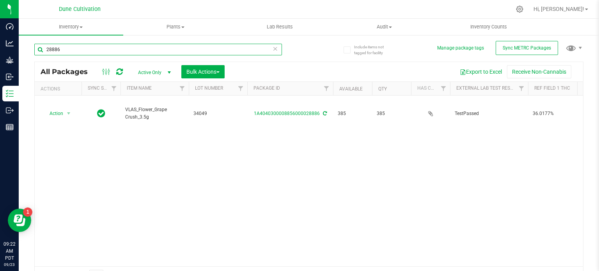
click at [99, 51] on input "28886" at bounding box center [158, 50] width 248 height 12
paste input "459"
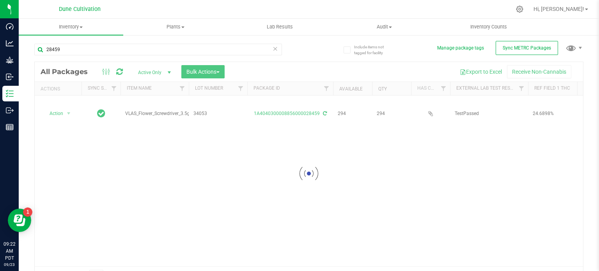
click at [135, 103] on div at bounding box center [309, 173] width 549 height 223
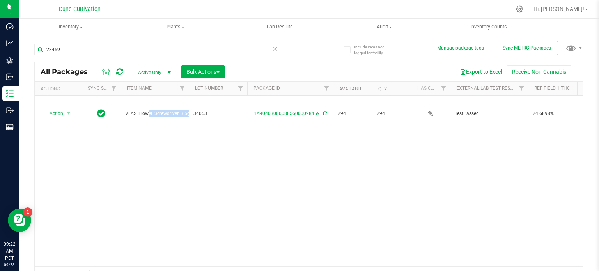
click at [135, 110] on span "VLAS_Flower_Screwdriver_3.5g" at bounding box center [157, 113] width 65 height 7
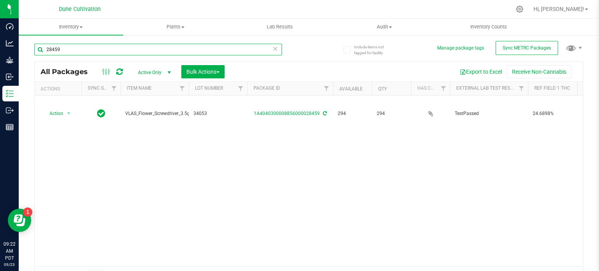
click at [71, 50] on input "28459" at bounding box center [158, 50] width 248 height 12
paste input "871"
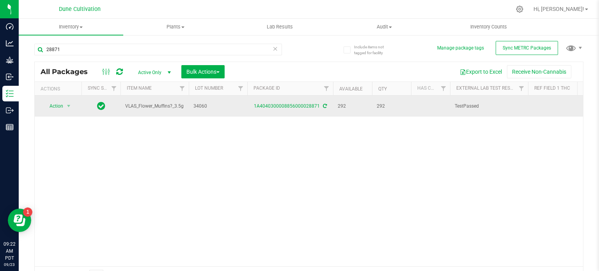
click at [147, 105] on span "VLAS_Flower_Muffins?_3.5g" at bounding box center [154, 106] width 59 height 7
copy tr "VLAS_Flower_Muffins?_3.5g"
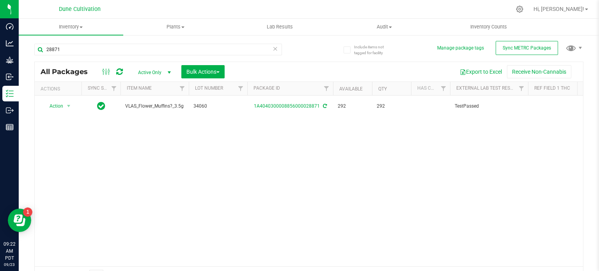
click at [70, 41] on div "28871" at bounding box center [171, 49] width 275 height 25
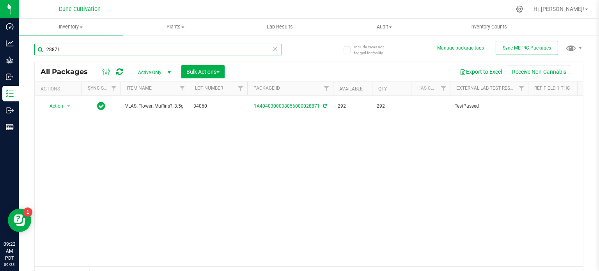
click at [67, 50] on input "28871" at bounding box center [158, 50] width 248 height 12
paste input "479"
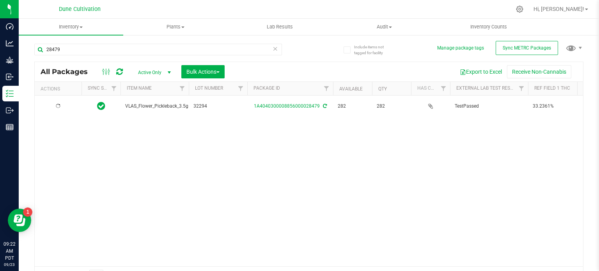
click at [151, 103] on span "VLAS_Flower_Pickleback_3.5g" at bounding box center [156, 106] width 63 height 7
copy tr "VLAS_Flower_Pickleback_3.5g"
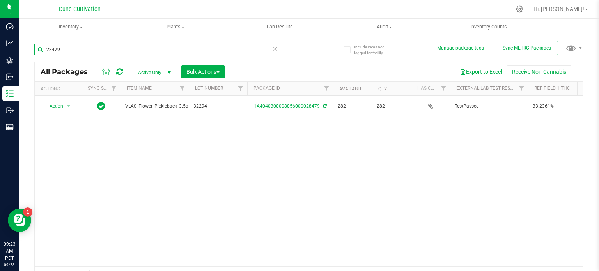
click at [64, 50] on input "28479" at bounding box center [158, 50] width 248 height 12
paste input "9235"
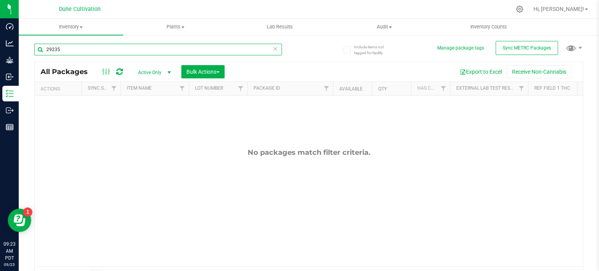
type input "29235"
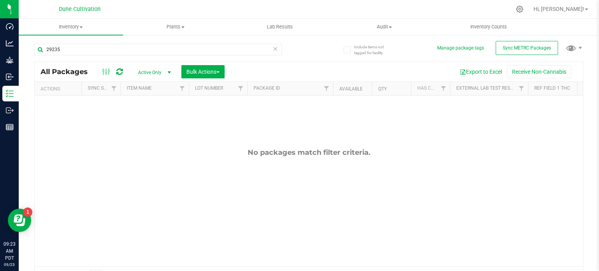
click at [148, 75] on span "Active Only" at bounding box center [152, 72] width 43 height 11
click at [148, 114] on li "All" at bounding box center [152, 120] width 42 height 12
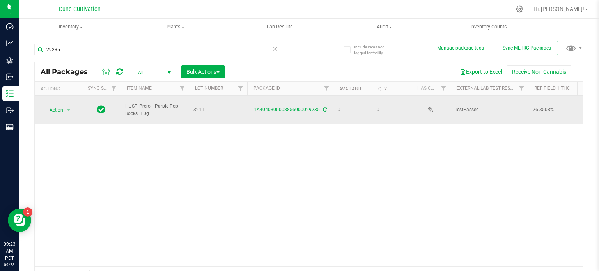
click at [318, 107] on link "1A4040300008856000029235" at bounding box center [287, 109] width 66 height 5
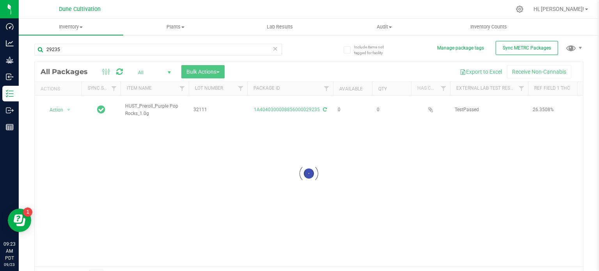
click at [322, 103] on div at bounding box center [309, 173] width 549 height 223
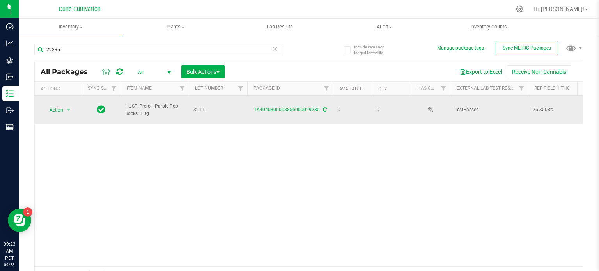
click at [323, 108] on icon at bounding box center [325, 109] width 4 height 5
click at [322, 108] on span at bounding box center [324, 109] width 5 height 5
click at [323, 108] on icon at bounding box center [325, 109] width 5 height 5
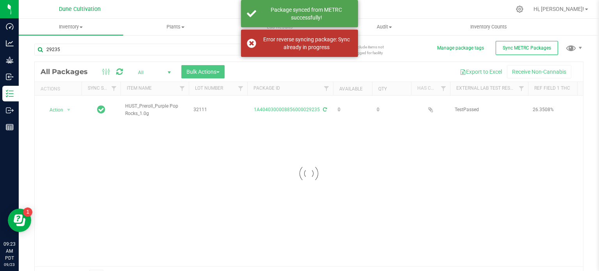
click at [284, 154] on div at bounding box center [309, 173] width 549 height 223
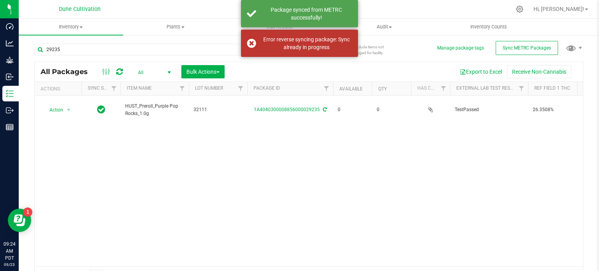
click at [131, 143] on div "Action Action Adjust qty Edit attributes Global inventory Locate package Packag…" at bounding box center [309, 181] width 549 height 171
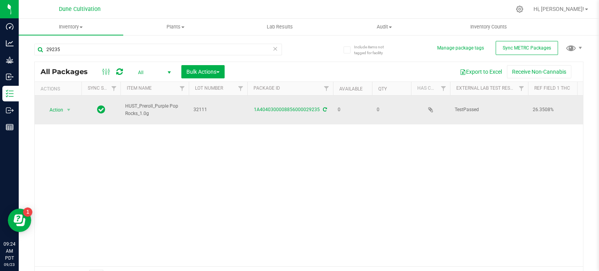
click at [134, 106] on span "HUST_Preroll_Purple Pop Rocks_1.0g" at bounding box center [154, 110] width 59 height 15
copy tr "HUST_Preroll_Purple Pop Rocks_1.0g"
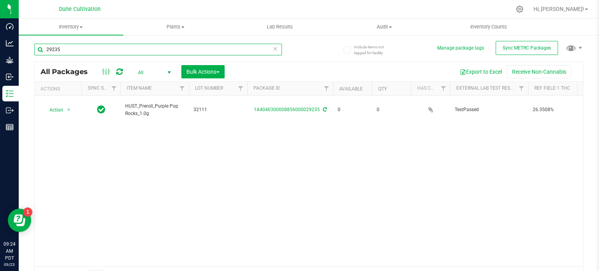
click at [86, 53] on input "29235" at bounding box center [158, 50] width 248 height 12
paste input "HUST_Preroll_Purple Pop Rocks_1.0g"
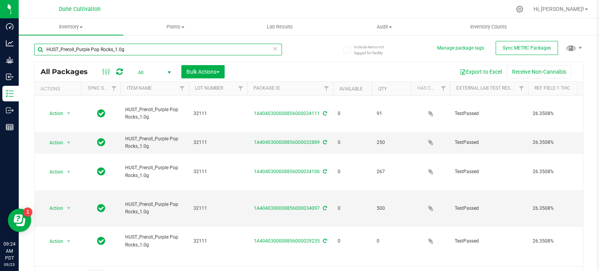
click at [105, 46] on input "HUST_Preroll_Purple Pop Rocks_1.0g" at bounding box center [158, 50] width 248 height 12
paste input "29186"
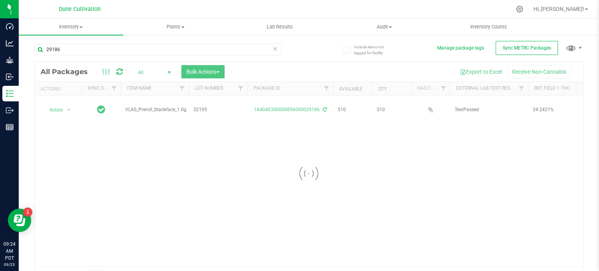
click at [140, 105] on div at bounding box center [309, 173] width 549 height 223
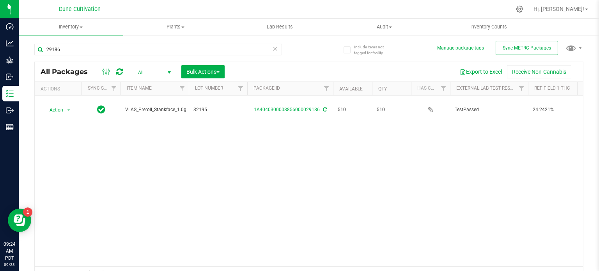
click at [140, 106] on span "VLAS_Preroll_Stankface_1.0g" at bounding box center [155, 109] width 61 height 7
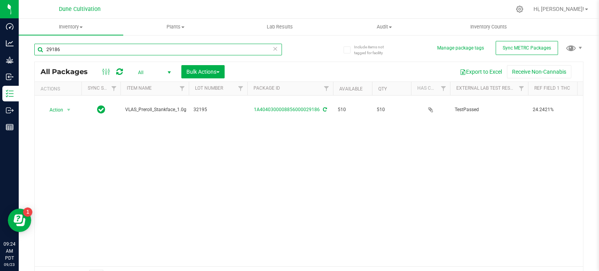
click at [80, 53] on input "29186" at bounding box center [158, 50] width 248 height 12
paste input "91"
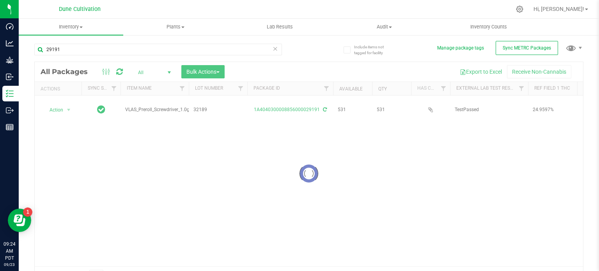
click at [147, 106] on div at bounding box center [309, 173] width 549 height 223
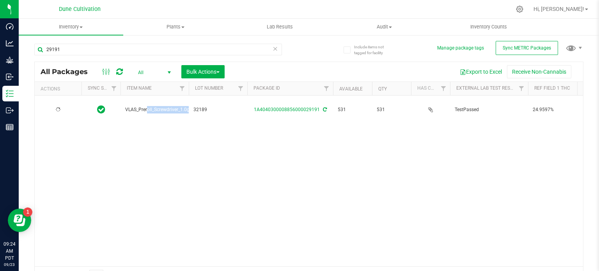
click at [147, 106] on span "VLAS_Preroll_Screwdriver_1.0g" at bounding box center [157, 109] width 64 height 7
copy tr "VLAS_Preroll_Screwdriver_1.0g"
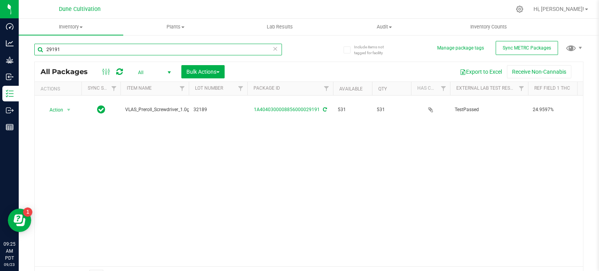
click at [102, 44] on input "29191" at bounding box center [158, 50] width 248 height 12
paste input "235"
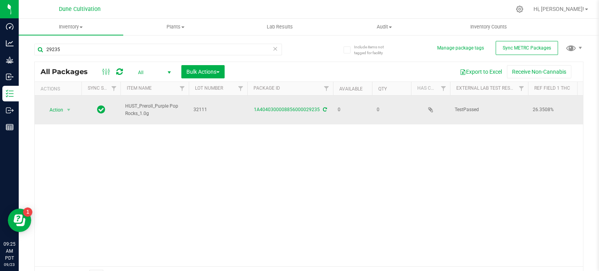
click at [149, 103] on span "HUST_Preroll_Purple Pop Rocks_1.0g" at bounding box center [154, 110] width 59 height 15
copy tr "HUST_Preroll_Purple Pop Rocks_1.0g"
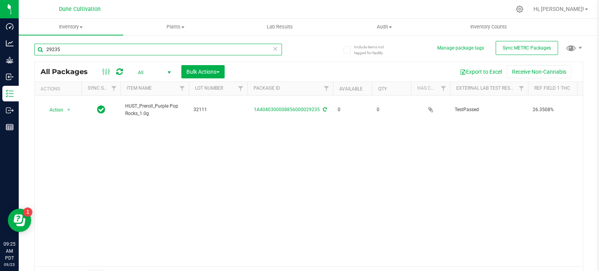
click at [94, 53] on input "29235" at bounding box center [158, 50] width 248 height 12
paste input "HUST_Preroll_Purple Pop Rocks_1.0g"
click at [112, 50] on input "HUST_Preroll_Purple Pop Rocks_1.0g" at bounding box center [158, 50] width 248 height 12
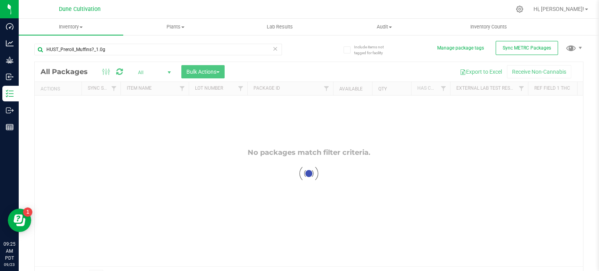
click at [141, 73] on div at bounding box center [309, 173] width 549 height 223
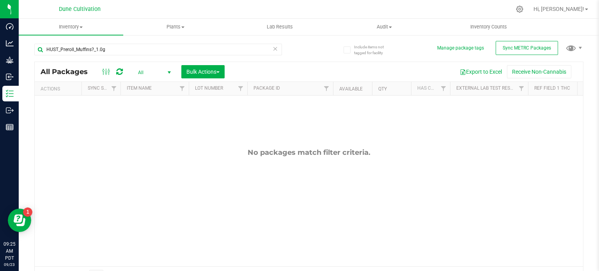
click at [147, 71] on span "All" at bounding box center [152, 72] width 43 height 11
click at [151, 121] on li "All" at bounding box center [152, 120] width 42 height 12
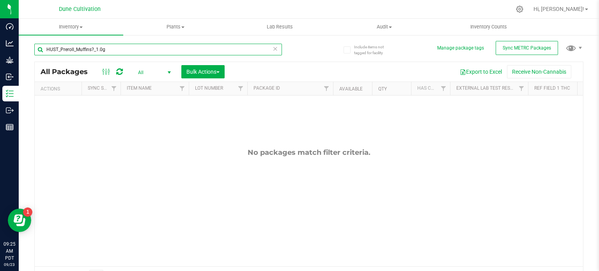
click at [74, 49] on input "HUST_Preroll_Muffins?_1.0g" at bounding box center [158, 50] width 248 height 12
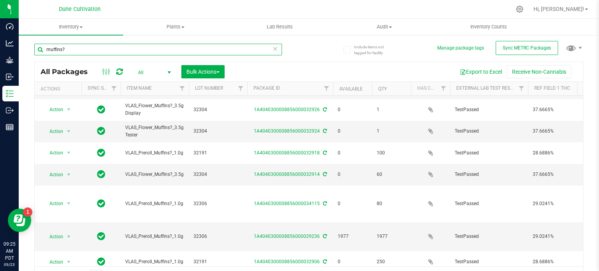
scroll to position [195, 0]
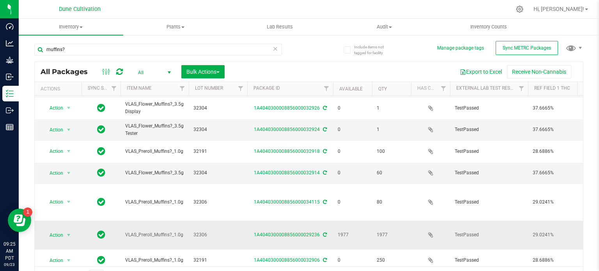
click at [147, 231] on span "VLAS_Preroll_Muffins?_1.0g" at bounding box center [154, 234] width 59 height 7
copy tr "VLAS_Preroll_Muffins?_1.0g"
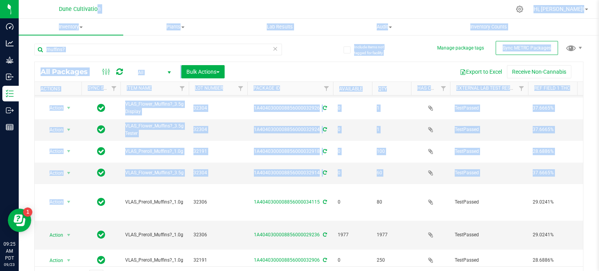
scroll to position [0, 0]
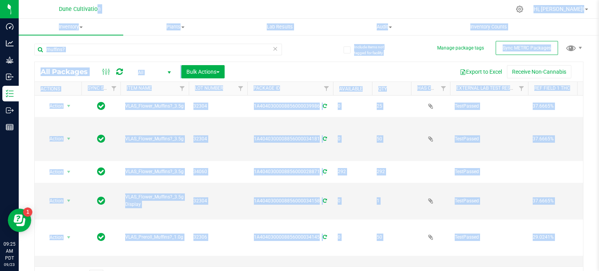
drag, startPoint x: 94, startPoint y: -16, endPoint x: 108, endPoint y: -23, distance: 15.9
click at [108, 0] on html "Dashboard Analytics Grow Inbound Inventory Outbound Reports 09:25 AM PDT 09/23/…" at bounding box center [299, 135] width 599 height 271
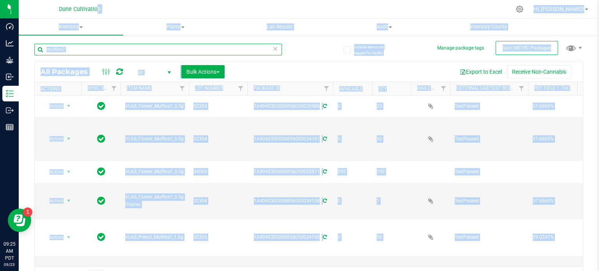
click at [74, 51] on input "muffins?" at bounding box center [158, 50] width 248 height 12
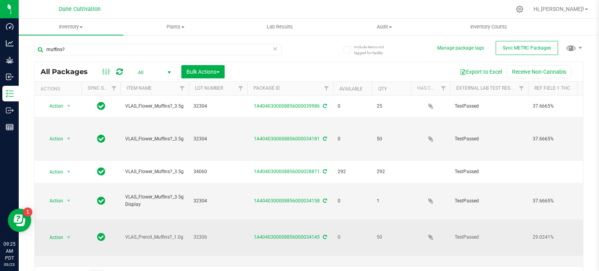
click at [153, 234] on span "VLAS_Preroll_Muffins?_1.0g" at bounding box center [154, 237] width 59 height 7
copy tr "VLAS_Preroll_Muffins?_1.0g"
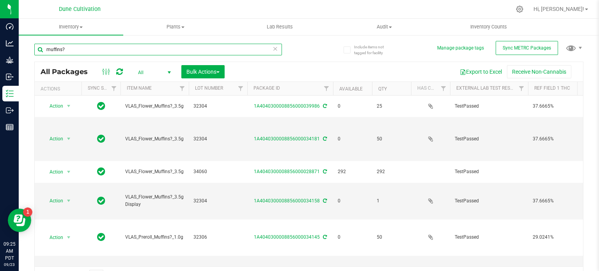
click at [71, 46] on input "muffins?" at bounding box center [158, 50] width 248 height 12
paste input "VLAS_Preroll_Muffins?_1.0g"
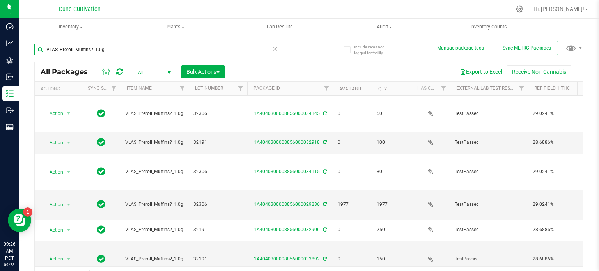
click at [65, 45] on input "VLAS_Preroll_Muffins?_1.0g" at bounding box center [158, 50] width 248 height 12
paste input "29236"
click at [65, 45] on input "29236?_1.0g" at bounding box center [158, 50] width 248 height 12
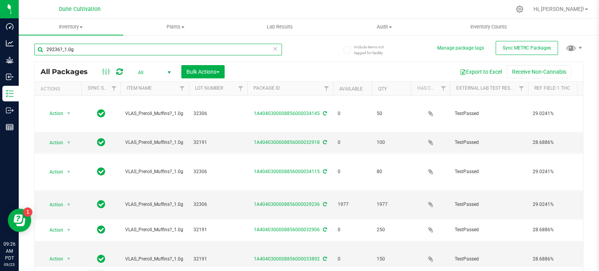
click at [65, 45] on input "29236?_1.0g" at bounding box center [158, 50] width 248 height 12
paste input "text"
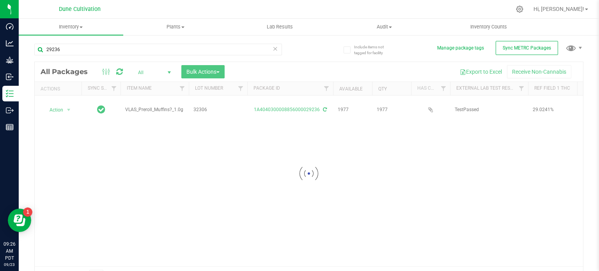
click at [154, 107] on div at bounding box center [309, 173] width 549 height 223
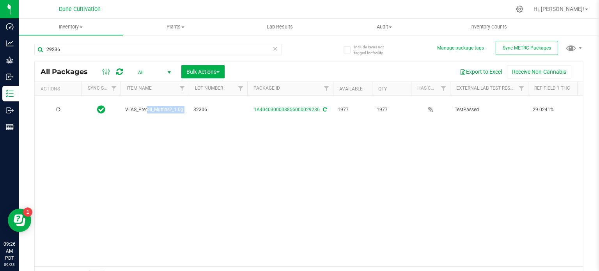
click at [154, 107] on span "VLAS_Preroll_Muffins?_1.0g" at bounding box center [154, 109] width 59 height 7
copy tr "VLAS_Preroll_Muffins?_1.0g"
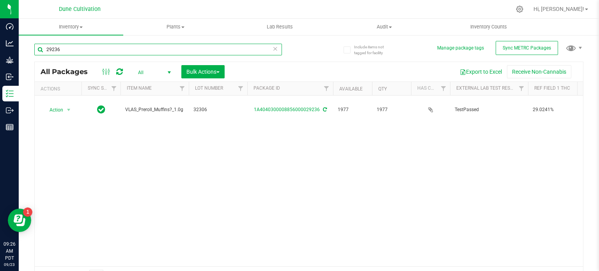
click at [88, 50] on input "29236" at bounding box center [158, 50] width 248 height 12
paste input "8464"
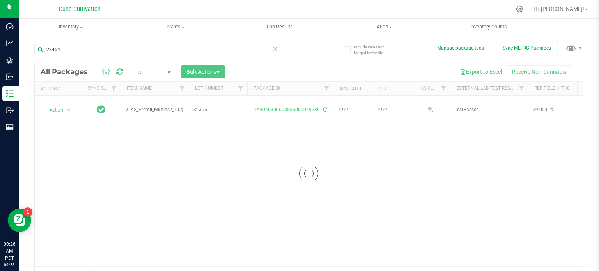
click at [154, 105] on div at bounding box center [309, 173] width 549 height 223
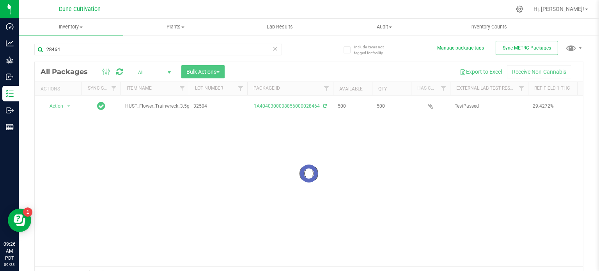
click at [154, 105] on div at bounding box center [309, 173] width 549 height 223
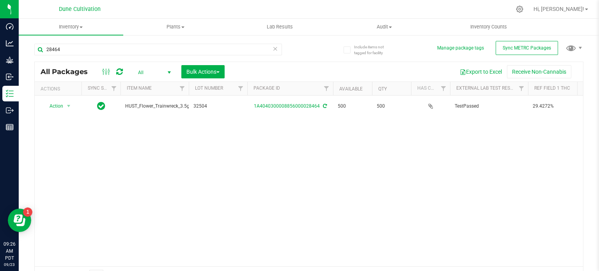
click at [154, 105] on span "HUST_Flower_Trainwreck_3.5g" at bounding box center [157, 106] width 64 height 7
copy span "HUST_Flower_Trainwreck_3.5g"
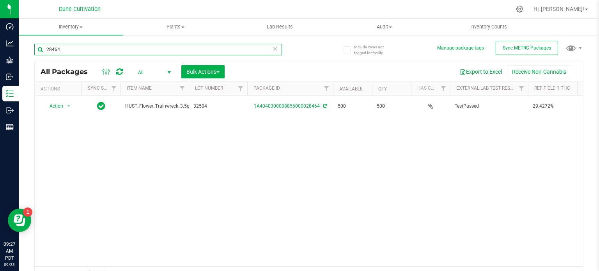
click at [92, 53] on input "28464" at bounding box center [158, 50] width 248 height 12
paste input "97"
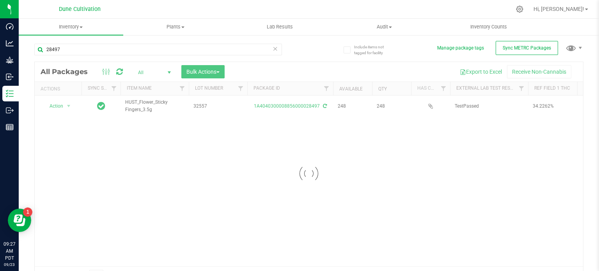
click at [155, 106] on div at bounding box center [309, 173] width 549 height 223
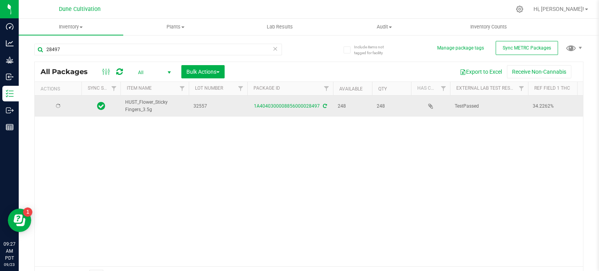
click at [148, 101] on span "HUST_Flower_Sticky Fingers_3.5g" at bounding box center [154, 106] width 59 height 15
copy tr "HUST_Flower_Sticky Fingers_3.5g"
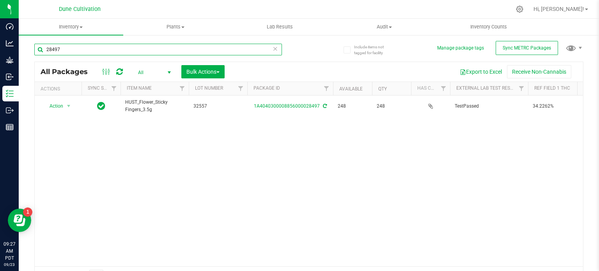
click at [92, 51] on input "28497" at bounding box center [158, 50] width 248 height 12
paste input "5"
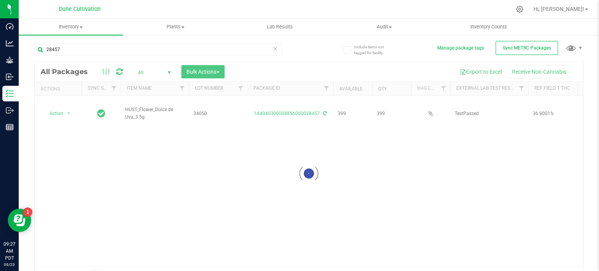
click at [142, 104] on div at bounding box center [309, 173] width 549 height 223
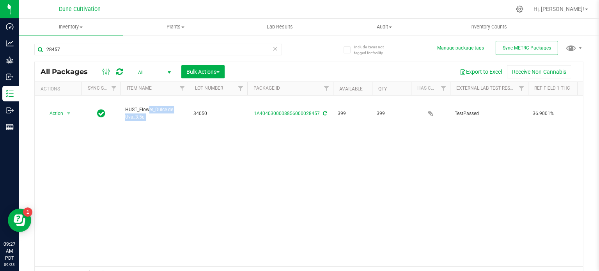
click at [142, 106] on span "HUST_Flower_Dulce de Uva_3.5g" at bounding box center [154, 113] width 59 height 15
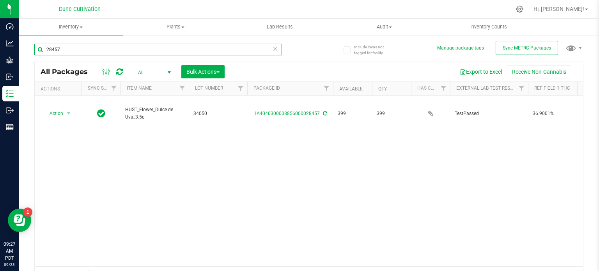
click at [94, 53] on input "28457" at bounding box center [158, 50] width 248 height 12
paste input "90"
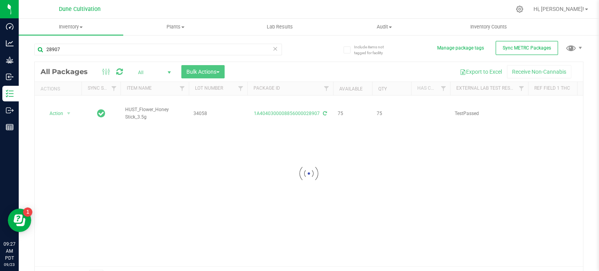
click at [141, 103] on div at bounding box center [309, 173] width 549 height 223
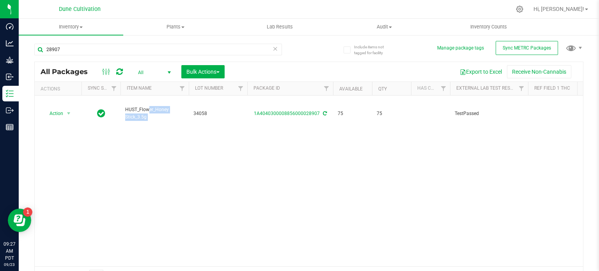
click at [141, 106] on span "HUST_Flower_Honey Stick_3.5g" at bounding box center [154, 113] width 59 height 15
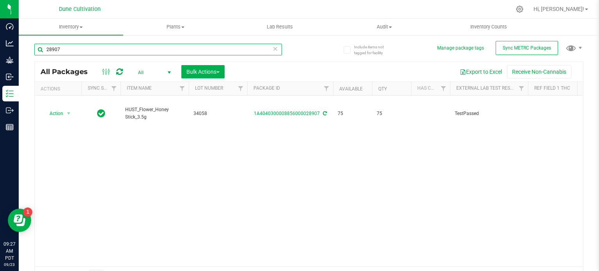
click at [67, 54] on input "28907" at bounding box center [158, 50] width 248 height 12
paste input "33709"
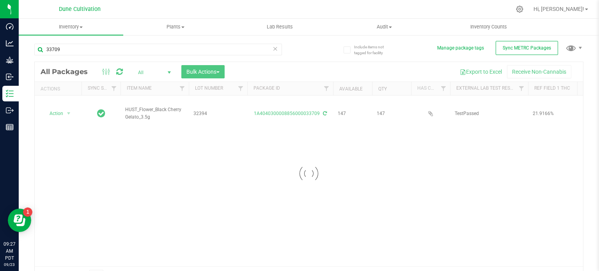
click at [139, 102] on div at bounding box center [309, 173] width 549 height 223
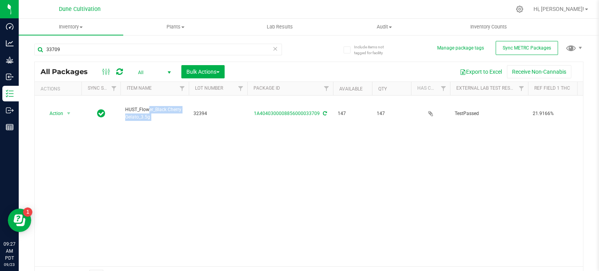
click at [139, 106] on span "HUST_Flower_Black Cherry Gelato_3.5g" at bounding box center [154, 113] width 59 height 15
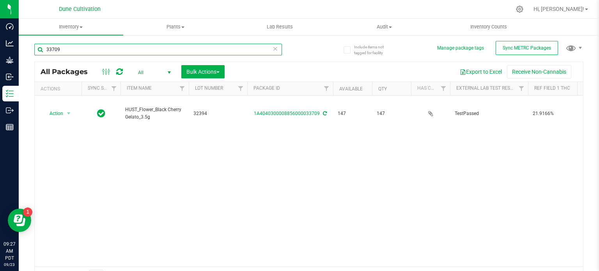
click at [78, 48] on input "33709" at bounding box center [158, 50] width 248 height 12
paste input "5231"
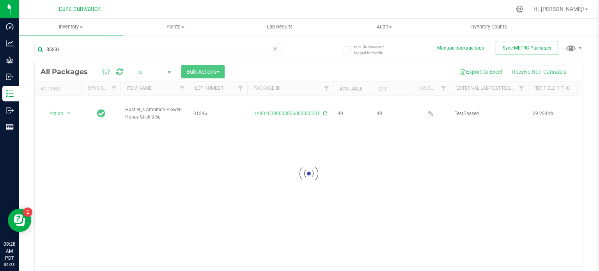
click at [144, 103] on div at bounding box center [309, 173] width 549 height 223
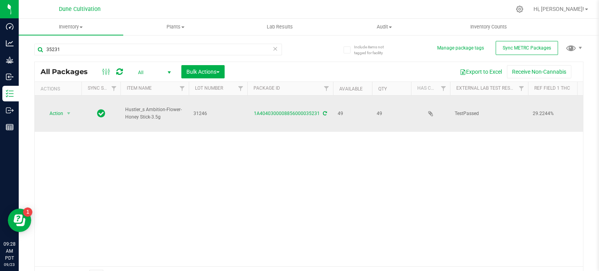
click at [149, 106] on span "Hustler_s Ambition-Flower-Honey Stick-3.5g" at bounding box center [154, 113] width 59 height 15
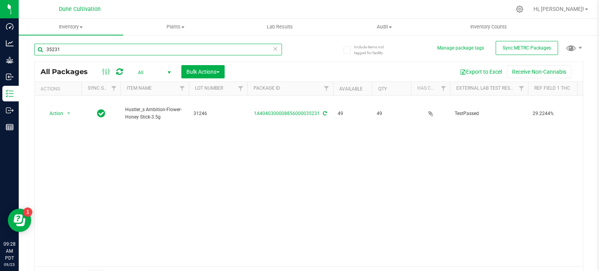
click at [61, 47] on input "35231" at bounding box center [158, 50] width 248 height 12
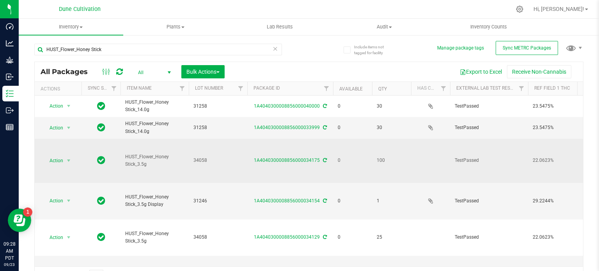
click at [142, 153] on span "HUST_Flower_Honey Stick_3.5g" at bounding box center [154, 160] width 59 height 15
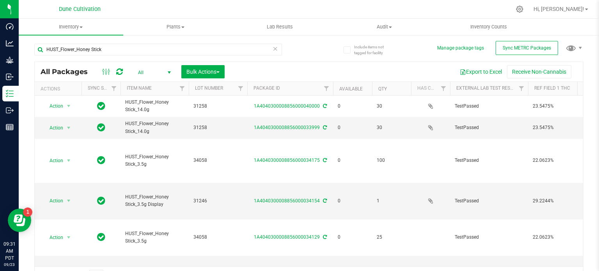
click at [96, 59] on div "HUST_Flower_Honey Stick" at bounding box center [158, 53] width 248 height 18
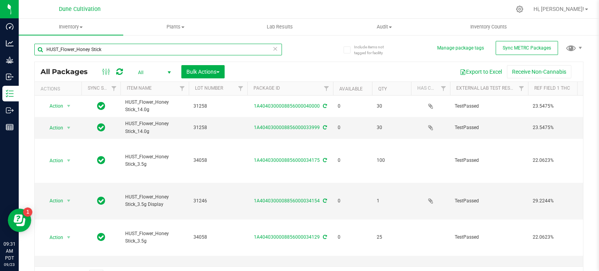
click at [94, 52] on input "HUST_Flower_Honey Stick" at bounding box center [158, 50] width 248 height 12
paste input "29259"
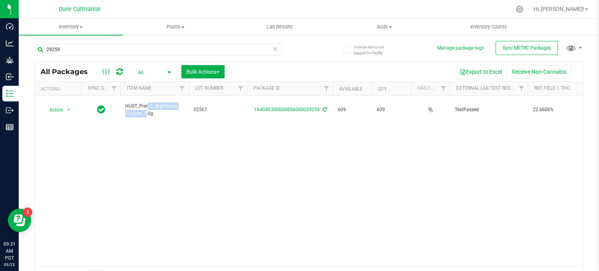
click at [146, 103] on span "HUST_Preroll_Nightmare Cookies_1.0g" at bounding box center [154, 110] width 59 height 15
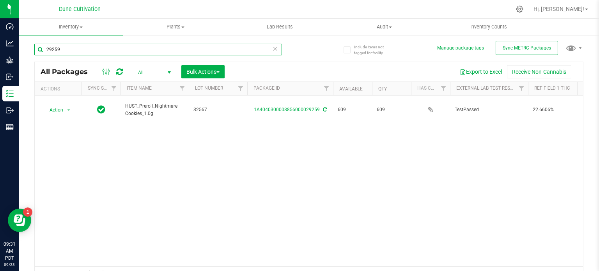
click at [74, 46] on input "29259" at bounding box center [158, 50] width 248 height 12
paste input "6"
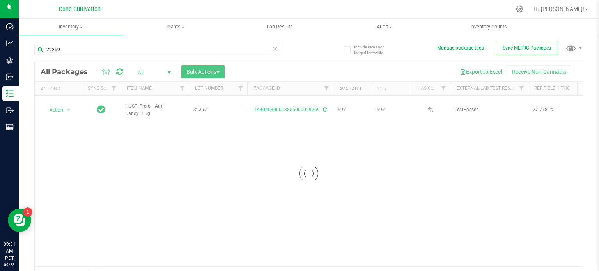
click at [140, 104] on div at bounding box center [309, 173] width 549 height 223
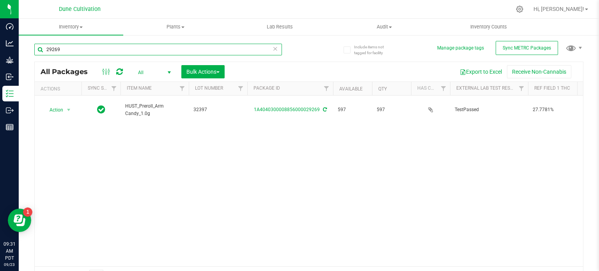
click at [81, 44] on input "29269" at bounding box center [158, 50] width 248 height 12
paste input "5"
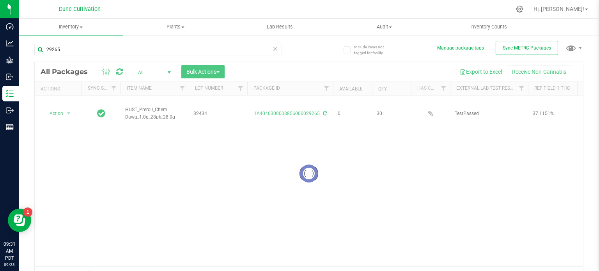
click at [136, 101] on div at bounding box center [309, 173] width 549 height 223
click at [137, 112] on div at bounding box center [309, 173] width 549 height 223
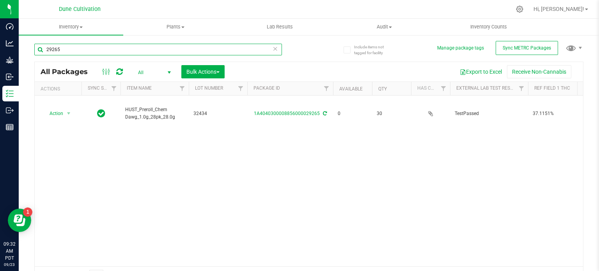
click at [72, 49] on input "29265" at bounding box center [158, 50] width 248 height 12
paste input "6"
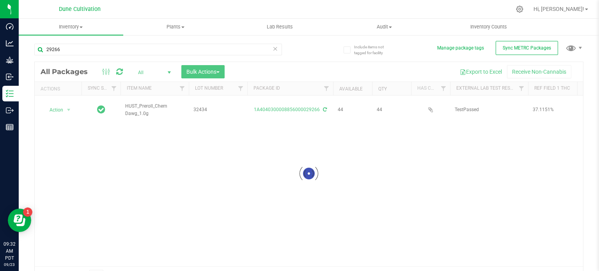
click at [145, 101] on div at bounding box center [309, 173] width 549 height 223
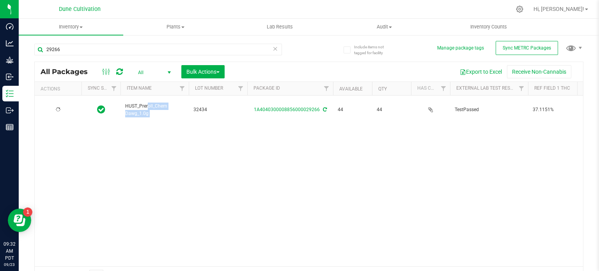
click at [145, 103] on span "HUST_Preroll_Chem Dawg_1.0g" at bounding box center [154, 110] width 59 height 15
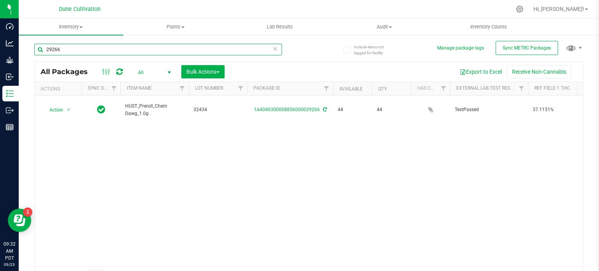
click at [119, 44] on input "29266" at bounding box center [158, 50] width 248 height 12
paste input "18"
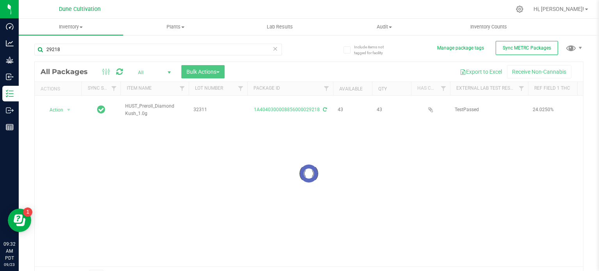
click at [139, 101] on div at bounding box center [309, 173] width 549 height 223
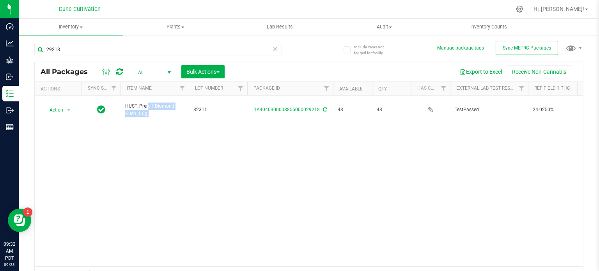
click at [139, 103] on span "HUST_Preroll_Diamond Kush_1.0g" at bounding box center [154, 110] width 59 height 15
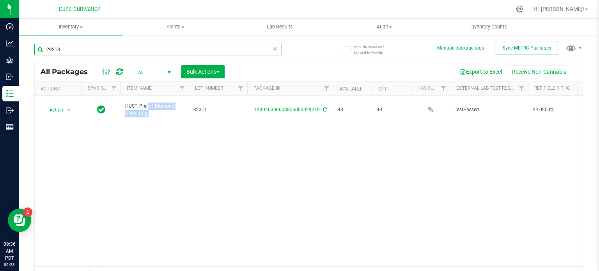
click at [80, 50] on input "29218" at bounding box center [158, 50] width 248 height 12
click at [65, 50] on input "29236" at bounding box center [158, 50] width 248 height 12
paste input "65"
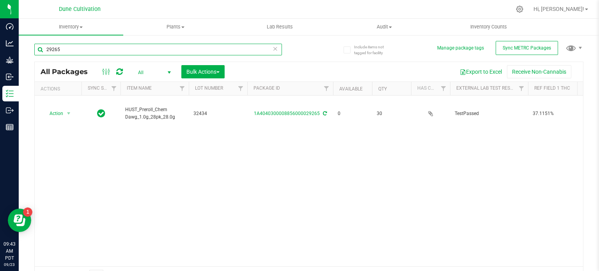
click at [95, 54] on input "29265" at bounding box center [158, 50] width 248 height 12
paste input "HUST_Preroll_Chem Dawg_1.0g"
click at [101, 50] on div "Inventory All packages All inventory Waste log Create inventory Plants All plan…" at bounding box center [309, 145] width 581 height 252
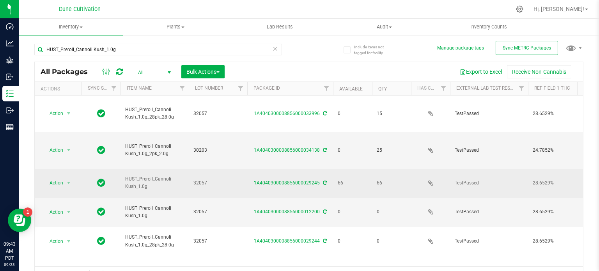
click at [140, 176] on span "HUST_Preroll_Cannoli Kush_1.0g" at bounding box center [154, 183] width 59 height 15
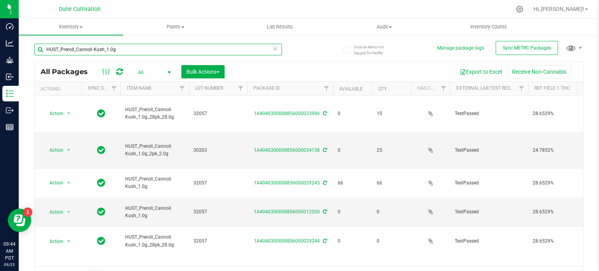
click at [62, 49] on input "HUST_Preroll_Cannoli Kush_1.0g" at bounding box center [158, 50] width 248 height 12
paste input "29245"
click at [62, 49] on input "29245Kush_1.0g" at bounding box center [158, 50] width 248 height 12
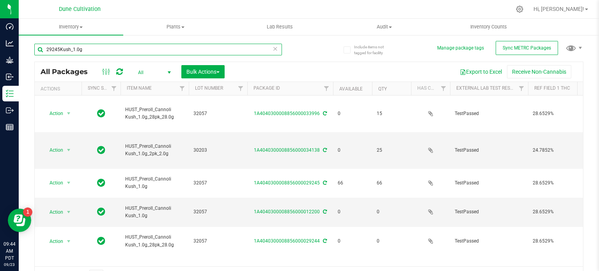
click at [62, 49] on input "29245Kush_1.0g" at bounding box center [158, 50] width 248 height 12
paste input "text"
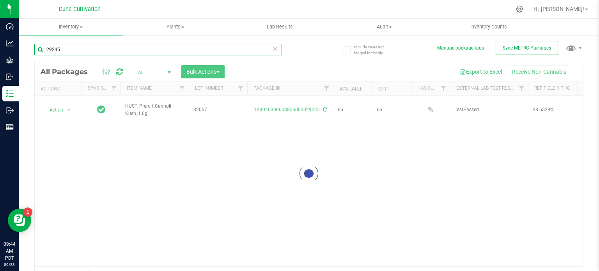
type input "29245"
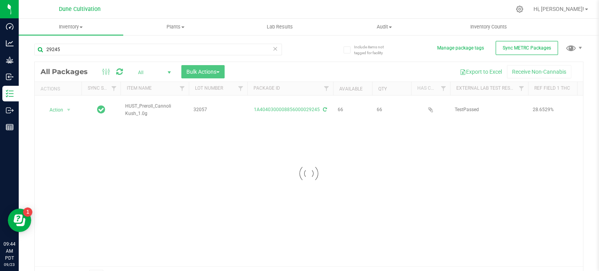
click at [134, 107] on div at bounding box center [309, 173] width 549 height 223
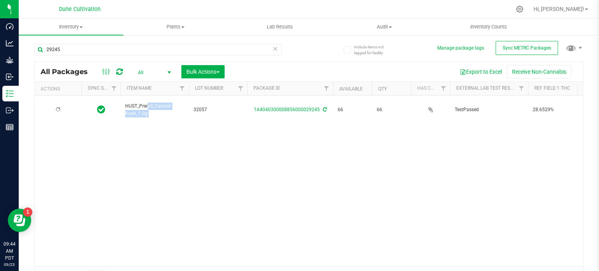
click at [134, 107] on span "HUST_Preroll_Cannoli Kush_1.0g" at bounding box center [154, 110] width 59 height 15
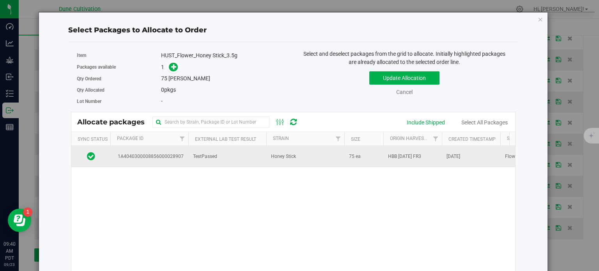
click at [156, 160] on td "1A4040300008856000028907" at bounding box center [149, 156] width 78 height 21
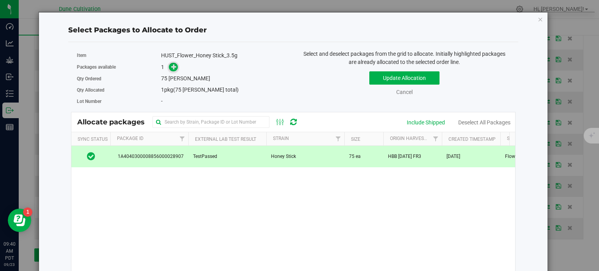
click at [174, 67] on icon at bounding box center [173, 66] width 5 height 5
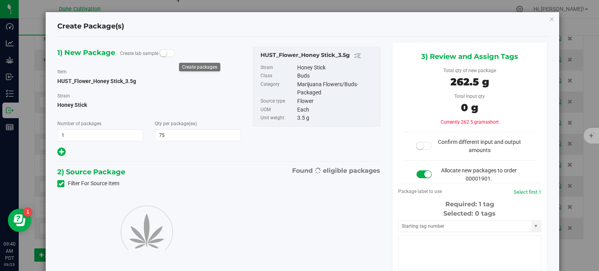
type input "75"
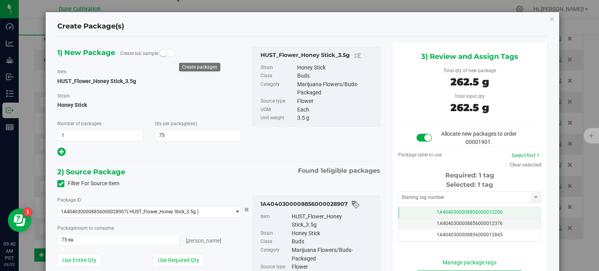
click at [453, 214] on span "1A4040300008856000012206" at bounding box center [470, 212] width 66 height 5
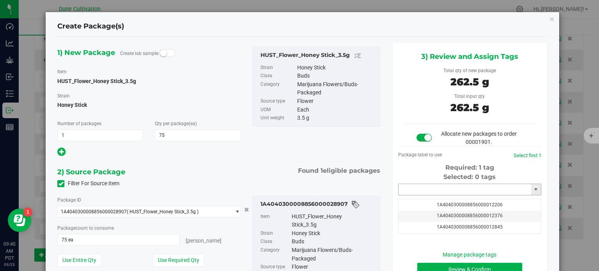
click at [445, 186] on input "text" at bounding box center [465, 189] width 133 height 11
paste input "3995"
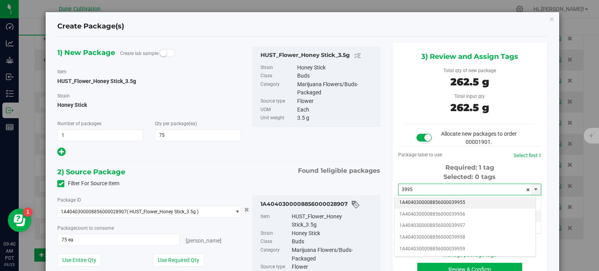
click at [446, 203] on li "1A4040300008856000039955" at bounding box center [465, 203] width 141 height 12
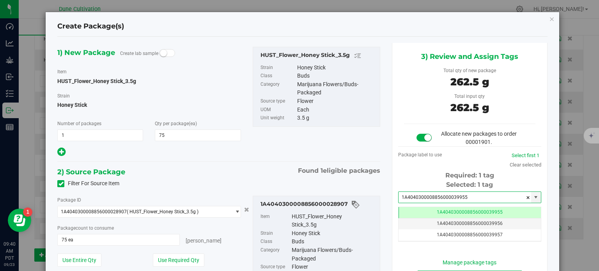
type input "1A4040300008856000039955"
click at [351, 187] on div "Filter For Source Item" at bounding box center [219, 184] width 335 height 12
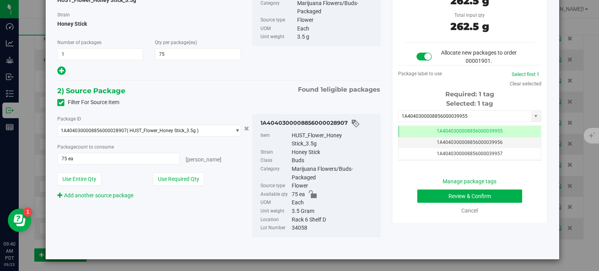
click at [435, 186] on div "Manage package tags Review & Confirm Cancel" at bounding box center [469, 196] width 131 height 37
click at [431, 197] on button "Review & Confirm" at bounding box center [470, 196] width 105 height 13
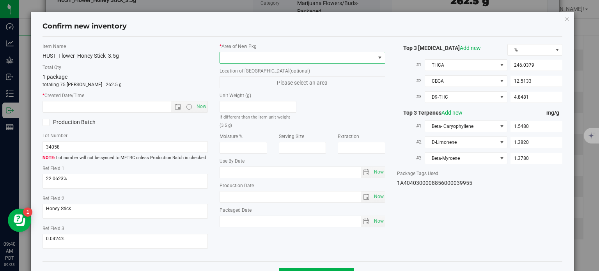
click at [340, 61] on span at bounding box center [297, 57] width 155 height 11
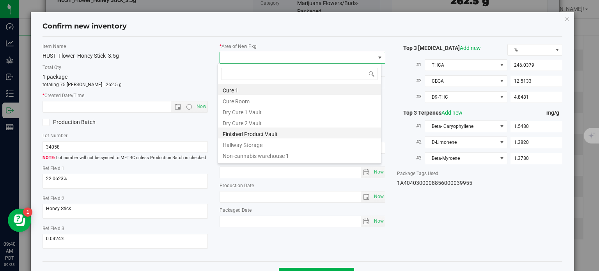
click at [254, 134] on li "Finished Product Vault" at bounding box center [299, 133] width 163 height 11
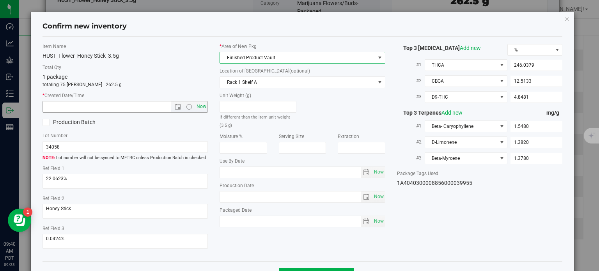
click at [197, 105] on span "Now" at bounding box center [201, 106] width 13 height 11
type input "[DATE] 9:40 AM"
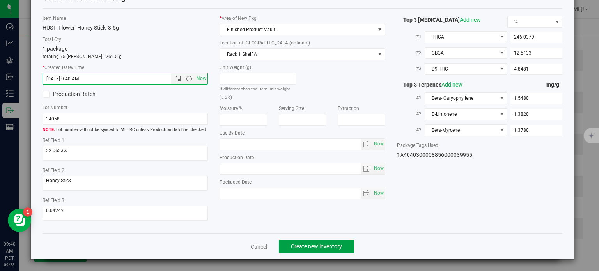
click at [291, 247] on span "Create new inventory" at bounding box center [316, 246] width 51 height 6
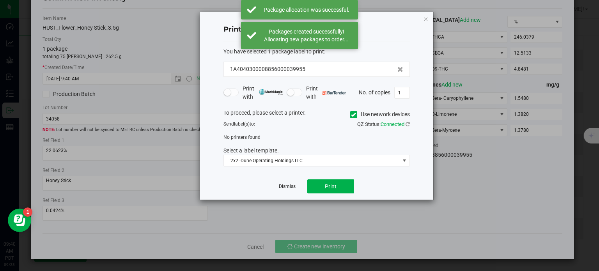
click at [279, 187] on link "Dismiss" at bounding box center [287, 186] width 17 height 7
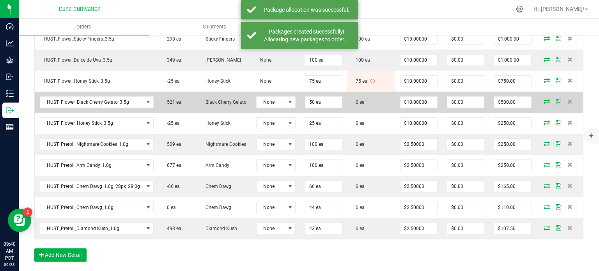
click at [544, 104] on icon at bounding box center [547, 101] width 6 height 5
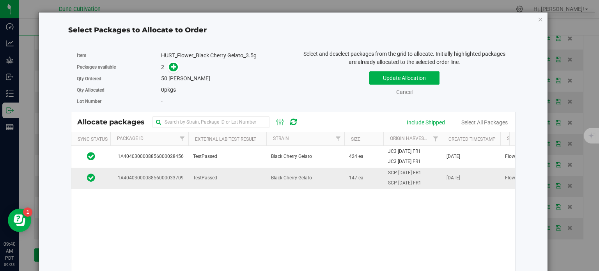
click at [182, 177] on span "1A4040300008856000033709" at bounding box center [149, 177] width 69 height 7
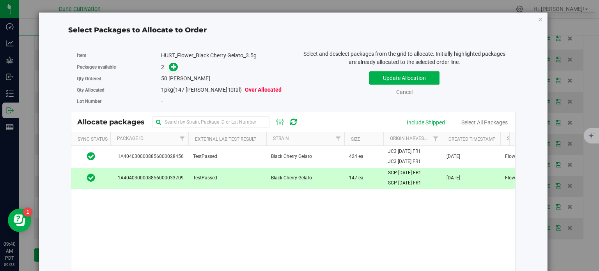
click at [170, 71] on span at bounding box center [171, 67] width 12 height 9
click at [171, 68] on icon at bounding box center [173, 66] width 5 height 5
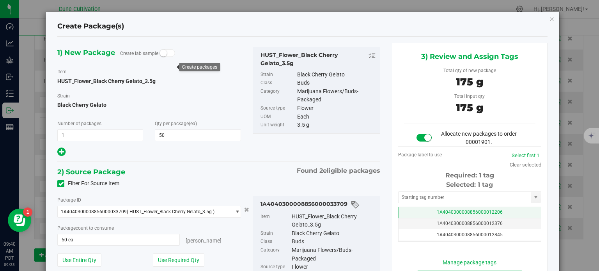
click at [411, 211] on td "1A4040300008856000012206" at bounding box center [470, 212] width 142 height 11
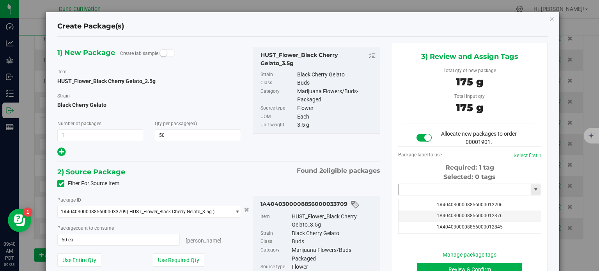
click at [422, 187] on input "text" at bounding box center [465, 189] width 133 height 11
paste input "3995"
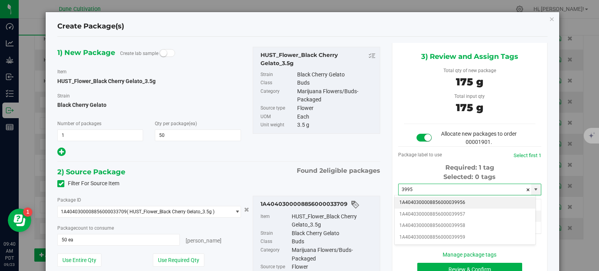
click at [431, 203] on li "1A4040300008856000039956" at bounding box center [465, 203] width 141 height 12
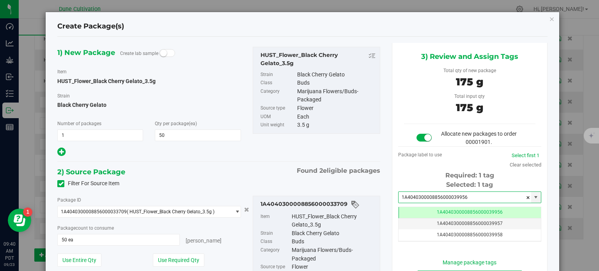
type input "1A4040300008856000039956"
click at [338, 199] on div "1A4040300008856000033709 Item HUST_Flower_Black Cherry Gelato_3.5g Strain Black…" at bounding box center [317, 257] width 128 height 122
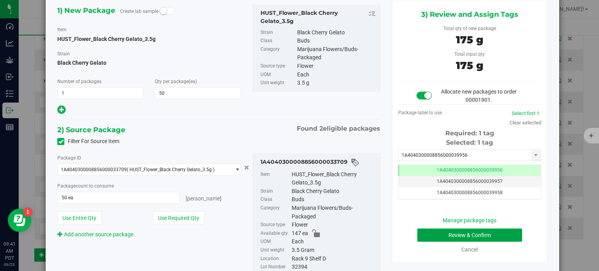
click at [424, 233] on button "Review & Confirm" at bounding box center [470, 235] width 105 height 13
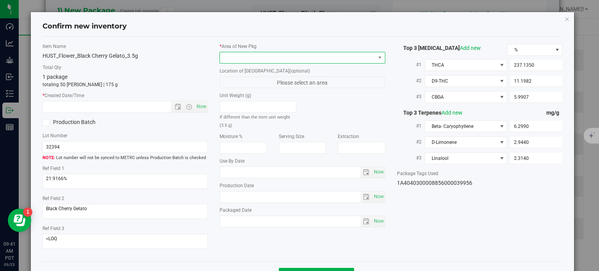
click at [319, 60] on span at bounding box center [297, 57] width 155 height 11
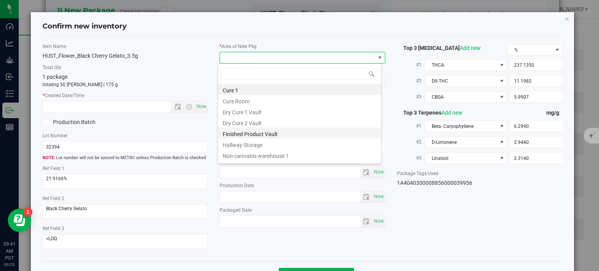
click at [261, 137] on li "Finished Product Vault" at bounding box center [299, 133] width 163 height 11
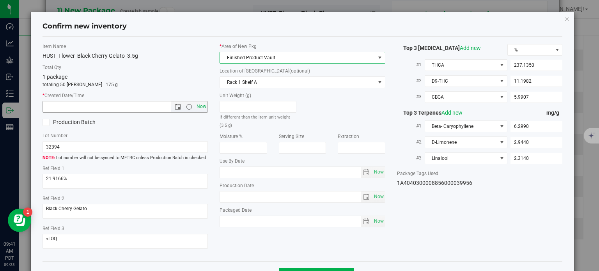
click at [204, 110] on span "Now" at bounding box center [201, 106] width 13 height 11
type input "9/23/2025 9:41 AM"
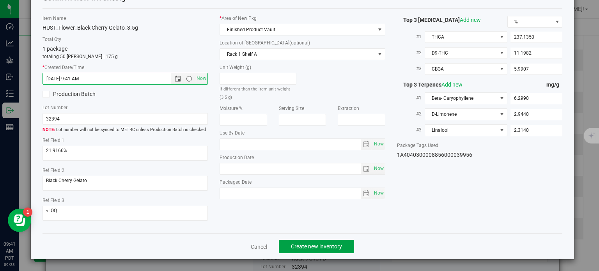
click at [318, 246] on span "Create new inventory" at bounding box center [316, 246] width 51 height 6
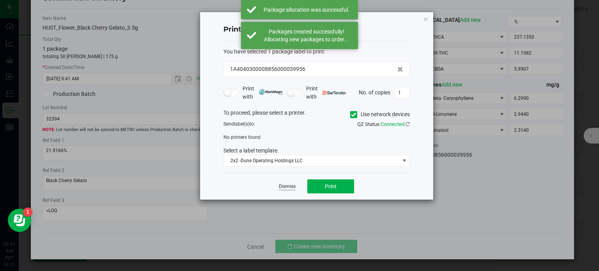
click at [292, 189] on link "Dismiss" at bounding box center [287, 186] width 17 height 7
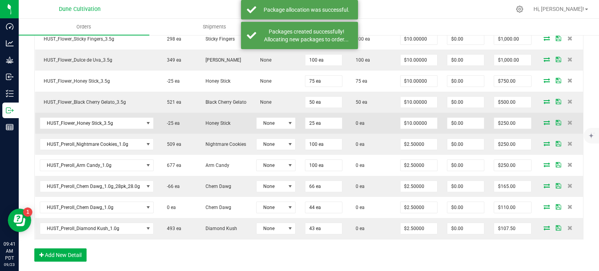
click at [544, 125] on icon at bounding box center [547, 122] width 6 height 5
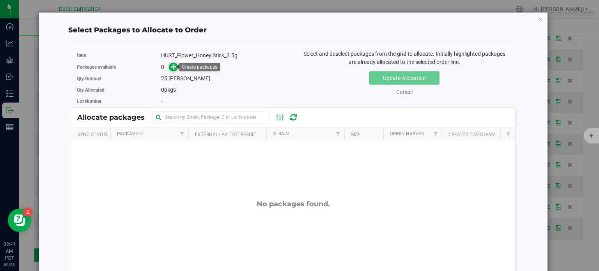
click at [172, 68] on icon at bounding box center [173, 66] width 5 height 5
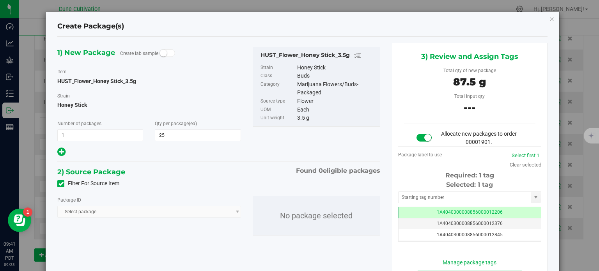
click at [62, 182] on span at bounding box center [60, 183] width 7 height 7
click at [0, 0] on input "Filter For Source Item" at bounding box center [0, 0] width 0 height 0
click at [85, 215] on span "Select package" at bounding box center [144, 211] width 173 height 11
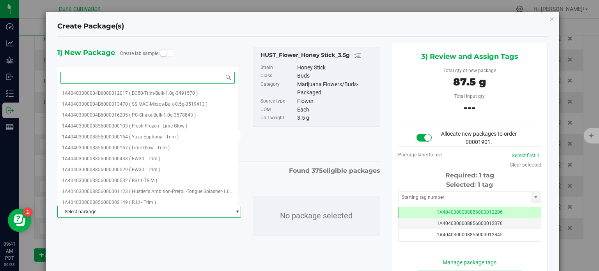
paste input "35231"
type input "35231"
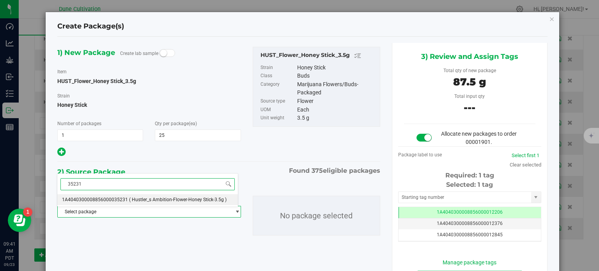
click at [106, 199] on span "1A4040300008856000035231" at bounding box center [95, 199] width 66 height 5
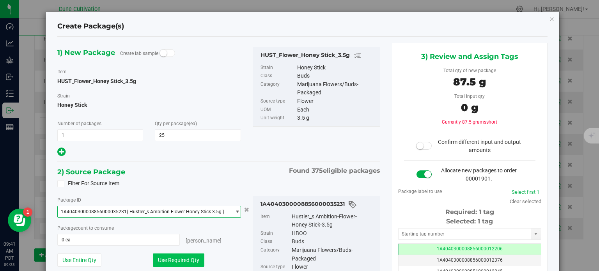
click at [164, 256] on button "Use Required Qty" at bounding box center [179, 260] width 52 height 13
type input "25 ea"
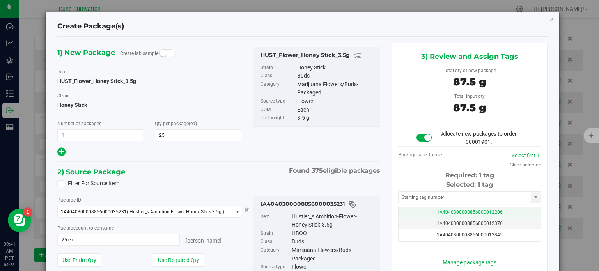
click at [415, 210] on td "1A4040300008856000012206" at bounding box center [470, 212] width 142 height 11
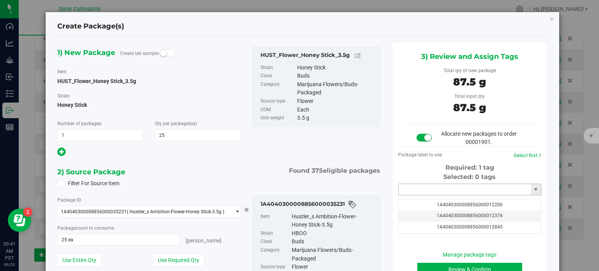
click at [415, 189] on input "text" at bounding box center [465, 189] width 133 height 11
paste input "35231"
click at [434, 186] on input "35231" at bounding box center [465, 189] width 133 height 11
paste input "995"
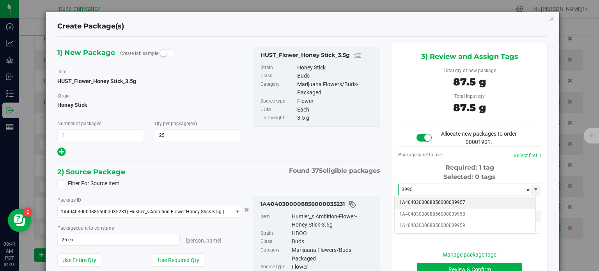
click at [439, 203] on li "1A4040300008856000039957" at bounding box center [465, 203] width 141 height 12
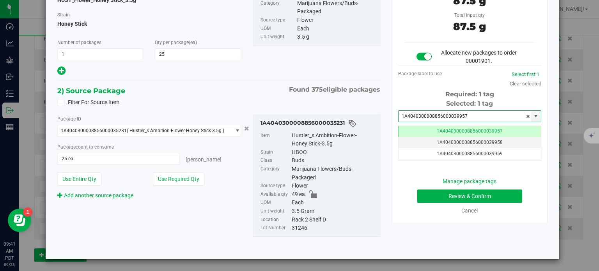
type input "1A4040300008856000039957"
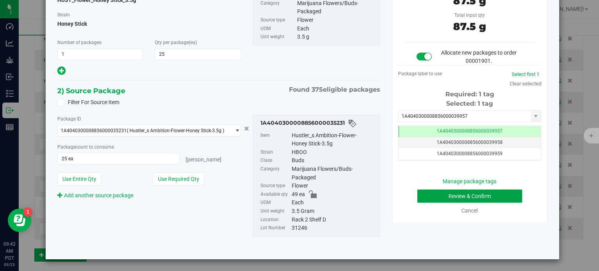
click at [426, 199] on button "Review & Confirm" at bounding box center [470, 196] width 105 height 13
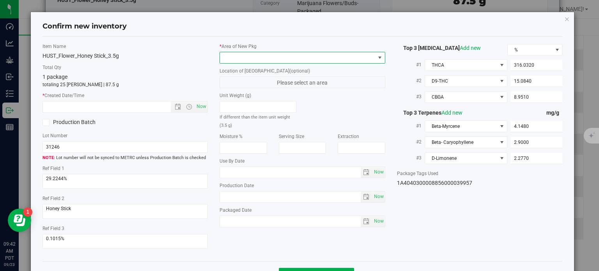
click at [314, 54] on span at bounding box center [297, 57] width 155 height 11
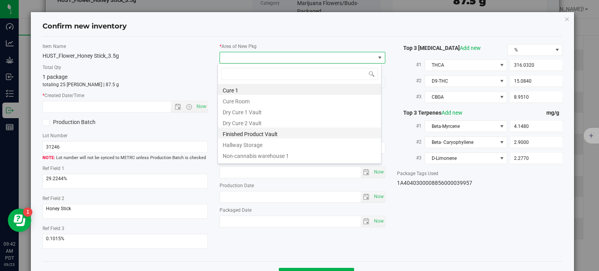
drag, startPoint x: 251, startPoint y: 139, endPoint x: 248, endPoint y: 134, distance: 5.8
click at [248, 84] on ul "Cure 1 Cure Room Dry Cure 1 Vault Dry Cure 2 Vault Finished Product Vault Hallw…" at bounding box center [299, 84] width 163 height 0
click at [248, 134] on li "Finished Product Vault" at bounding box center [299, 133] width 163 height 11
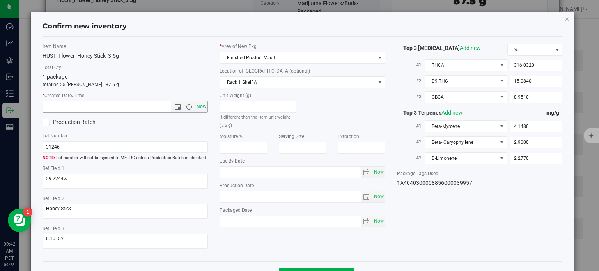
click at [202, 108] on span "Now" at bounding box center [201, 106] width 13 height 11
type input "9/23/2025 9:42 AM"
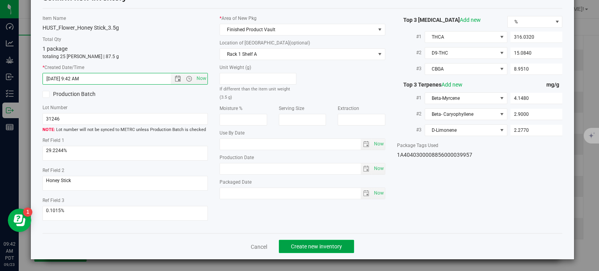
click at [313, 245] on span "Create new inventory" at bounding box center [316, 246] width 51 height 6
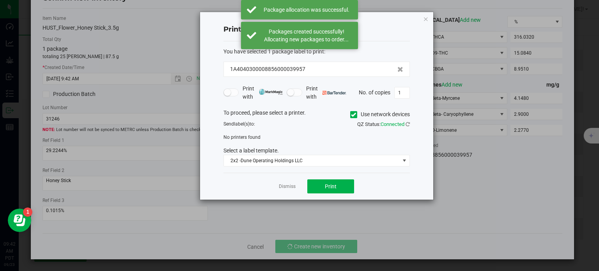
click at [295, 180] on div "Dismiss Print" at bounding box center [317, 186] width 187 height 27
click at [290, 185] on link "Dismiss" at bounding box center [287, 186] width 17 height 7
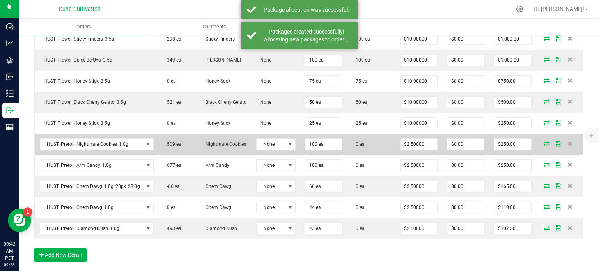
click at [541, 146] on span at bounding box center [547, 143] width 12 height 5
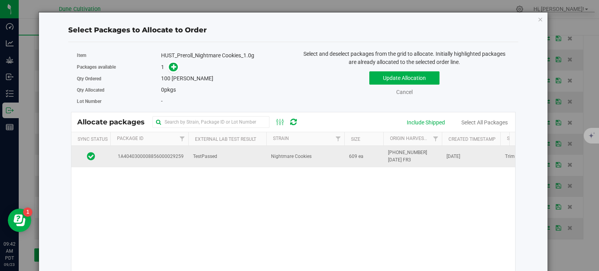
click at [204, 156] on span "TestPassed" at bounding box center [205, 156] width 24 height 7
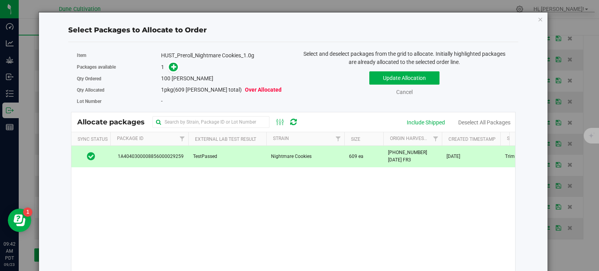
click at [176, 70] on span at bounding box center [171, 67] width 12 height 9
click at [173, 68] on icon at bounding box center [173, 66] width 5 height 5
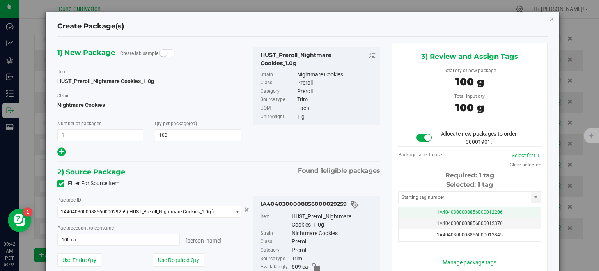
click at [414, 215] on td "1A4040300008856000012206" at bounding box center [470, 212] width 142 height 11
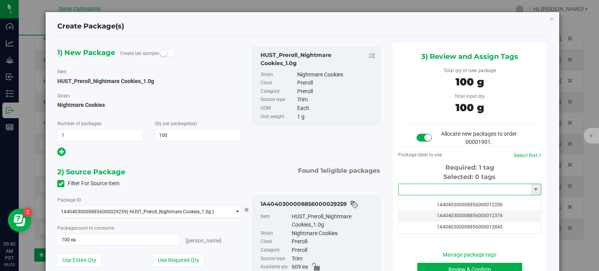
click at [414, 194] on input "text" at bounding box center [465, 189] width 133 height 11
paste input "3995"
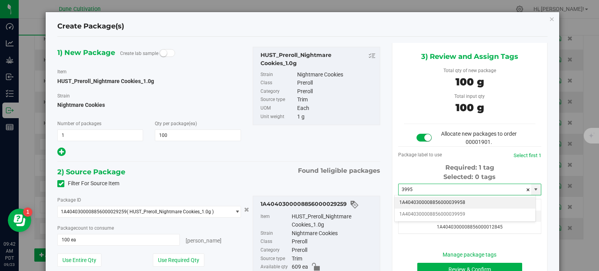
click at [440, 203] on li "1A4040300008856000039958" at bounding box center [465, 203] width 141 height 12
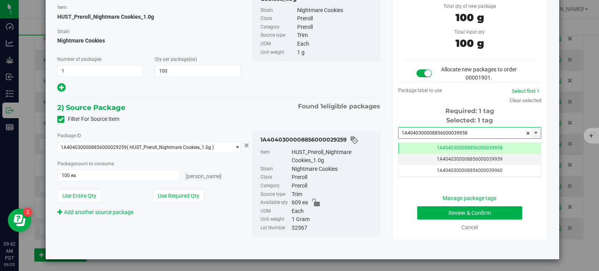
type input "1A4040300008856000039958"
click at [432, 209] on button "Review & Confirm" at bounding box center [470, 212] width 105 height 13
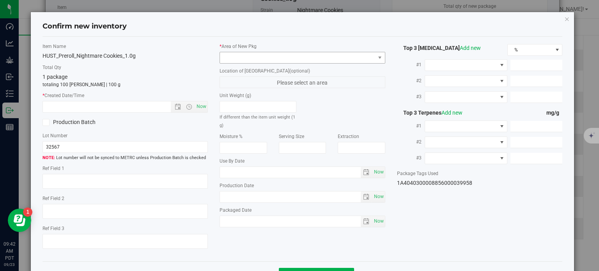
type textarea "22.6606%"
type textarea "Giggle Gas"
type textarea "<LOQ"
type input "206.9234"
type input "45.1341"
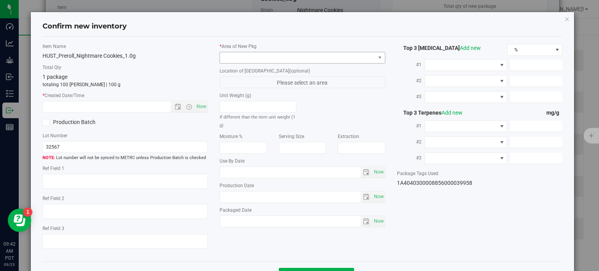
type input "6.8831"
type input "5.2510"
type input "4.5520"
type input "2.5780"
click at [325, 57] on span at bounding box center [297, 57] width 155 height 11
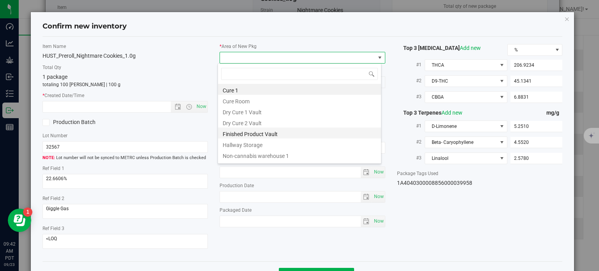
click at [274, 137] on li "Finished Product Vault" at bounding box center [299, 133] width 163 height 11
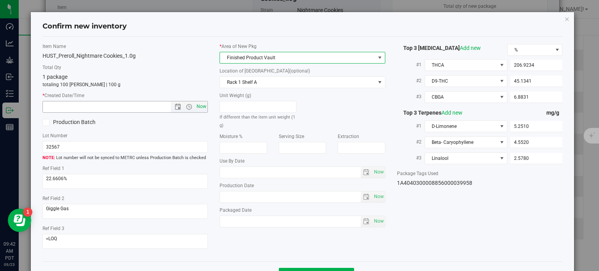
click at [197, 105] on span "Now" at bounding box center [201, 106] width 13 height 11
type input "9/23/2025 9:42 AM"
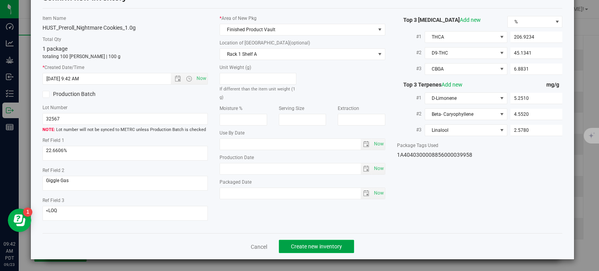
click at [303, 246] on span "Create new inventory" at bounding box center [316, 246] width 51 height 6
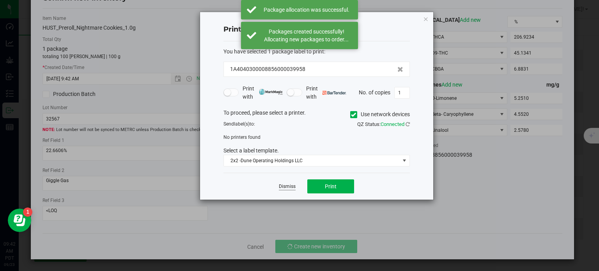
click at [290, 188] on link "Dismiss" at bounding box center [287, 186] width 17 height 7
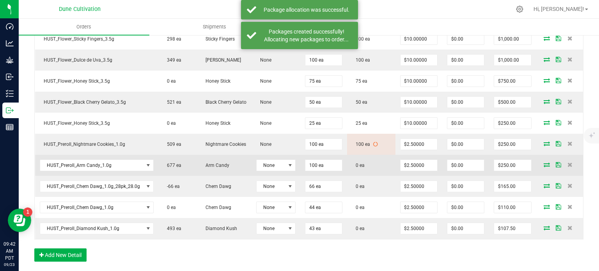
click at [541, 167] on span at bounding box center [547, 164] width 12 height 5
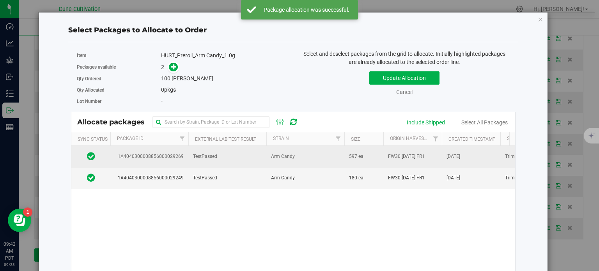
click at [156, 164] on td "1A4040300008856000029269" at bounding box center [149, 156] width 78 height 21
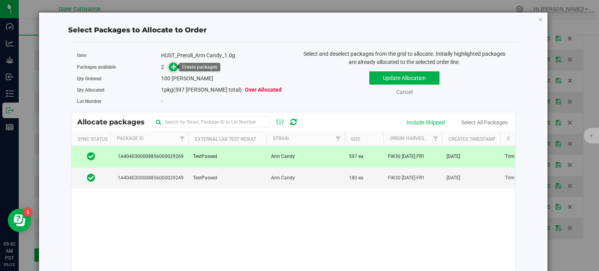
click at [171, 68] on icon at bounding box center [173, 66] width 5 height 5
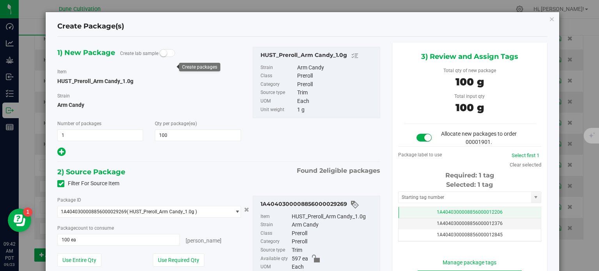
click at [400, 209] on td "1A4040300008856000012206" at bounding box center [470, 212] width 142 height 11
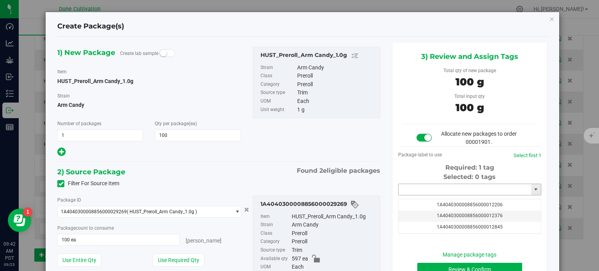
click at [403, 188] on input "text" at bounding box center [465, 189] width 133 height 11
paste input "3995"
click at [427, 199] on li "1A4040300008856000039959" at bounding box center [465, 203] width 141 height 12
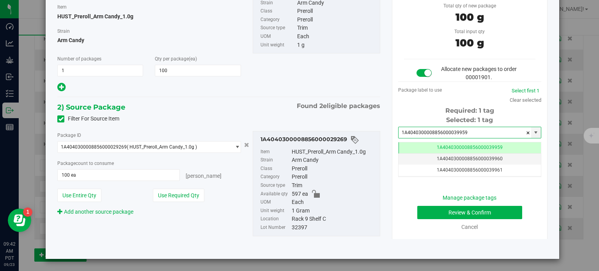
type input "1A4040300008856000039959"
click at [431, 206] on button "Review & Confirm" at bounding box center [470, 212] width 105 height 13
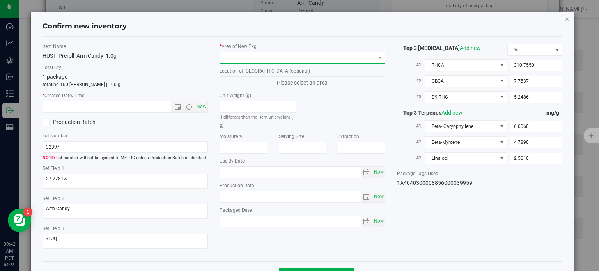
click at [279, 63] on span at bounding box center [303, 58] width 166 height 12
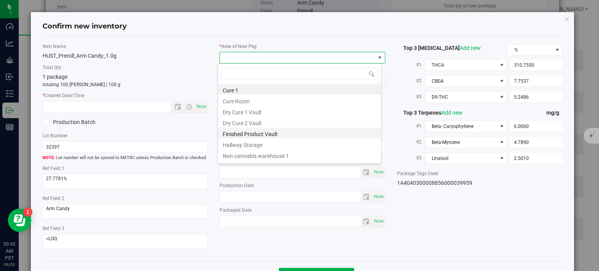
click at [263, 134] on li "Finished Product Vault" at bounding box center [299, 133] width 163 height 11
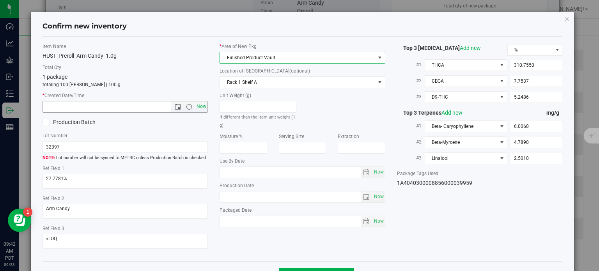
click at [195, 106] on span "Now" at bounding box center [201, 106] width 13 height 11
type input "9/23/2025 9:42 AM"
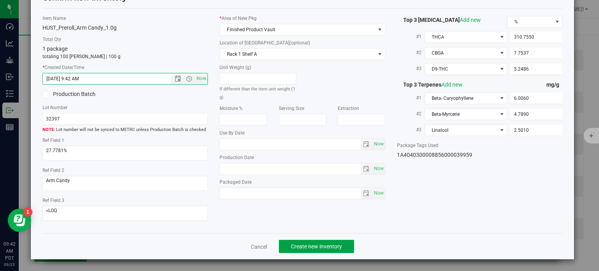
click at [306, 243] on span "Create new inventory" at bounding box center [316, 246] width 51 height 6
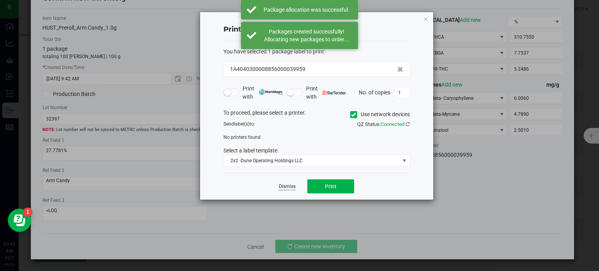
click at [295, 185] on link "Dismiss" at bounding box center [287, 186] width 17 height 7
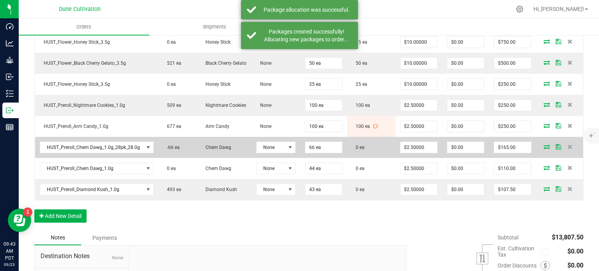
click at [544, 149] on icon at bounding box center [547, 146] width 6 height 5
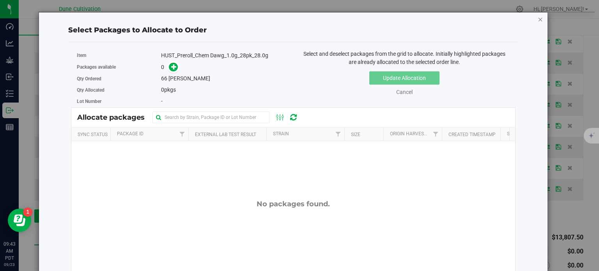
click at [538, 21] on icon "button" at bounding box center [540, 18] width 5 height 9
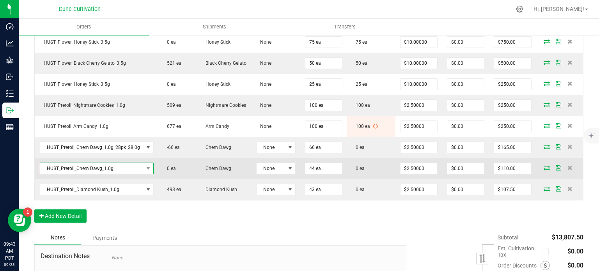
click at [101, 174] on span "HUST_Preroll_Chem Dawg_1.0g" at bounding box center [91, 168] width 103 height 11
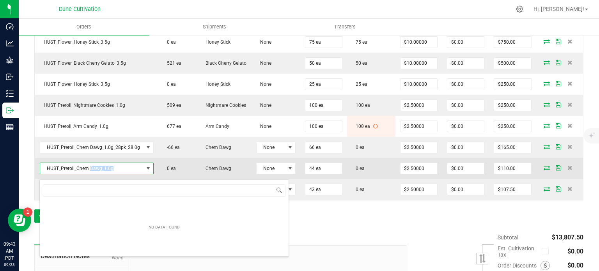
click at [101, 174] on span "HUST_Preroll_Chem Dawg_1.0g" at bounding box center [91, 168] width 103 height 11
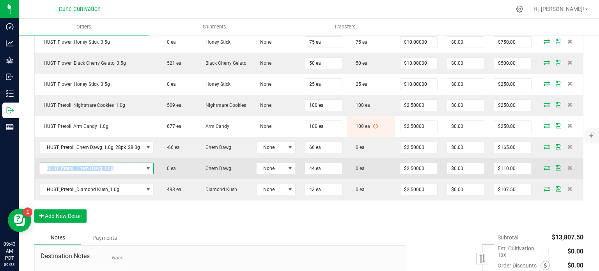
click at [101, 174] on span "HUST_Preroll_Chem Dawg_1.0g" at bounding box center [91, 168] width 103 height 11
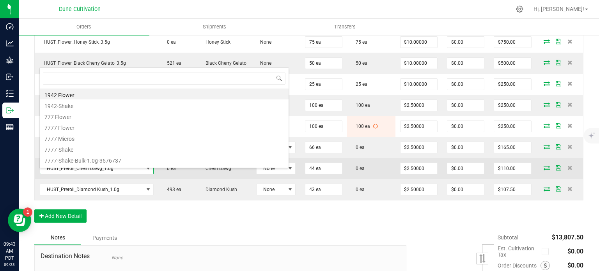
click at [101, 174] on span "HUST_Preroll_Chem Dawg_1.0g" at bounding box center [91, 168] width 103 height 11
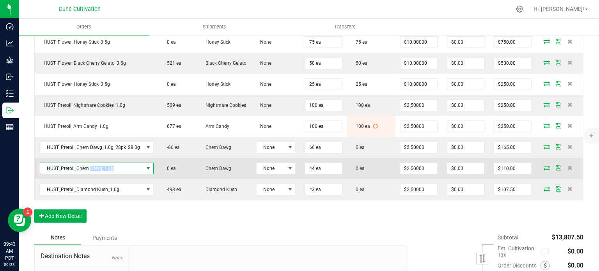
click at [101, 174] on span "HUST_Preroll_Chem Dawg_1.0g" at bounding box center [91, 168] width 103 height 11
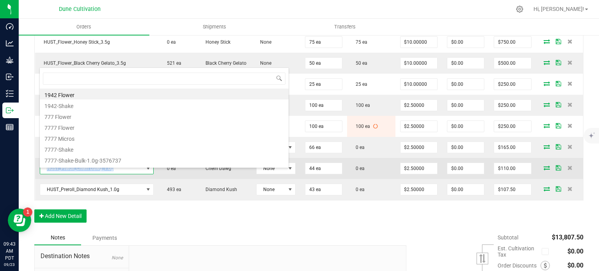
click at [101, 174] on span "HUST_Preroll_Chem Dawg_1.0g" at bounding box center [91, 168] width 103 height 11
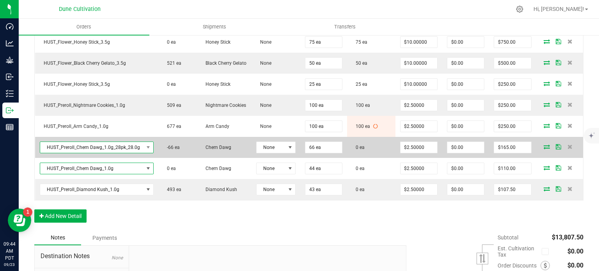
click at [124, 153] on span "HUST_Preroll_Chem Dawg_1.0g_28pk_28.0g" at bounding box center [91, 147] width 103 height 11
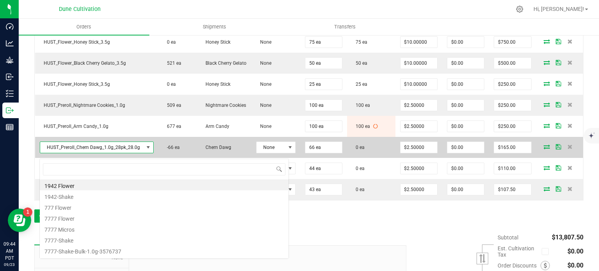
scroll to position [11, 112]
type input "HUST_Preroll_Cannoli Kush_1.0g"
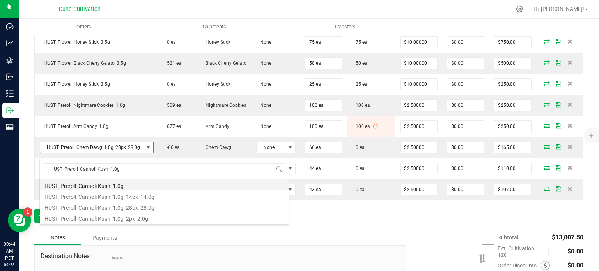
click at [126, 186] on li "HUST_Preroll_Cannoli Kush_1.0g" at bounding box center [164, 184] width 249 height 11
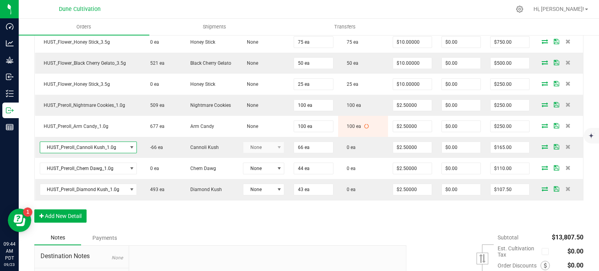
scroll to position [462, 0]
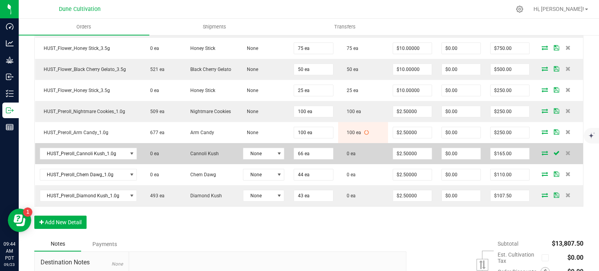
click at [542, 151] on icon at bounding box center [545, 153] width 6 height 5
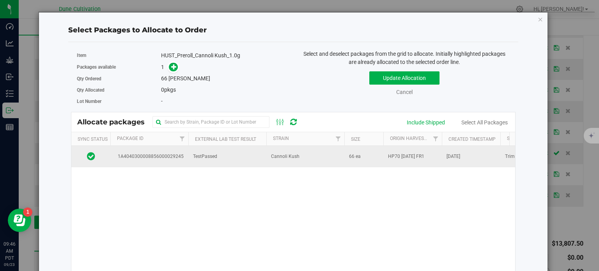
click at [179, 153] on span "1A4040300008856000029245" at bounding box center [149, 156] width 69 height 7
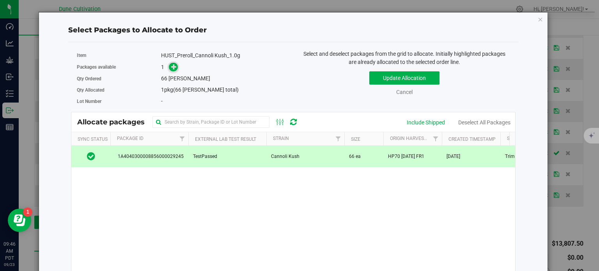
click at [169, 66] on span at bounding box center [173, 67] width 9 height 9
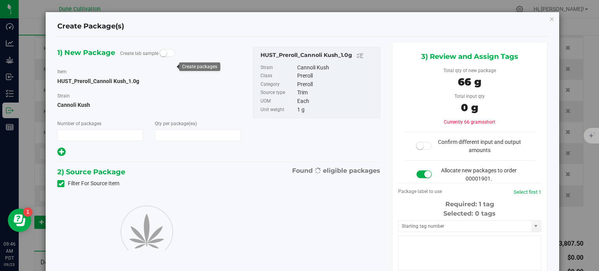
type input "1"
type input "66"
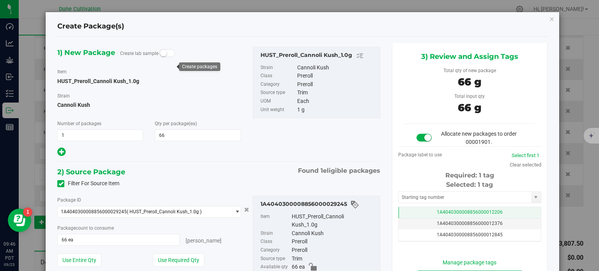
click at [421, 215] on td "1A4040300008856000012206" at bounding box center [470, 212] width 142 height 11
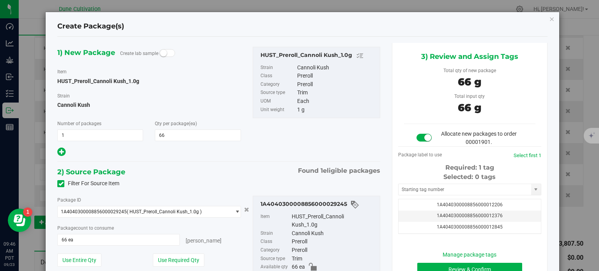
click at [423, 195] on div "Selected: 0 tags Tag 1A4040300008856000012206 1A4040300008856000012376 1A404030…" at bounding box center [469, 203] width 143 height 62
click at [430, 190] on input "text" at bounding box center [465, 189] width 133 height 11
paste input "3996"
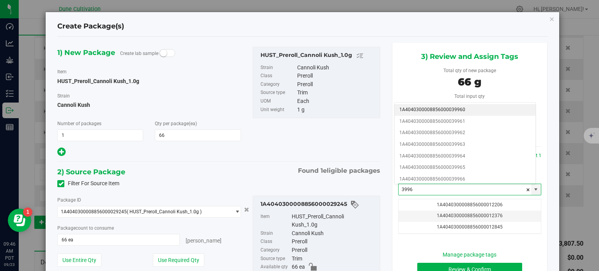
click at [453, 110] on li "1A4040300008856000039960" at bounding box center [465, 110] width 141 height 12
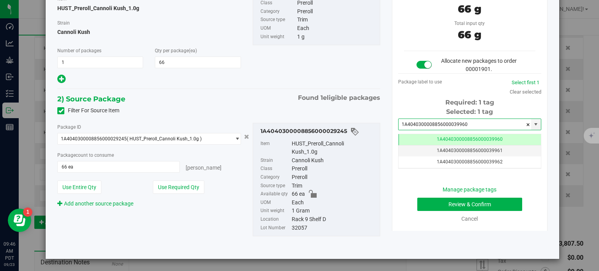
type input "1A4040300008856000039960"
click at [447, 203] on button "Review & Confirm" at bounding box center [470, 204] width 105 height 13
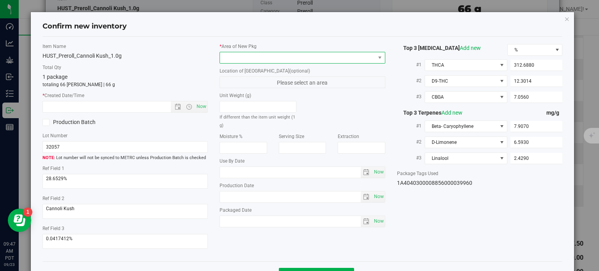
click at [317, 60] on span at bounding box center [297, 57] width 155 height 11
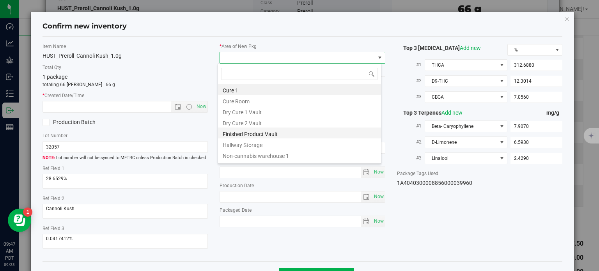
click at [258, 131] on li "Finished Product Vault" at bounding box center [299, 133] width 163 height 11
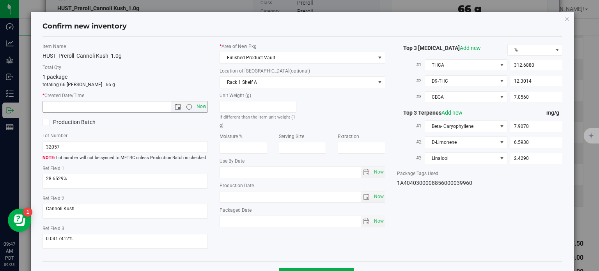
click at [195, 106] on span "Now" at bounding box center [201, 106] width 13 height 11
type input "9/23/2025 9:47 AM"
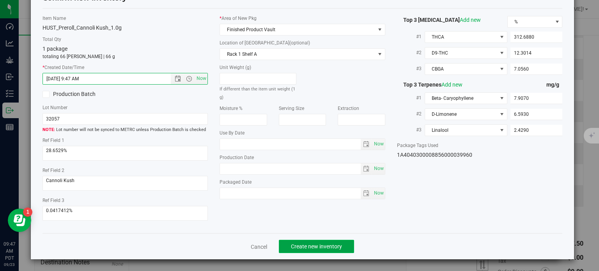
click at [291, 248] on span "Create new inventory" at bounding box center [316, 246] width 51 height 6
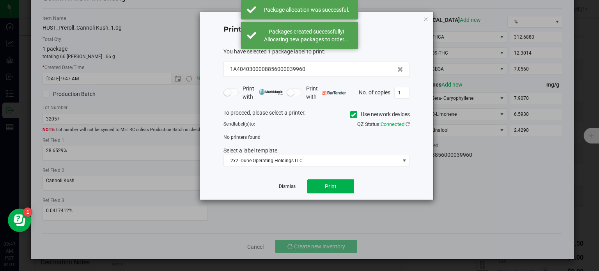
click at [290, 185] on link "Dismiss" at bounding box center [287, 186] width 17 height 7
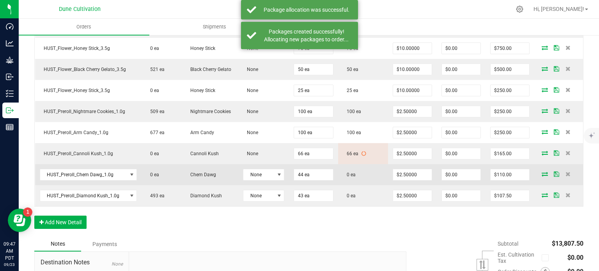
click at [542, 172] on icon at bounding box center [545, 174] width 6 height 5
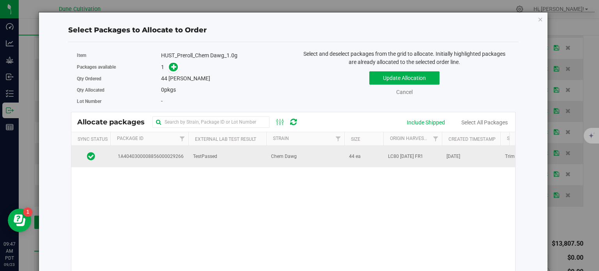
click at [161, 162] on td "1A4040300008856000029266" at bounding box center [149, 156] width 78 height 21
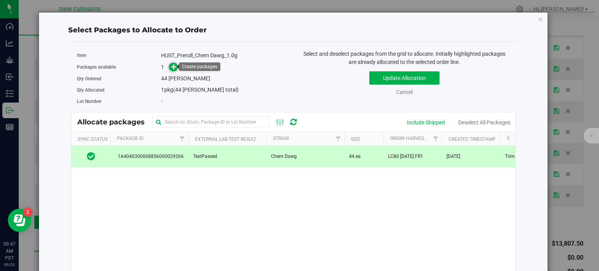
click at [176, 68] on icon at bounding box center [173, 66] width 5 height 5
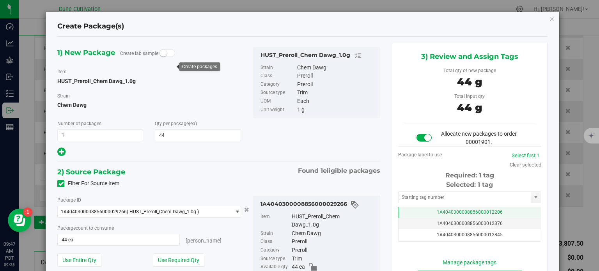
click at [437, 211] on span "1A4040300008856000012206" at bounding box center [470, 212] width 66 height 5
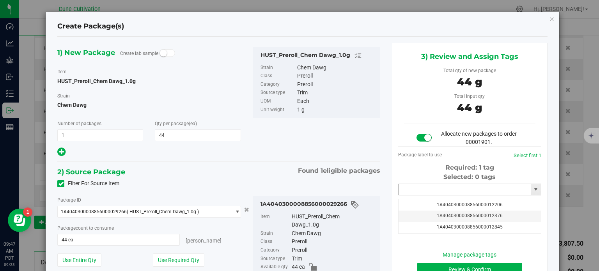
click at [430, 187] on input "text" at bounding box center [465, 189] width 133 height 11
paste input "3996"
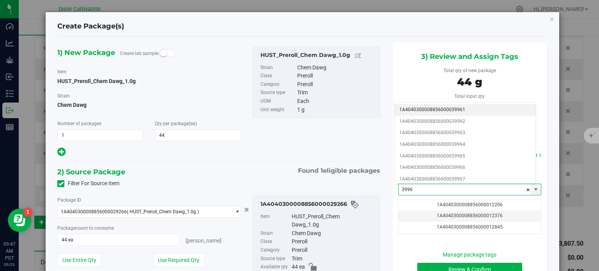
click at [437, 110] on li "1A4040300008856000039961" at bounding box center [465, 110] width 141 height 12
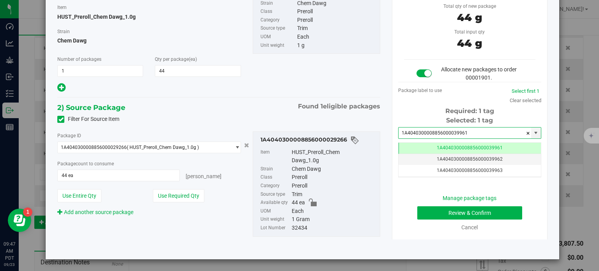
type input "1A4040300008856000039961"
click at [442, 209] on button "Review & Confirm" at bounding box center [470, 212] width 105 height 13
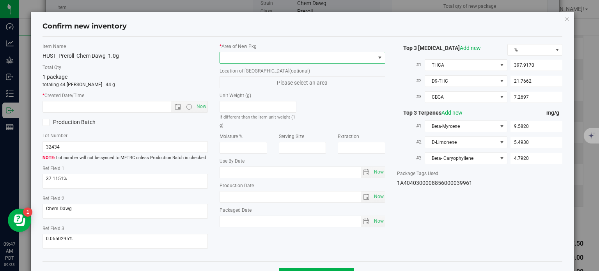
click at [354, 53] on span at bounding box center [297, 57] width 155 height 11
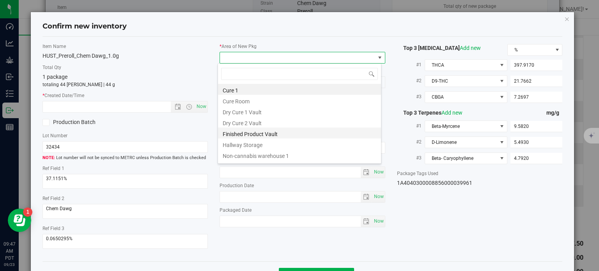
click at [276, 131] on li "Finished Product Vault" at bounding box center [299, 133] width 163 height 11
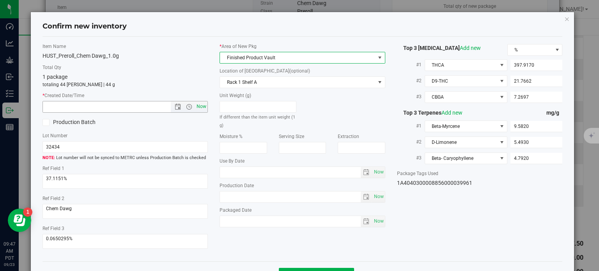
click at [198, 105] on span "Now" at bounding box center [201, 106] width 13 height 11
type input "9/23/2025 9:47 AM"
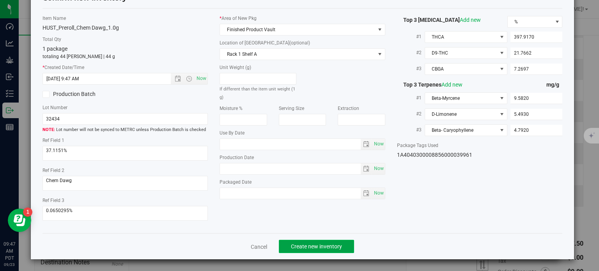
click at [314, 247] on span "Create new inventory" at bounding box center [316, 246] width 51 height 6
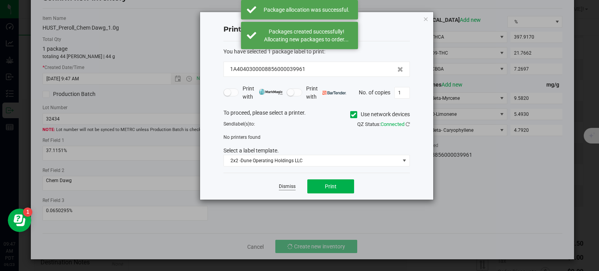
click at [291, 187] on link "Dismiss" at bounding box center [287, 186] width 17 height 7
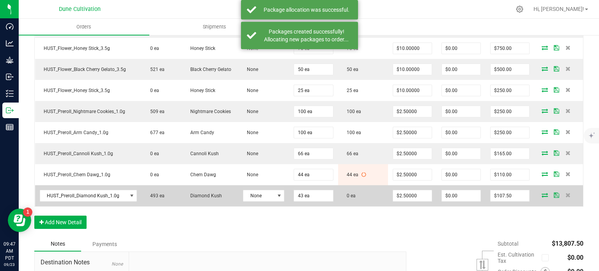
click at [542, 193] on icon at bounding box center [545, 195] width 6 height 5
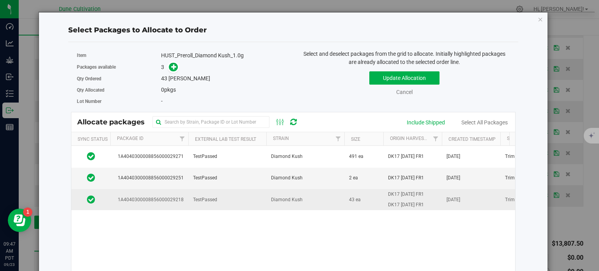
click at [176, 196] on span "1A4040300008856000029218" at bounding box center [149, 199] width 69 height 7
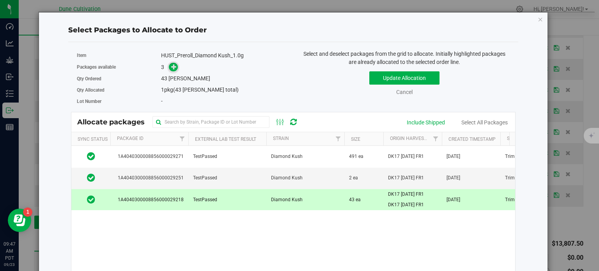
click at [174, 66] on icon at bounding box center [173, 66] width 5 height 5
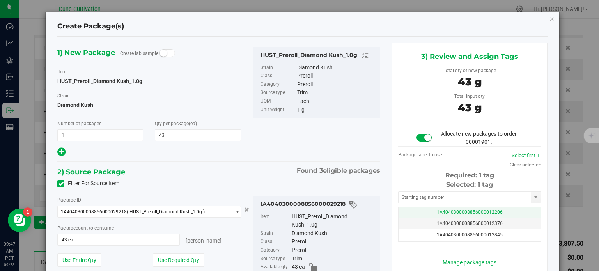
click at [460, 213] on span "1A4040300008856000012206" at bounding box center [470, 212] width 66 height 5
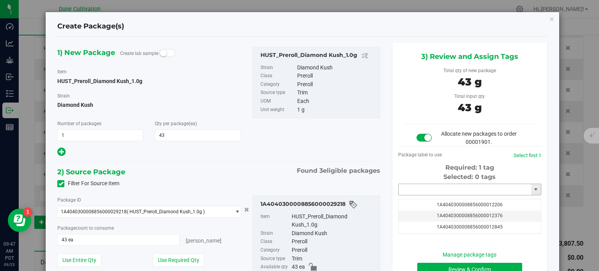
click at [448, 186] on input "text" at bounding box center [465, 189] width 133 height 11
paste input "3996"
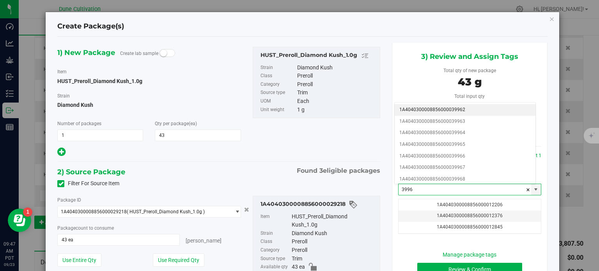
click at [426, 110] on li "1A4040300008856000039962" at bounding box center [465, 110] width 141 height 12
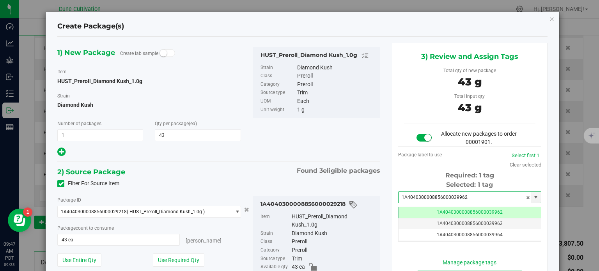
type input "1A4040300008856000039962"
click at [313, 155] on div "1) New Package Create lab sample Item HUST_Preroll_Diamond Kush_1.0g Strain Dia…" at bounding box center [219, 102] width 335 height 111
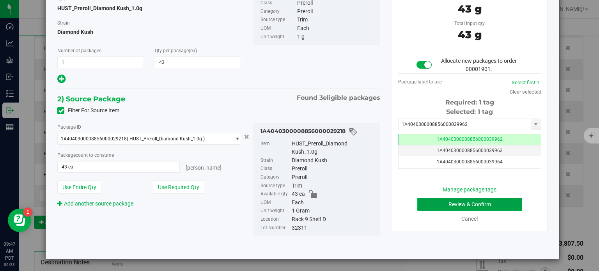
click at [428, 201] on button "Review & Confirm" at bounding box center [470, 204] width 105 height 13
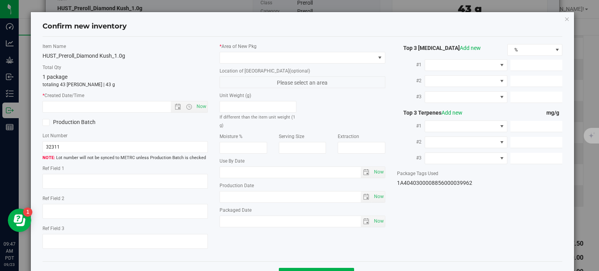
type textarea "24.0250%"
type textarea "Diamond Kush"
type textarea "<LOQ"
type input "268.5240"
type input "19.2656"
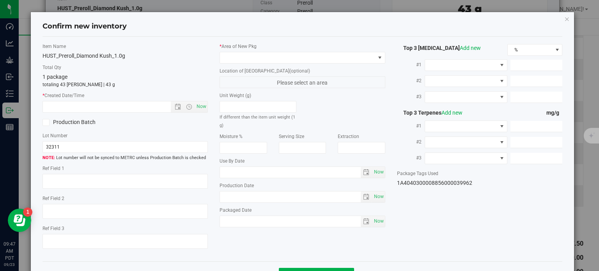
type input "4.7541"
type input "4.4100"
type input "1.9740"
type input "1.6010"
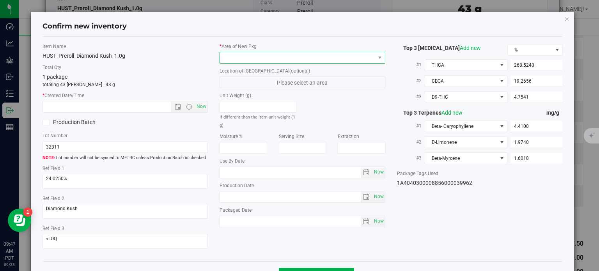
click at [313, 58] on span at bounding box center [297, 57] width 155 height 11
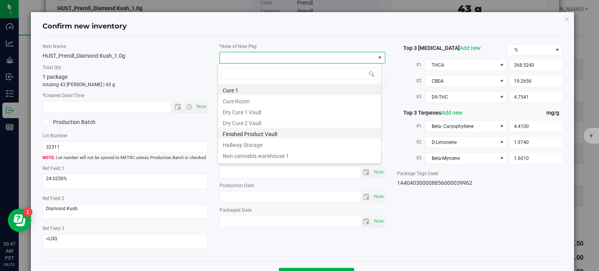
click at [271, 136] on li "Finished Product Vault" at bounding box center [299, 133] width 163 height 11
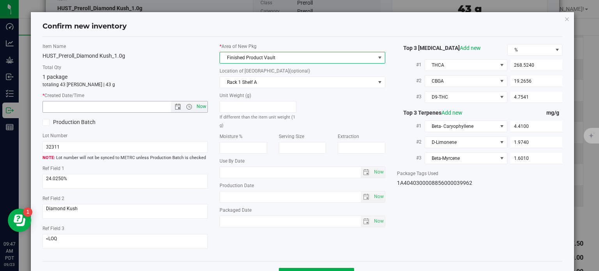
click at [195, 108] on span "Now" at bounding box center [201, 106] width 13 height 11
type input "9/23/2025 9:47 AM"
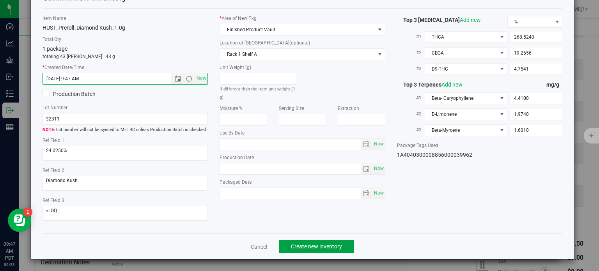
click at [316, 247] on span "Create new inventory" at bounding box center [316, 246] width 51 height 6
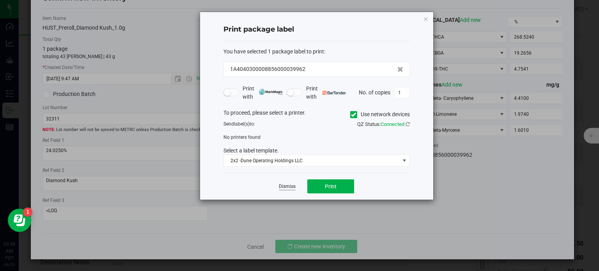
click at [290, 184] on link "Dismiss" at bounding box center [287, 186] width 17 height 7
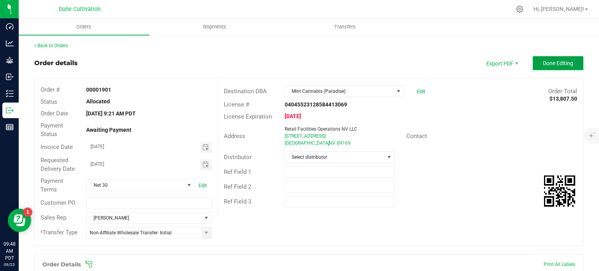
click at [547, 68] on button "Done Editing" at bounding box center [558, 63] width 51 height 14
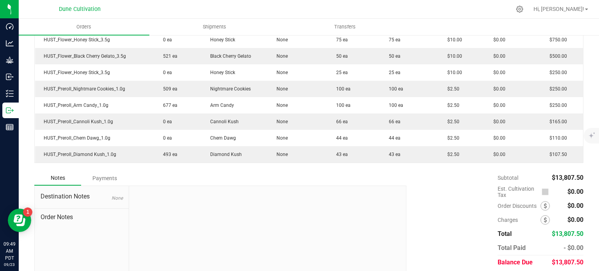
scroll to position [429, 0]
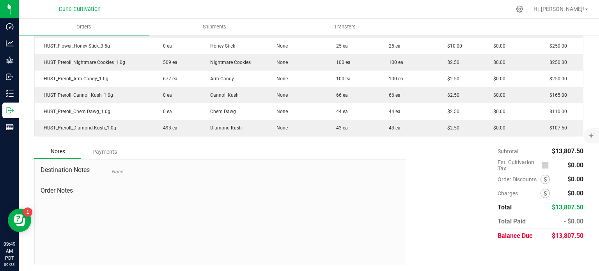
click at [567, 234] on span "$13,807.50" at bounding box center [568, 235] width 32 height 7
copy span "13,807.50"
click at [457, 174] on div "Subtotal $13,807.50 Est. Cultivation Tax $0.00" at bounding box center [492, 193] width 183 height 99
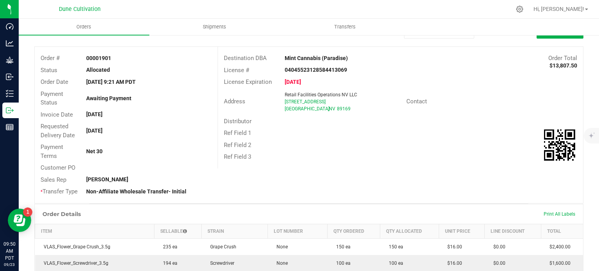
scroll to position [0, 0]
